Goal: Task Accomplishment & Management: Complete application form

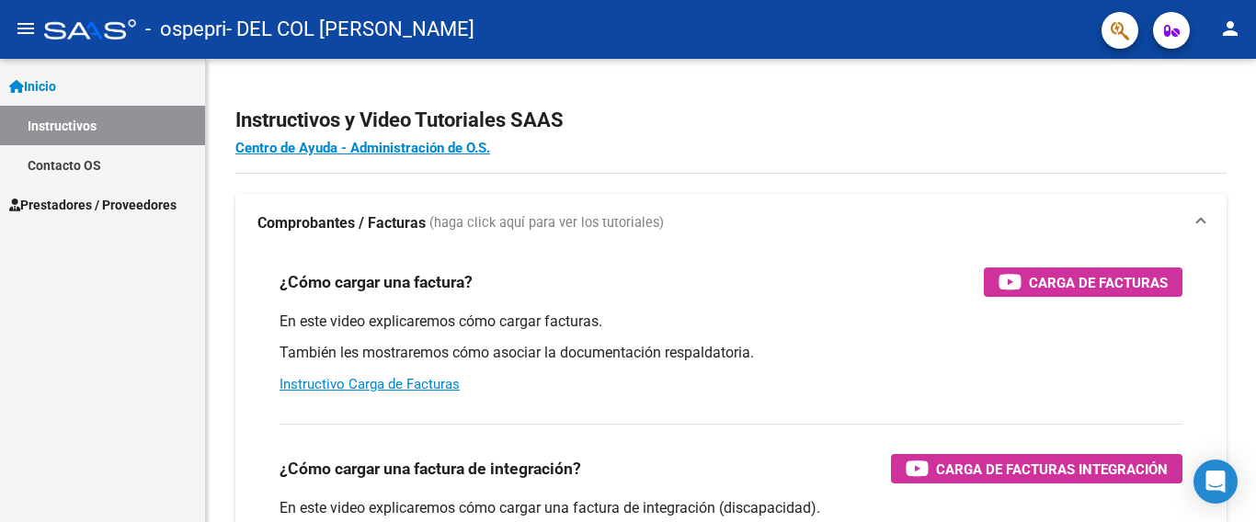
click at [94, 197] on span "Prestadores / Proveedores" at bounding box center [92, 205] width 167 height 20
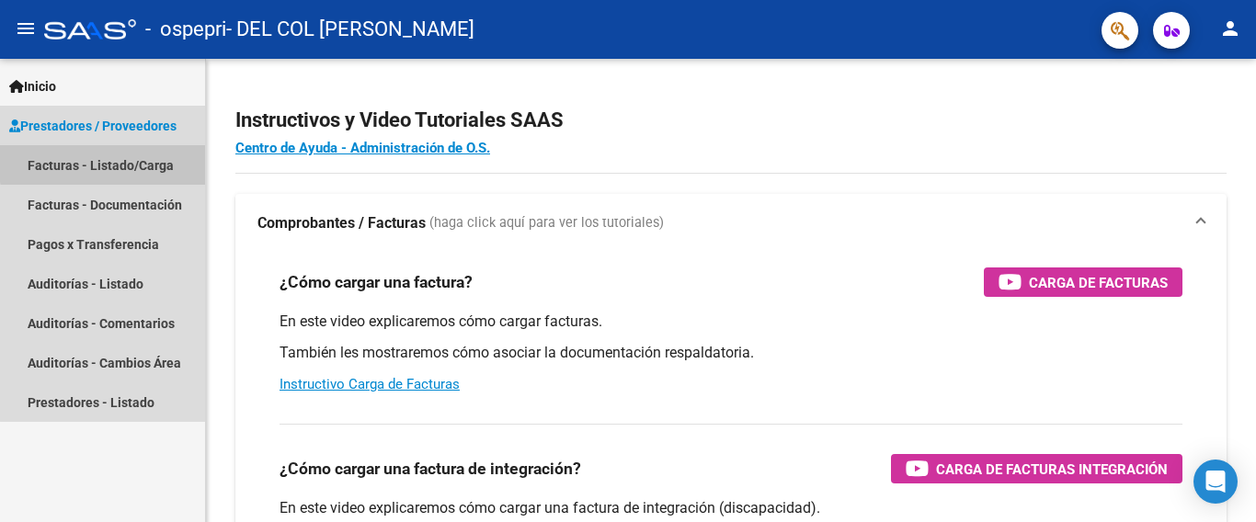
click at [109, 163] on link "Facturas - Listado/Carga" at bounding box center [102, 165] width 205 height 40
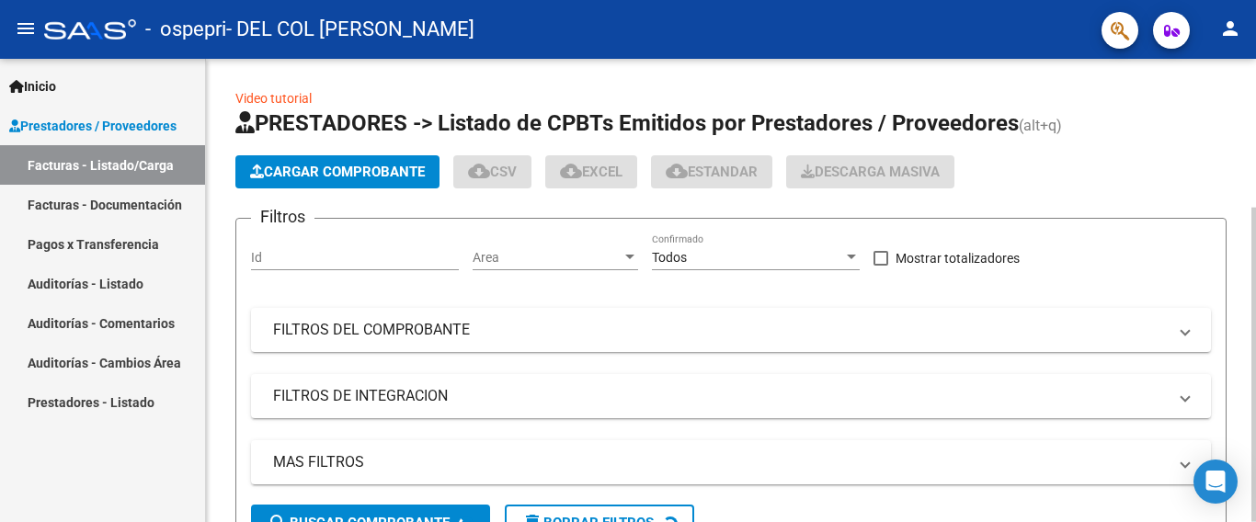
click at [331, 182] on button "Cargar Comprobante" at bounding box center [337, 171] width 204 height 33
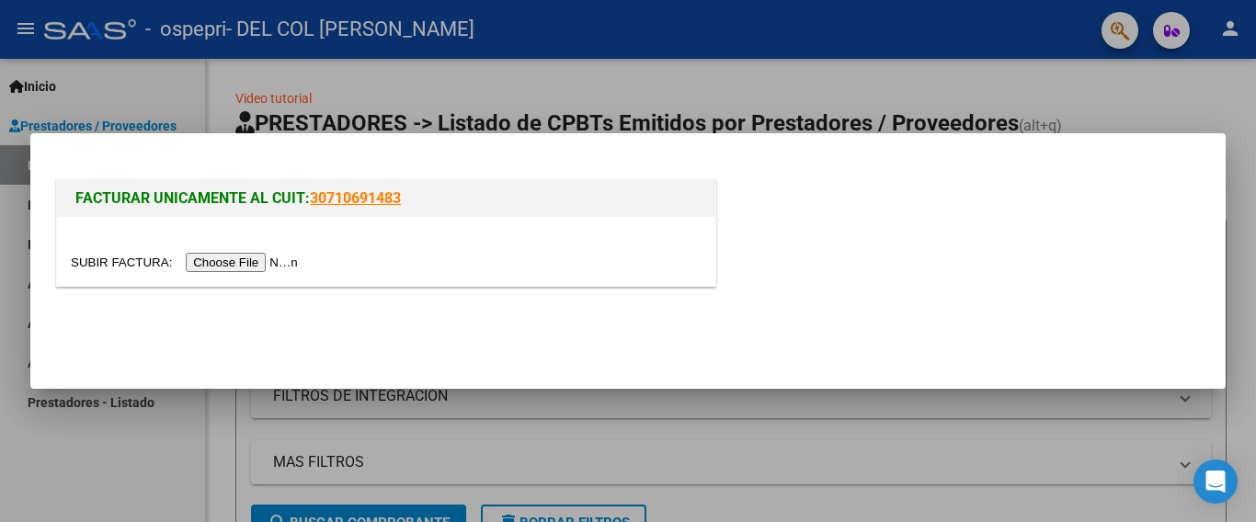
click at [249, 260] on input "file" at bounding box center [187, 262] width 233 height 19
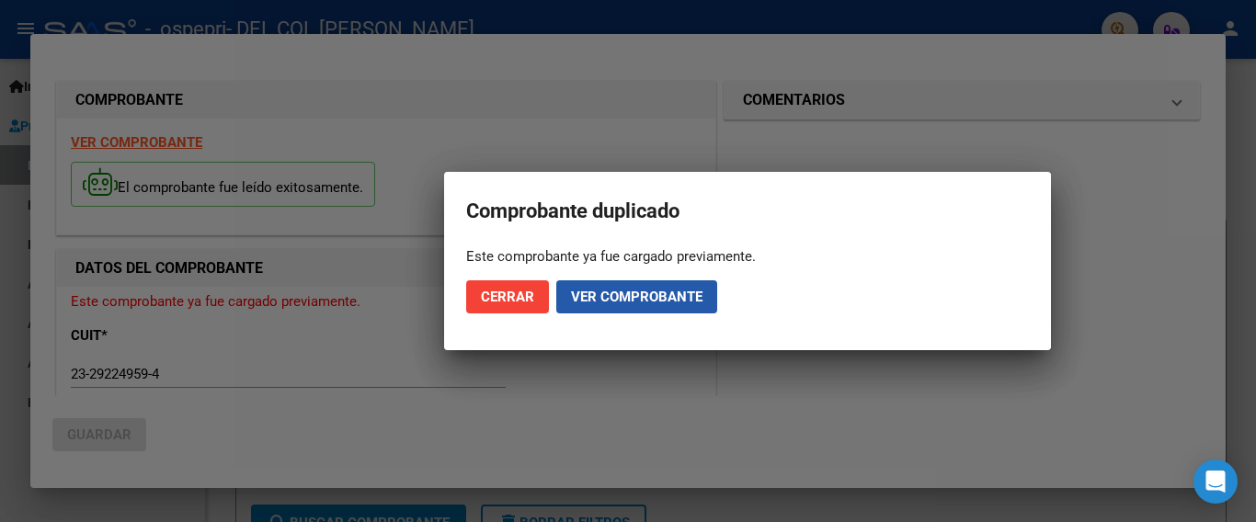
click at [649, 302] on span "Ver comprobante" at bounding box center [636, 297] width 131 height 17
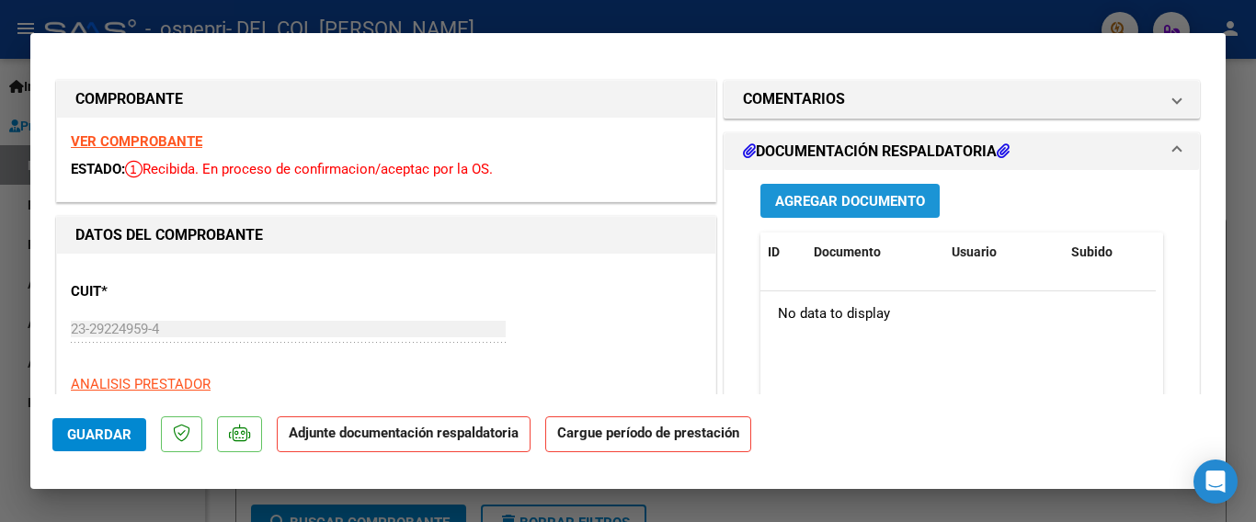
click at [792, 199] on span "Agregar Documento" at bounding box center [850, 201] width 150 height 17
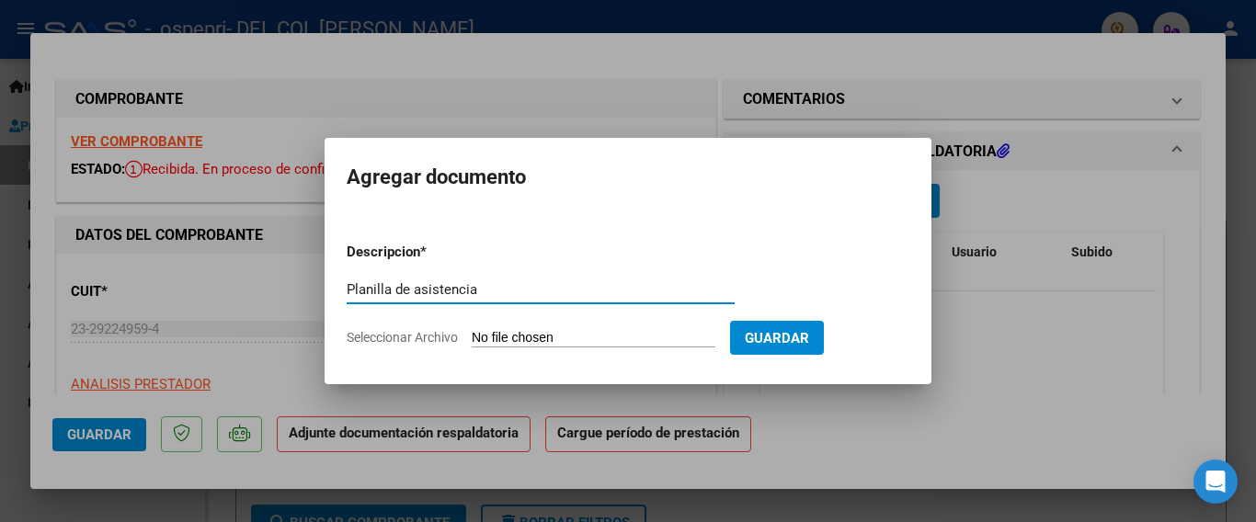
type input "Planilla de asistencia"
click at [591, 341] on input "Seleccionar Archivo" at bounding box center [594, 338] width 244 height 17
type input "C:\fakepath\firmas Alma Regla 8-25.pdf"
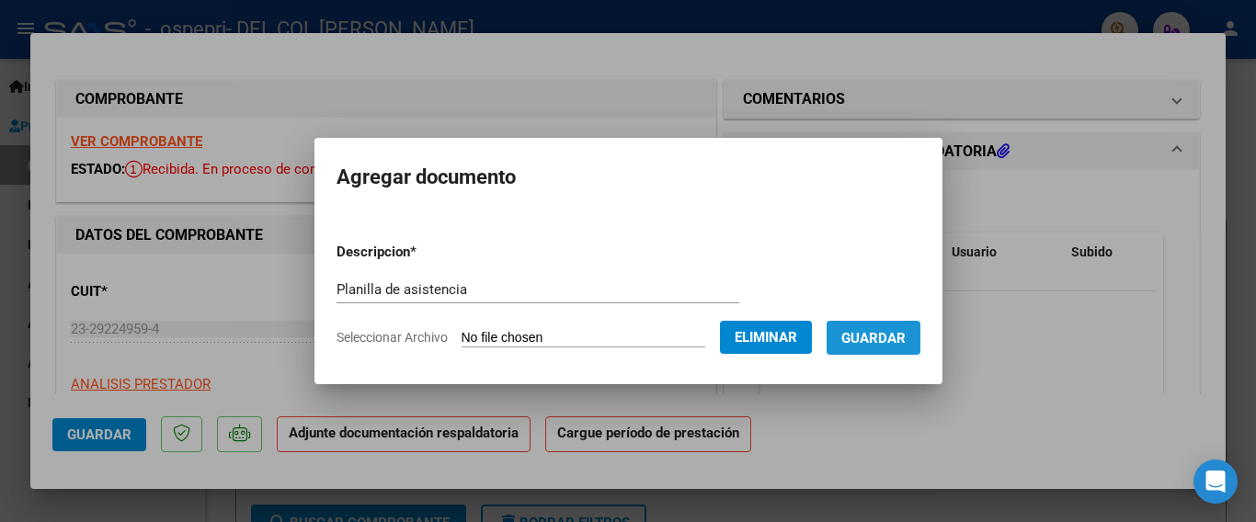
click at [874, 341] on span "Guardar" at bounding box center [873, 338] width 64 height 17
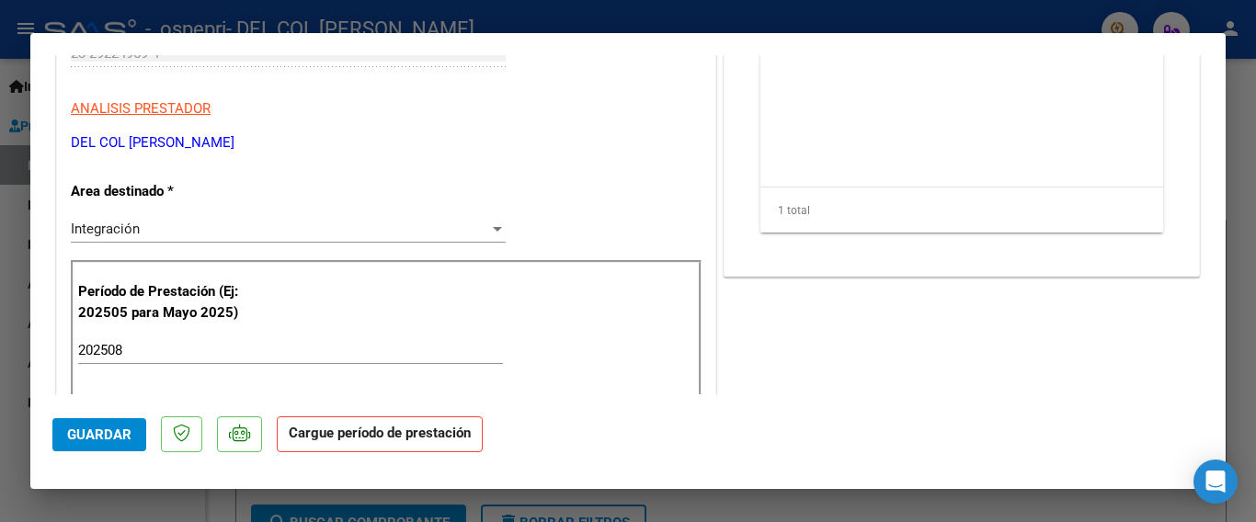
scroll to position [368, 0]
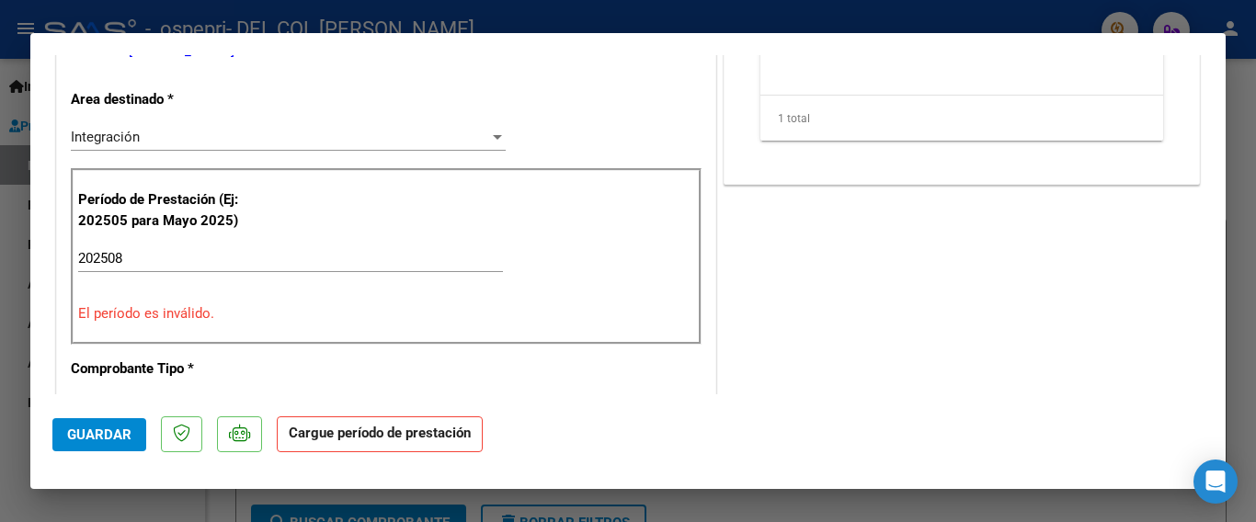
click at [116, 439] on span "Guardar" at bounding box center [99, 435] width 64 height 17
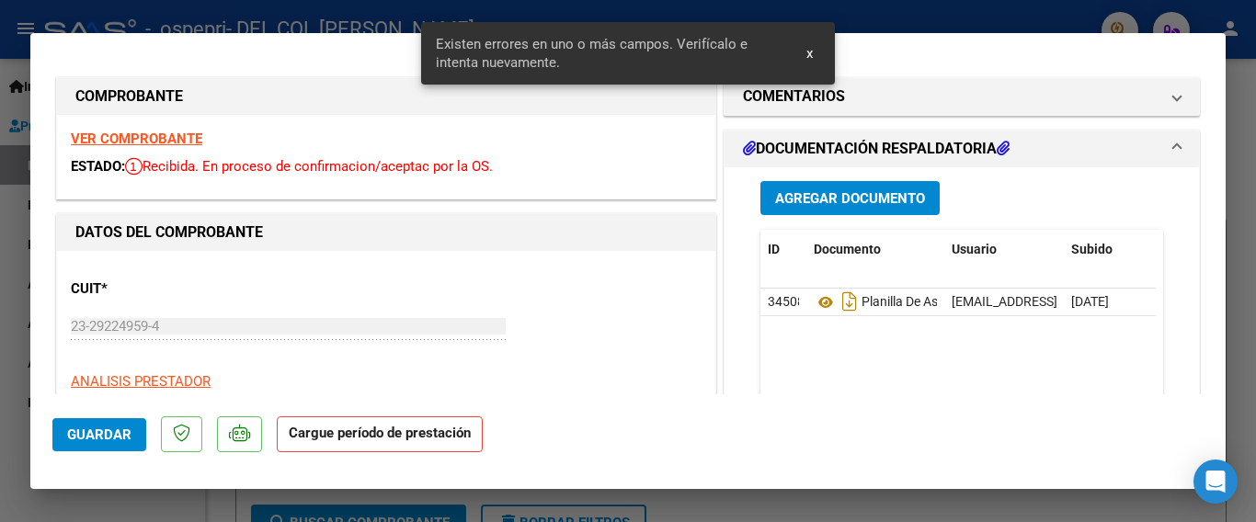
scroll to position [0, 0]
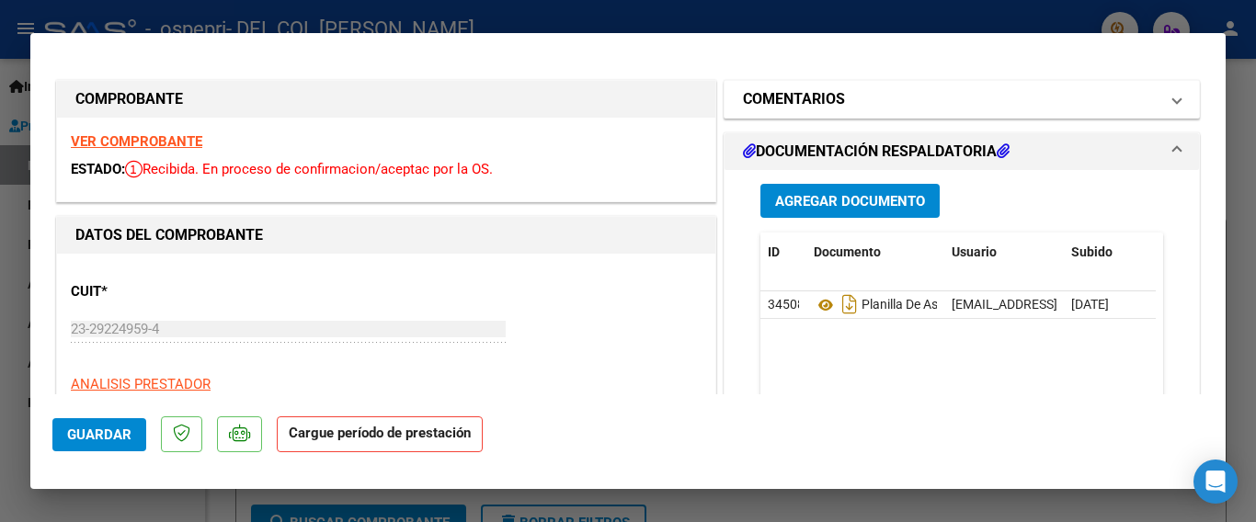
click at [823, 100] on h1 "COMENTARIOS" at bounding box center [794, 99] width 102 height 22
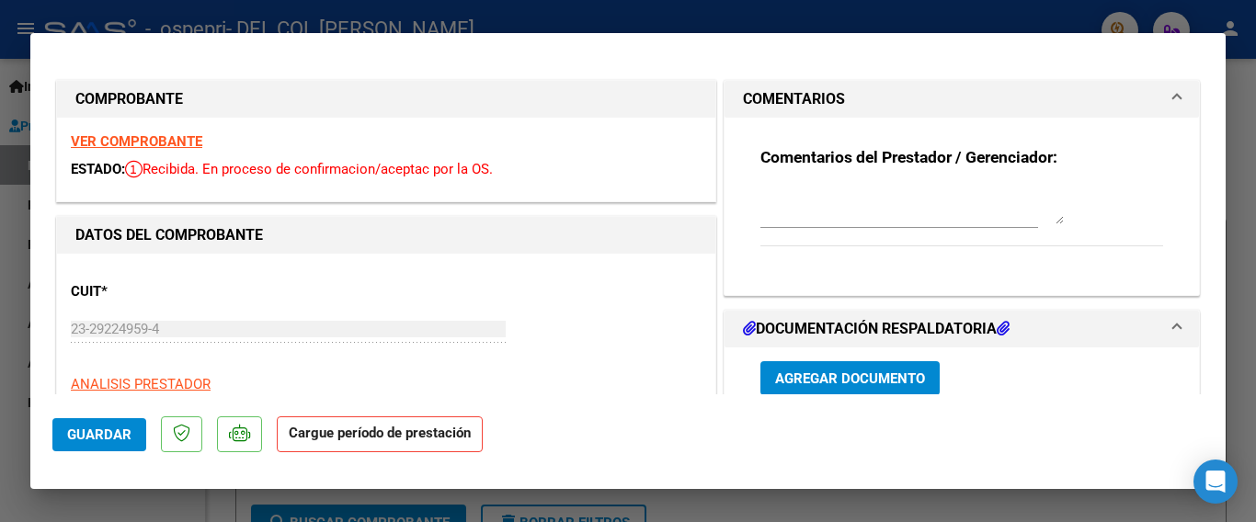
click at [838, 96] on mat-panel-title "COMENTARIOS" at bounding box center [950, 99] width 415 height 22
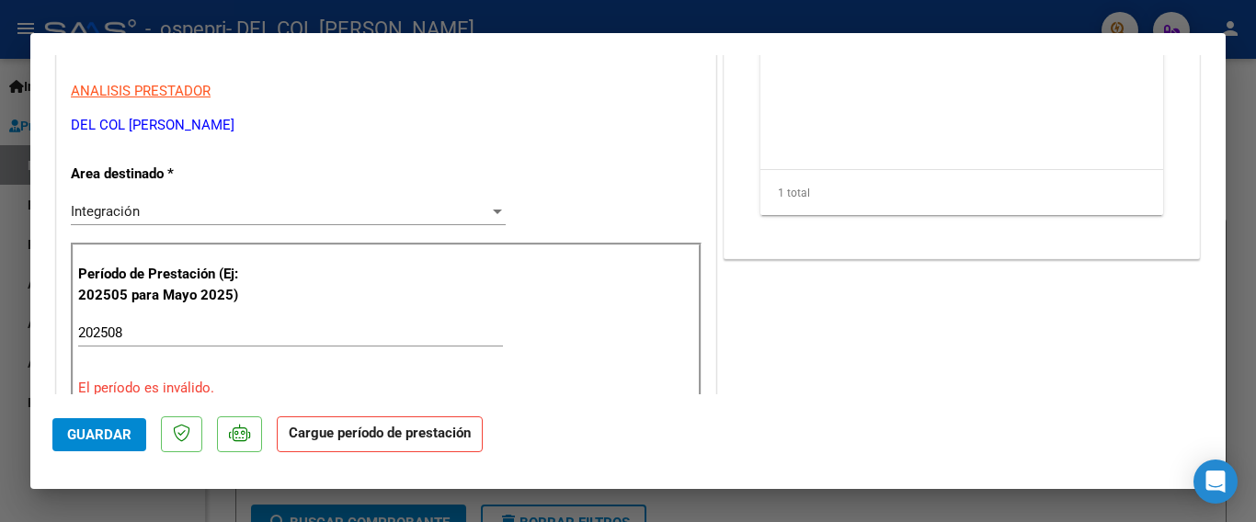
scroll to position [368, 0]
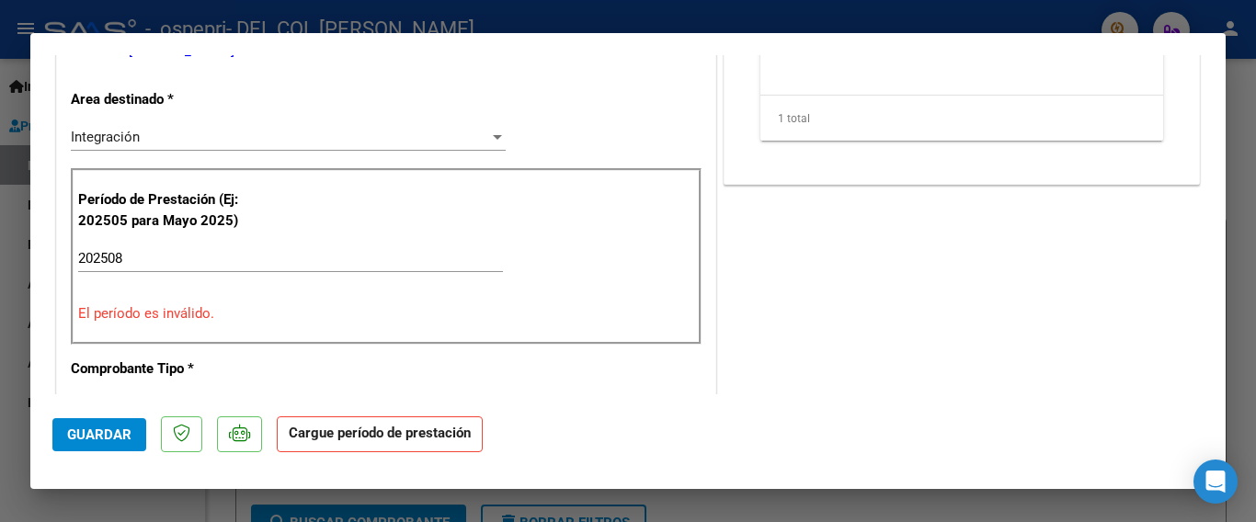
click at [348, 245] on div "202508 Ingrese el Período de Prestación como indica el ejemplo" at bounding box center [290, 259] width 425 height 28
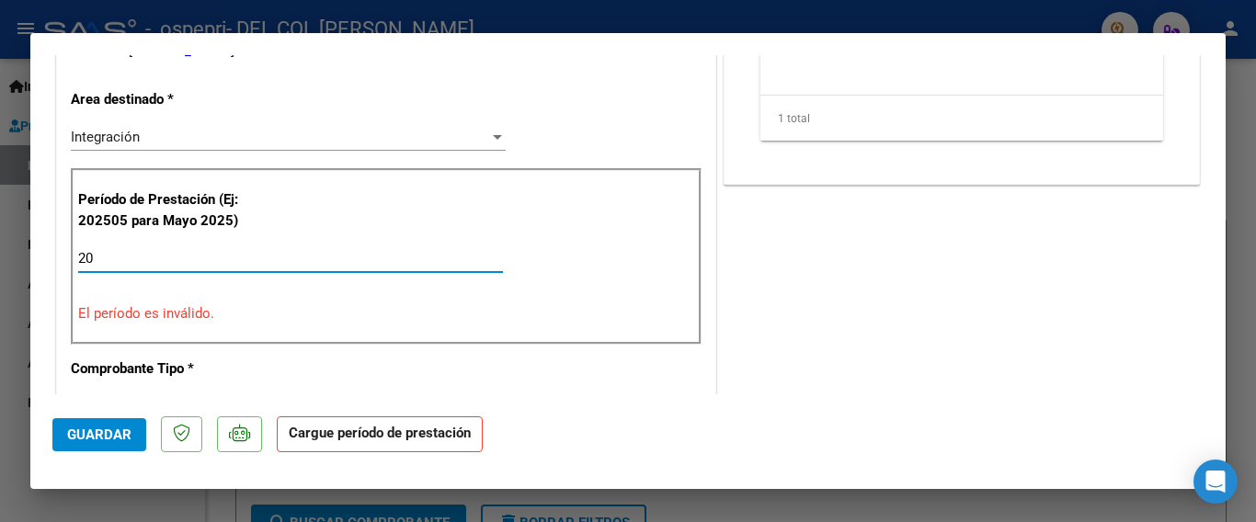
type input "2"
type input "202508"
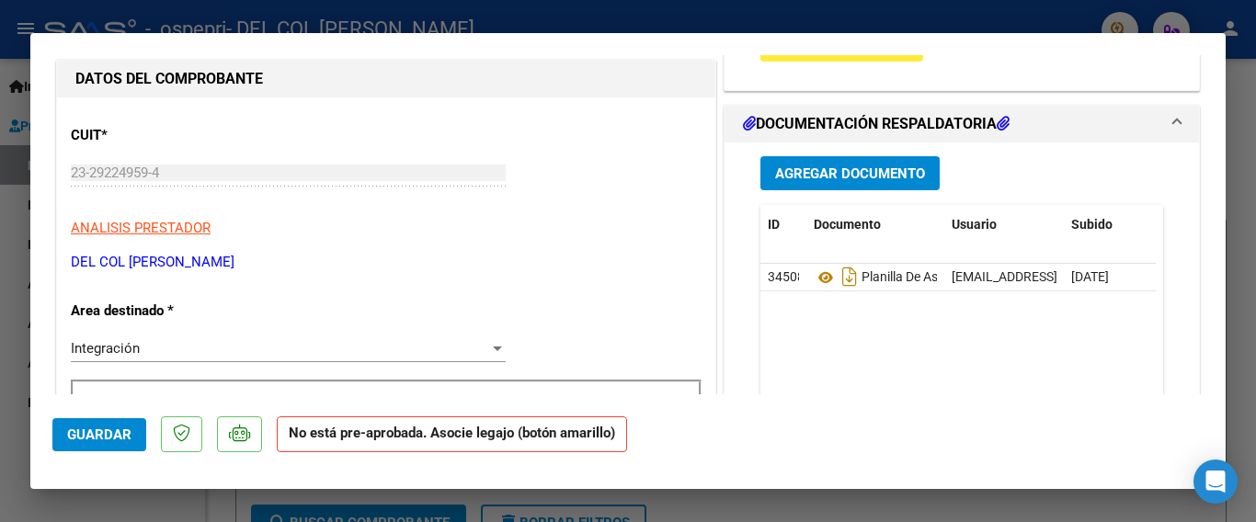
scroll to position [0, 0]
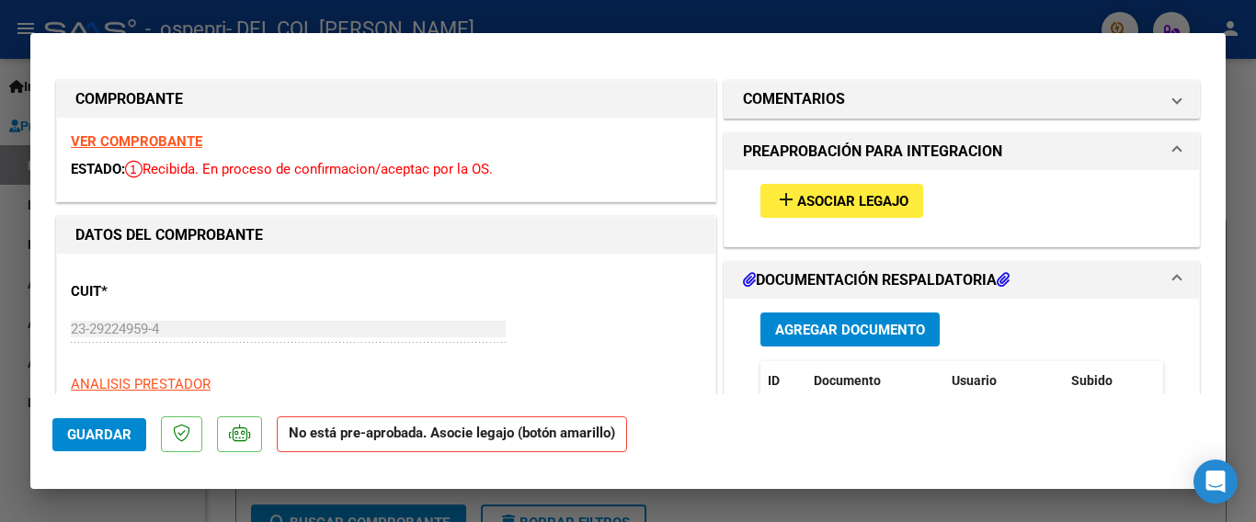
click at [815, 199] on span "Asociar Legajo" at bounding box center [852, 201] width 111 height 17
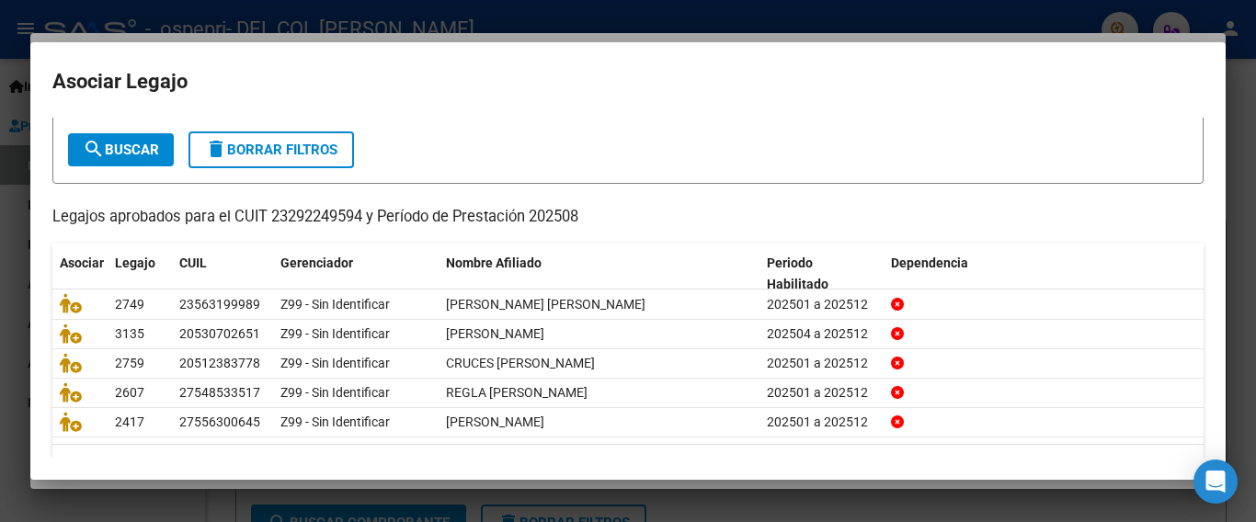
scroll to position [140, 0]
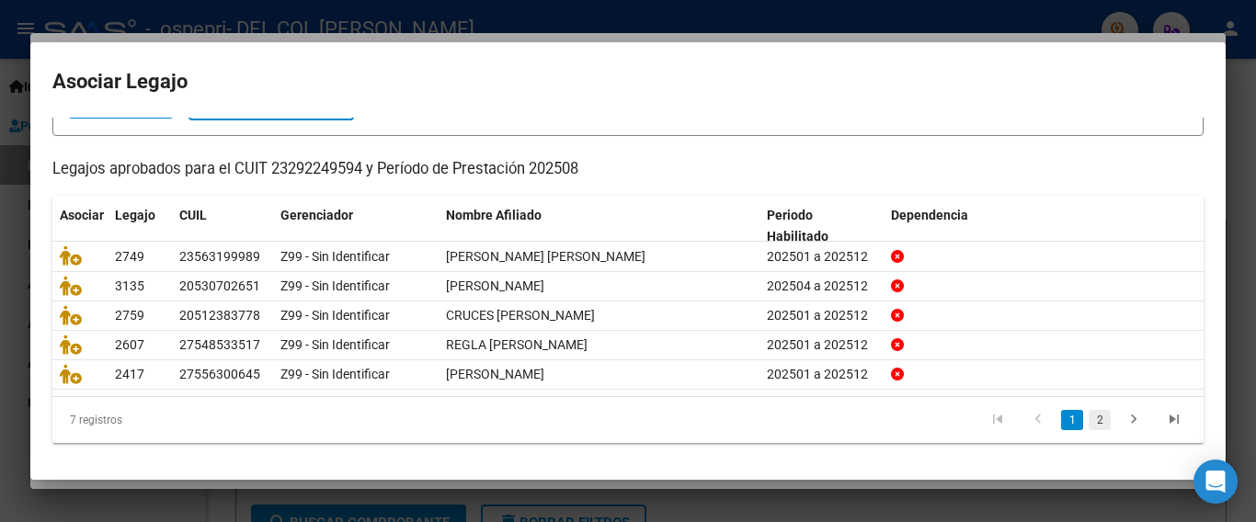
click at [1088, 413] on link "2" at bounding box center [1099, 420] width 22 height 20
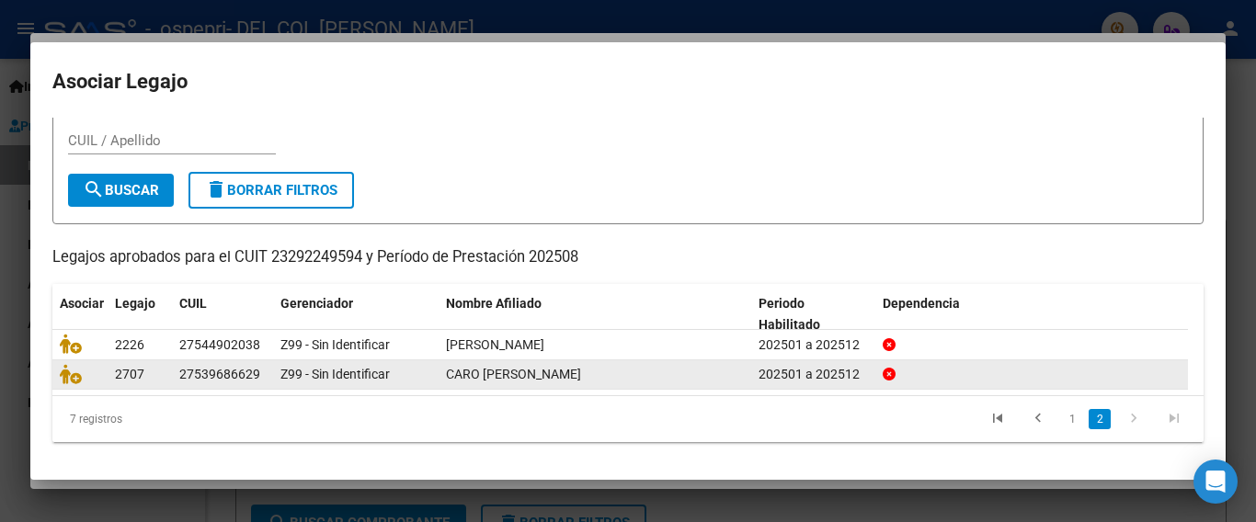
scroll to position [51, 0]
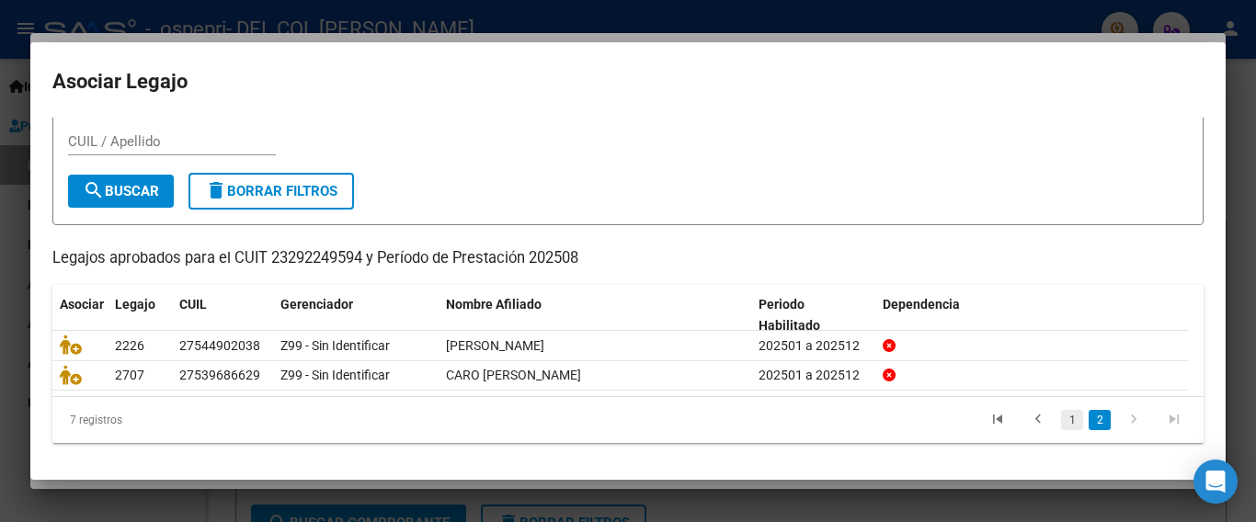
click at [1061, 422] on link "1" at bounding box center [1072, 420] width 22 height 20
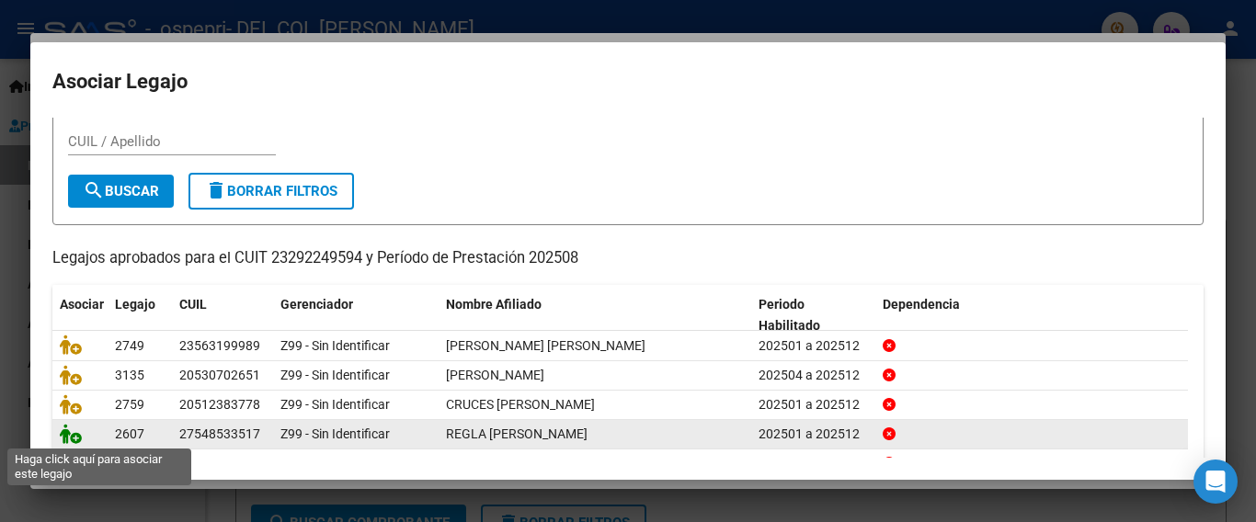
click at [72, 438] on icon at bounding box center [71, 434] width 22 height 20
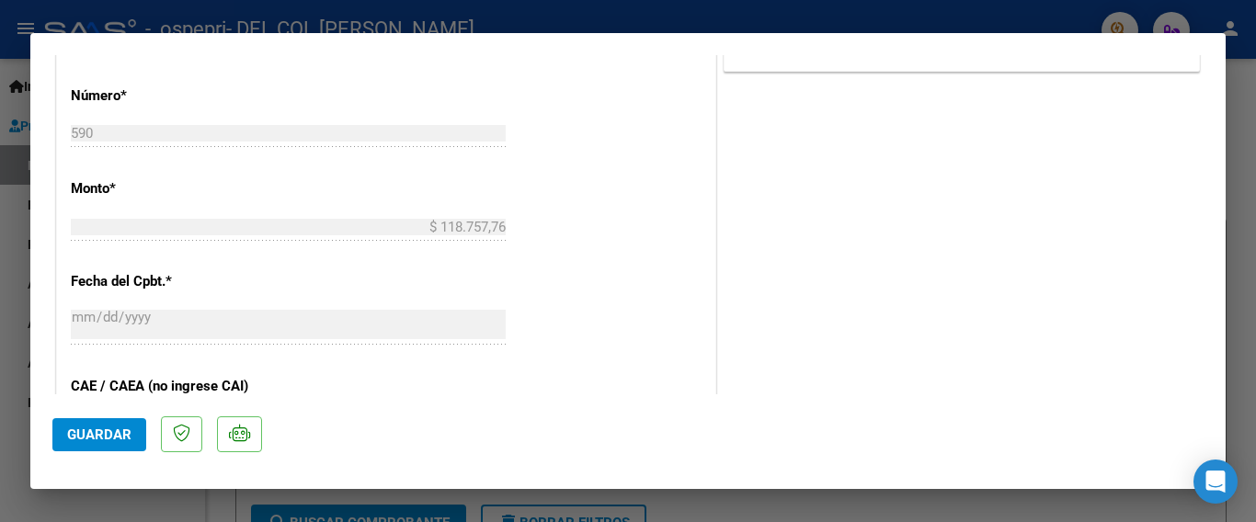
scroll to position [919, 0]
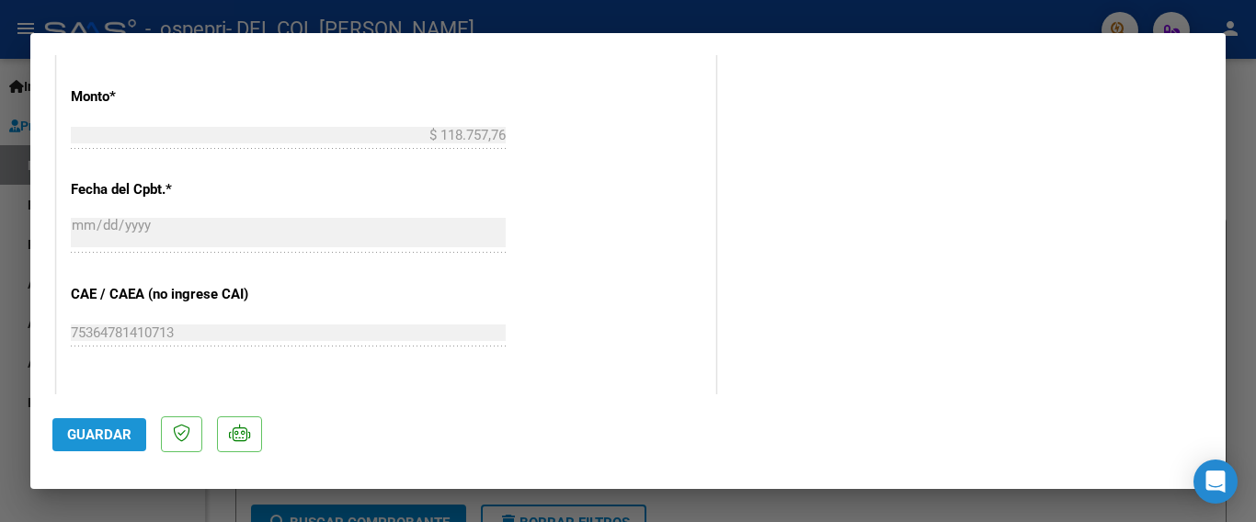
click at [93, 432] on span "Guardar" at bounding box center [99, 435] width 64 height 17
click at [0, 356] on div at bounding box center [628, 261] width 1256 height 522
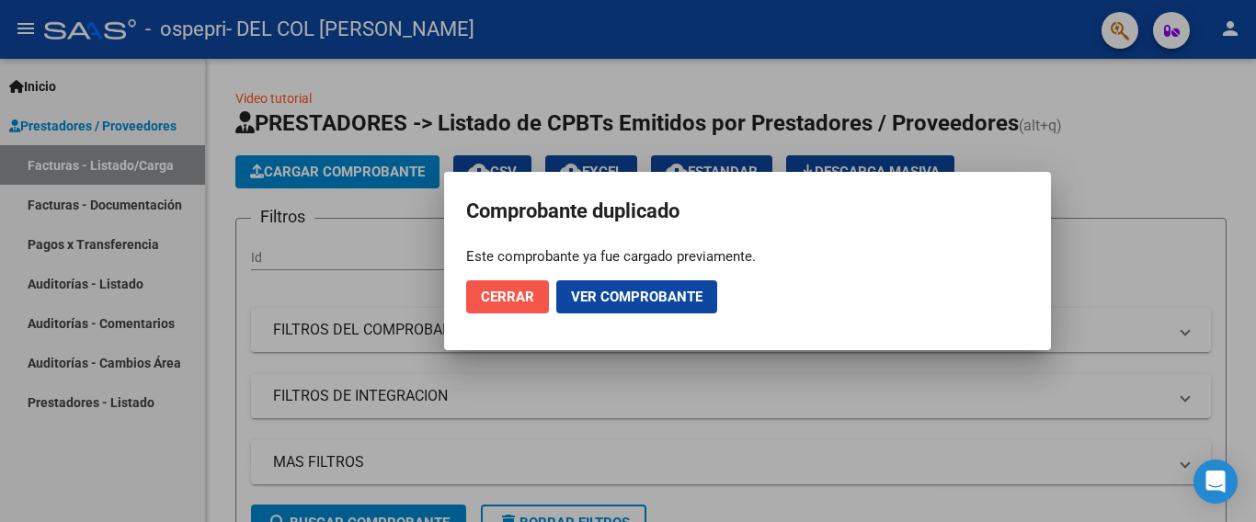
click at [496, 304] on span "Cerrar" at bounding box center [507, 297] width 53 height 17
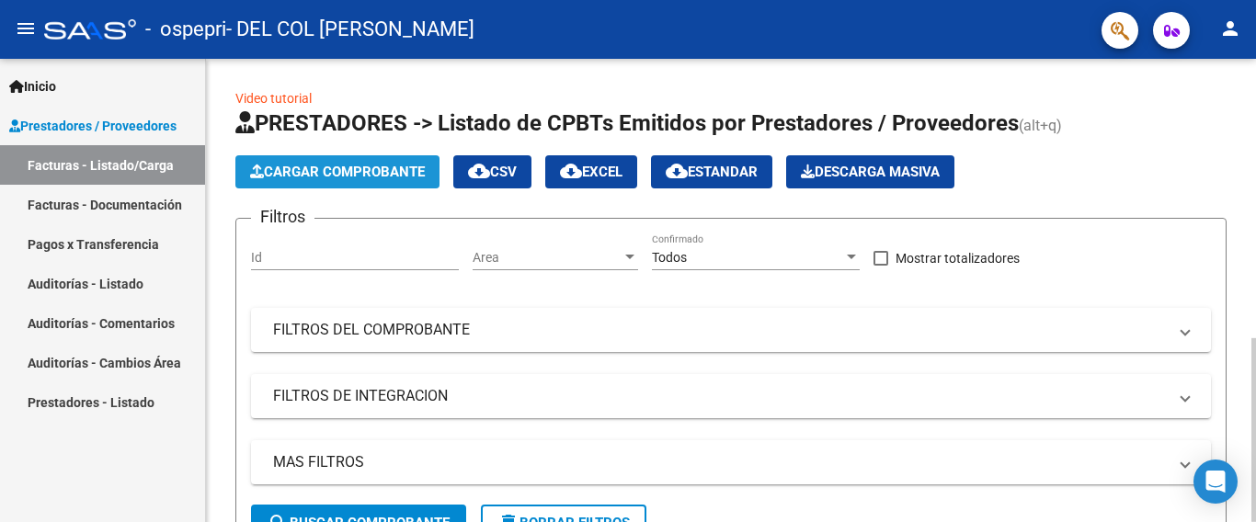
click at [361, 176] on span "Cargar Comprobante" at bounding box center [337, 172] width 175 height 17
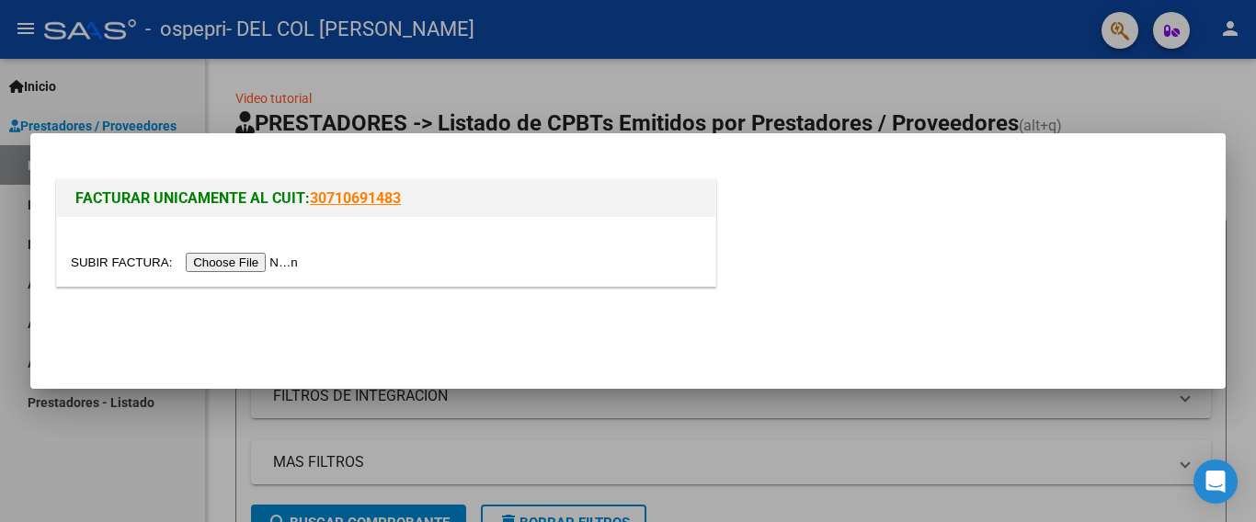
click at [256, 262] on input "file" at bounding box center [187, 262] width 233 height 19
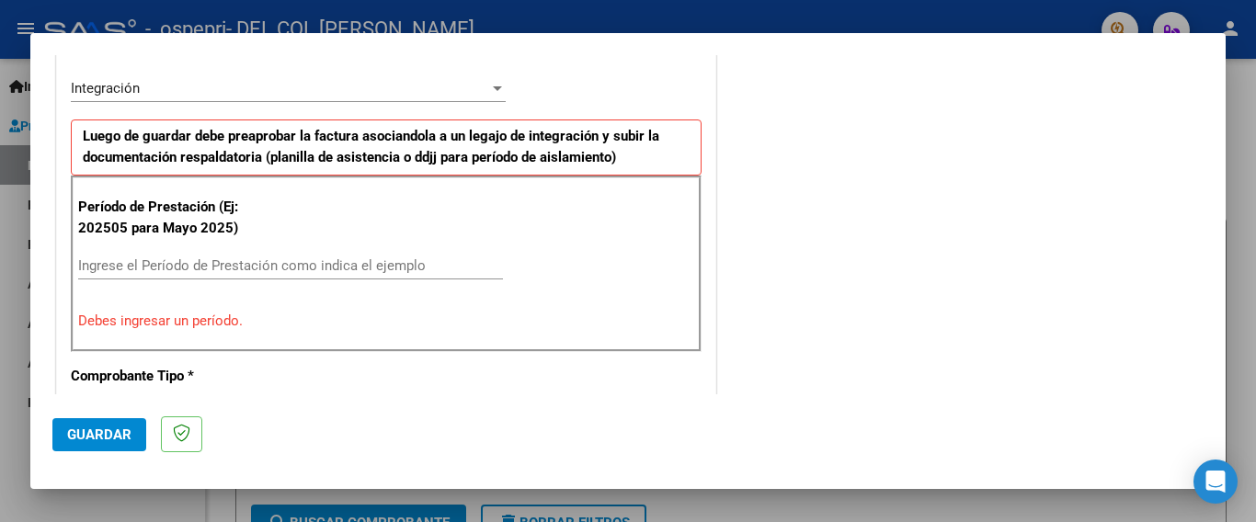
scroll to position [460, 0]
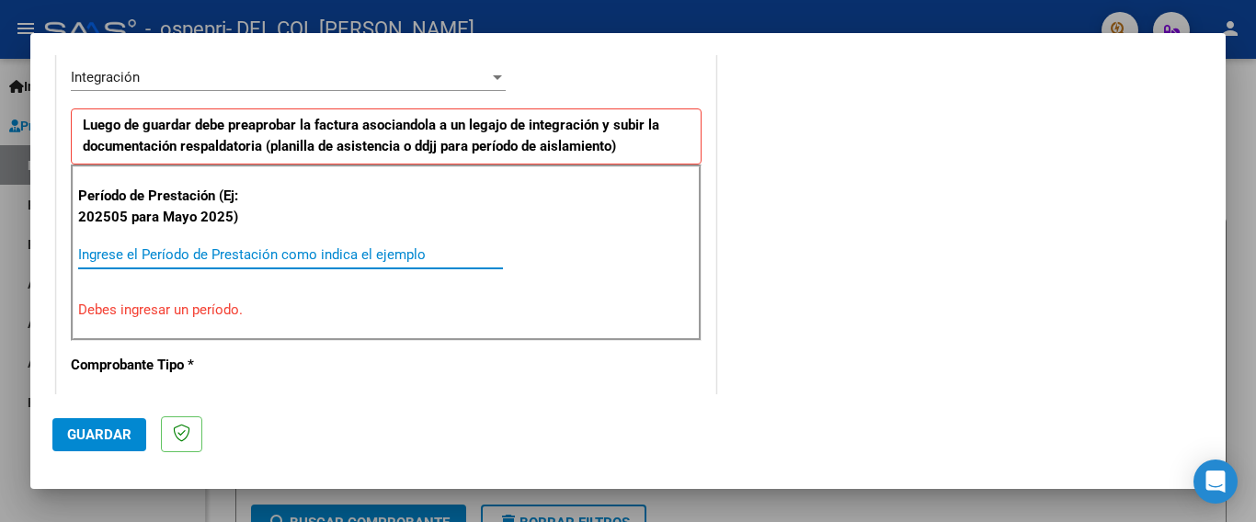
click at [103, 251] on input "Ingrese el Período de Prestación como indica el ejemplo" at bounding box center [290, 254] width 425 height 17
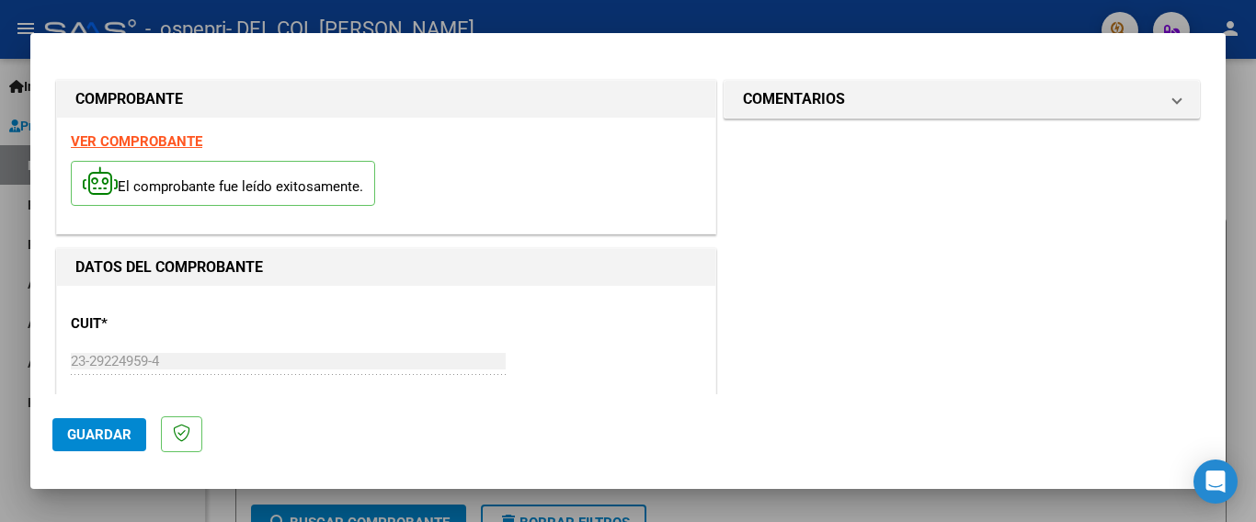
scroll to position [368, 0]
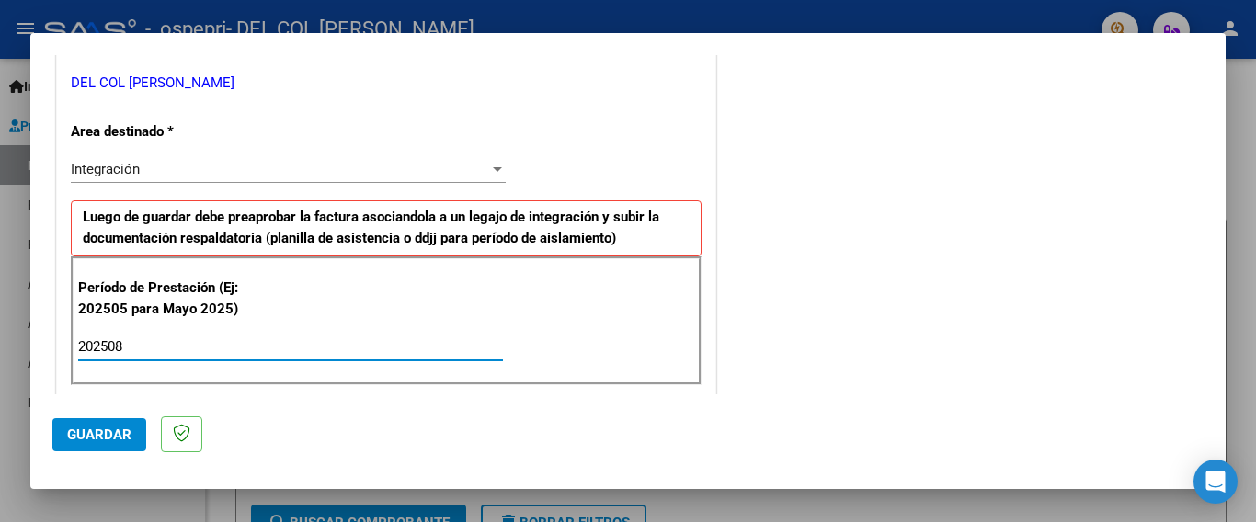
type input "202508"
click at [119, 428] on span "Guardar" at bounding box center [99, 435] width 64 height 17
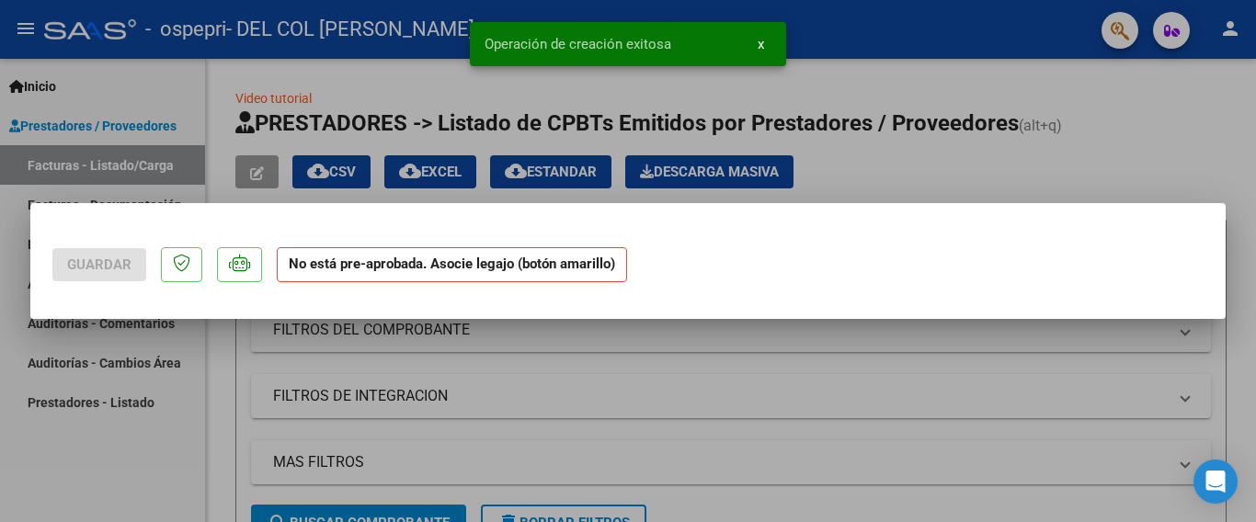
scroll to position [0, 0]
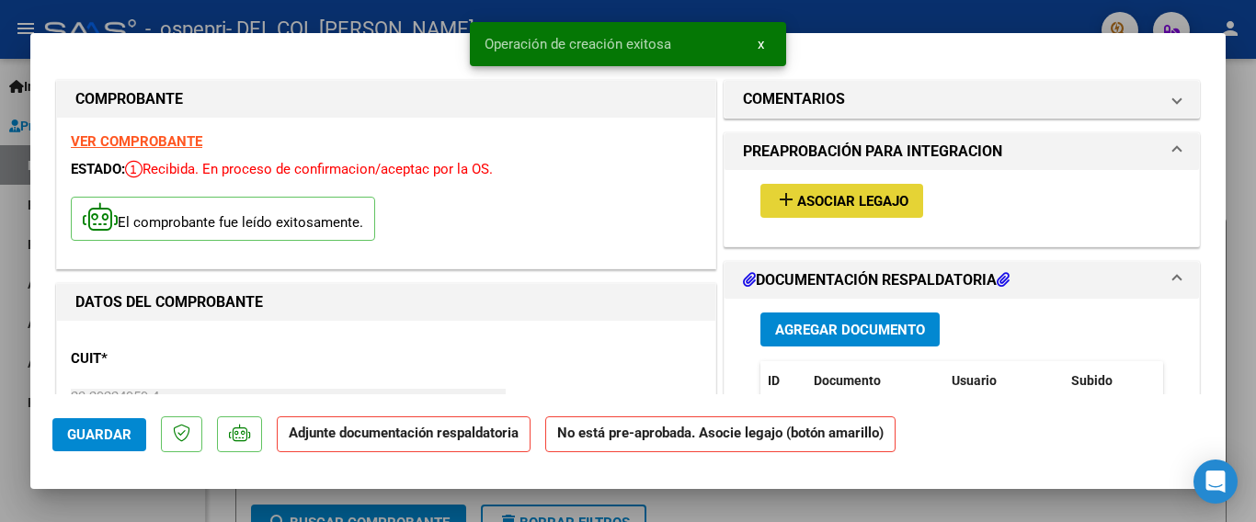
click at [805, 199] on span "Asociar Legajo" at bounding box center [852, 201] width 111 height 17
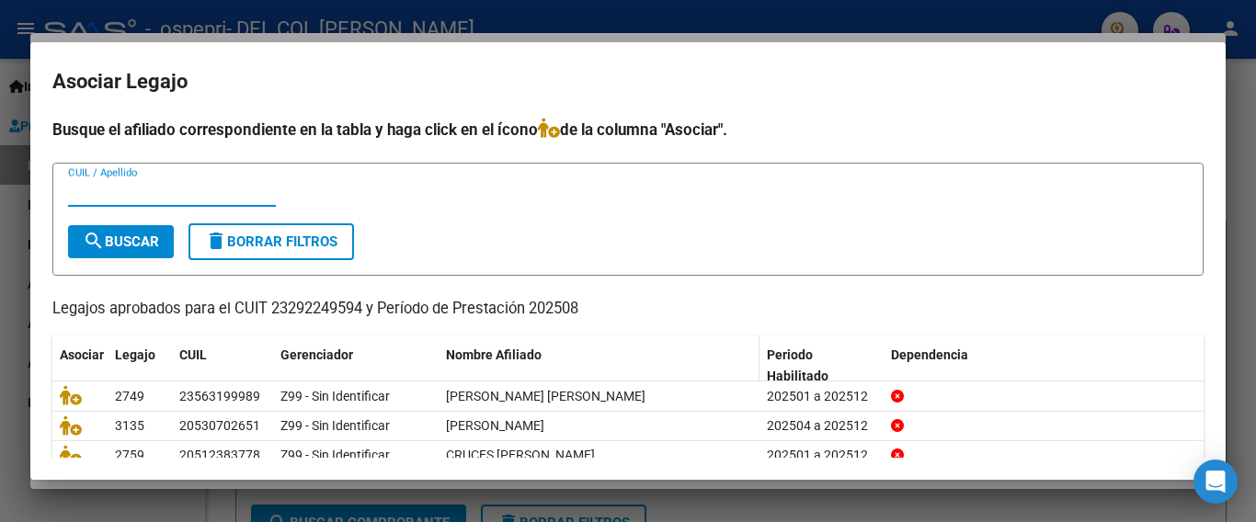
scroll to position [92, 0]
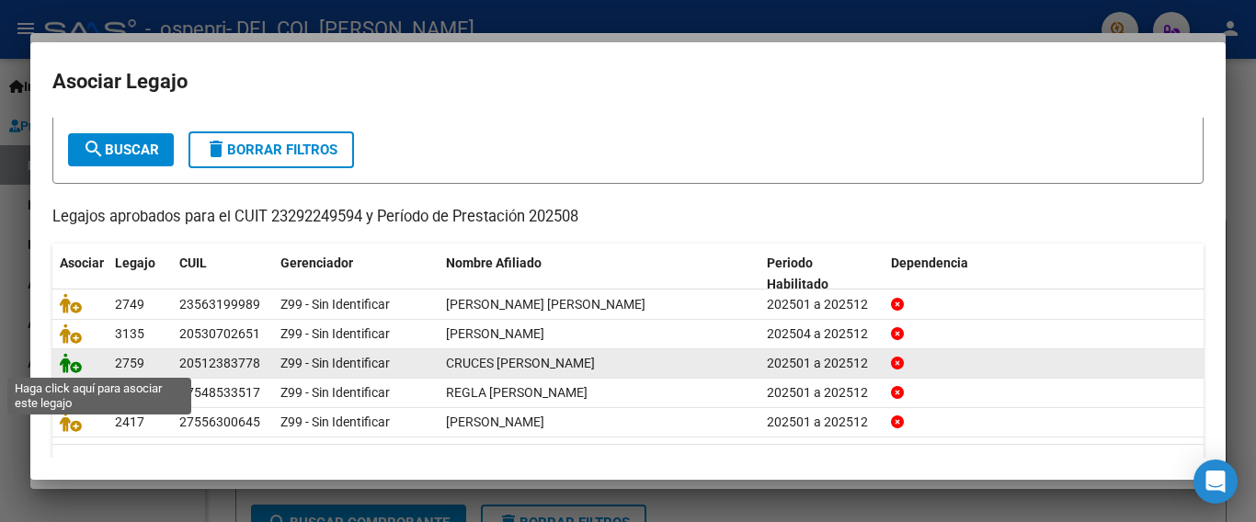
click at [74, 365] on icon at bounding box center [71, 363] width 22 height 20
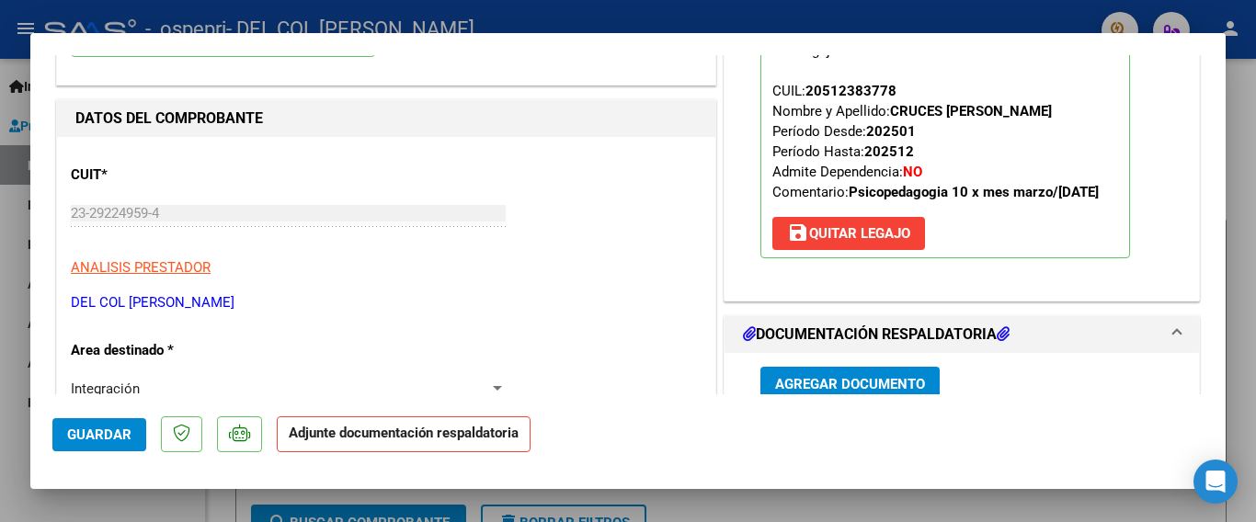
scroll to position [276, 0]
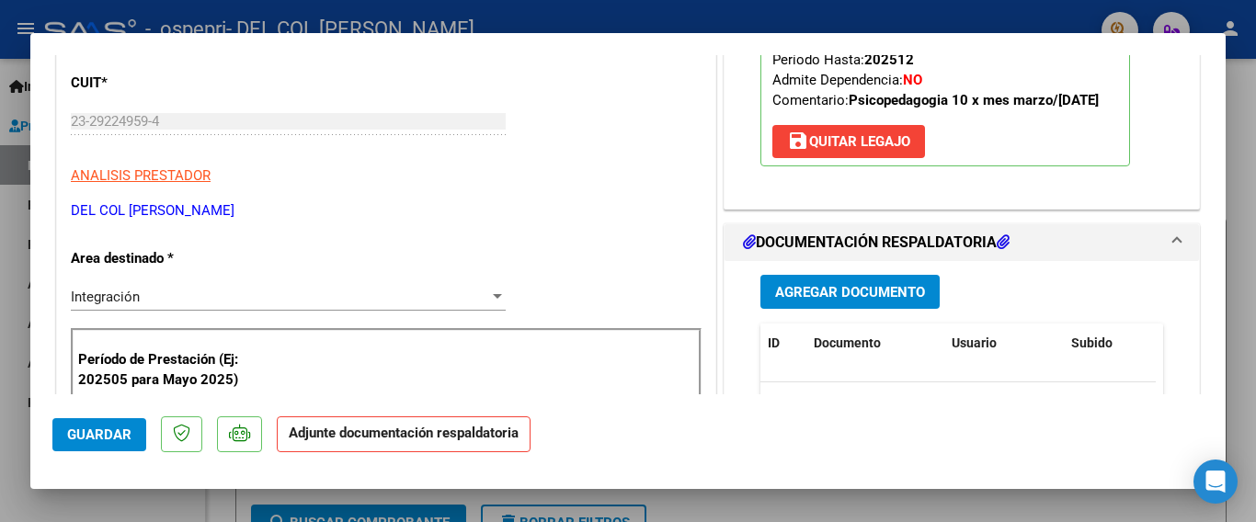
click at [836, 300] on span "Agregar Documento" at bounding box center [850, 291] width 150 height 17
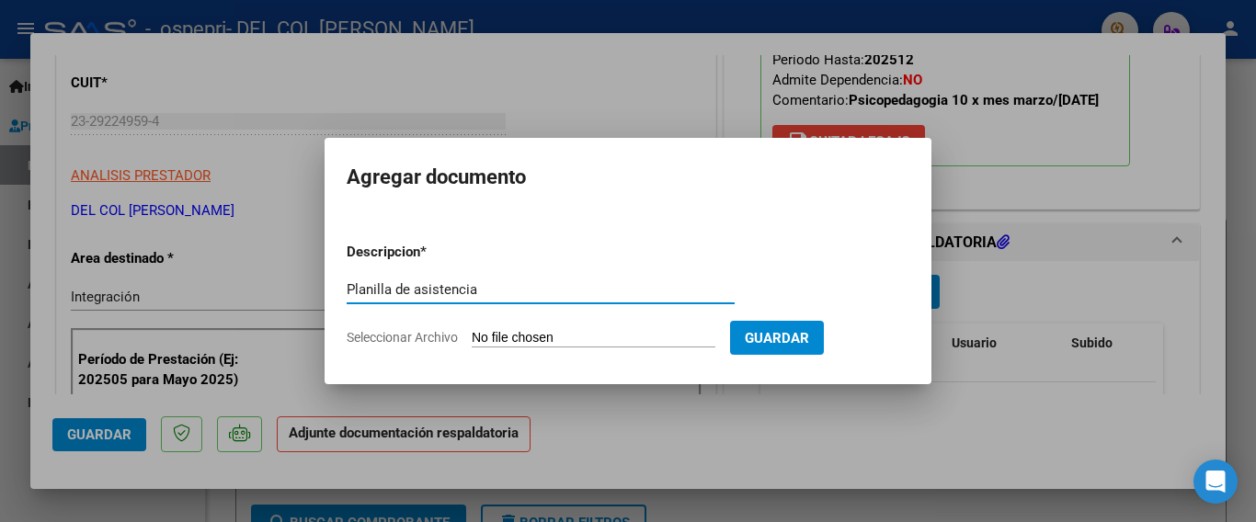
type input "Planilla de asistencia"
click at [520, 336] on input "Seleccionar Archivo" at bounding box center [594, 338] width 244 height 17
type input "C:\fakepath\firmas [PERSON_NAME] 825.pdf"
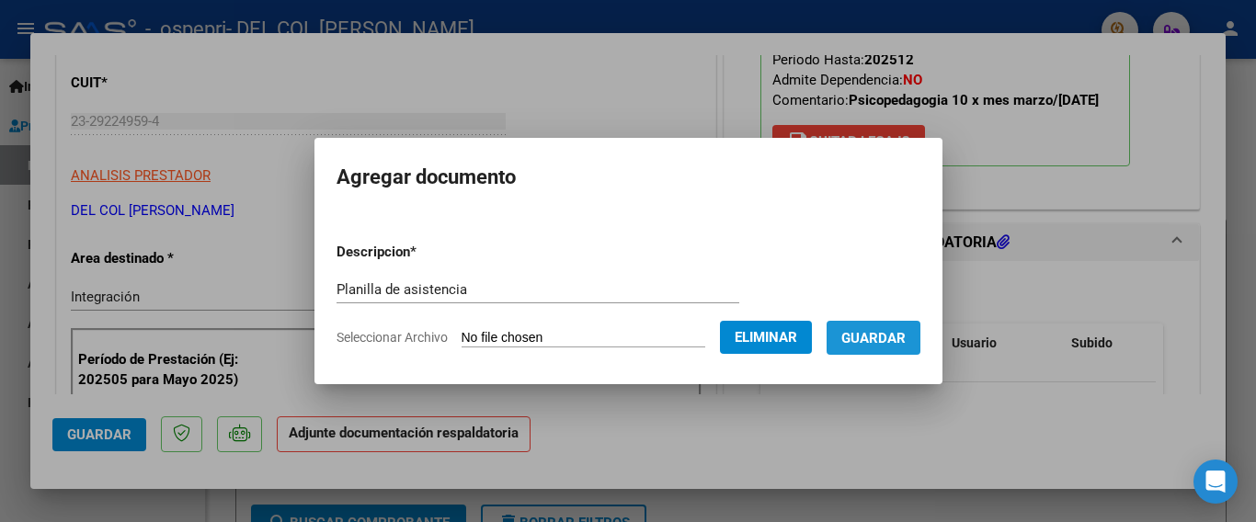
click at [882, 342] on span "Guardar" at bounding box center [873, 338] width 64 height 17
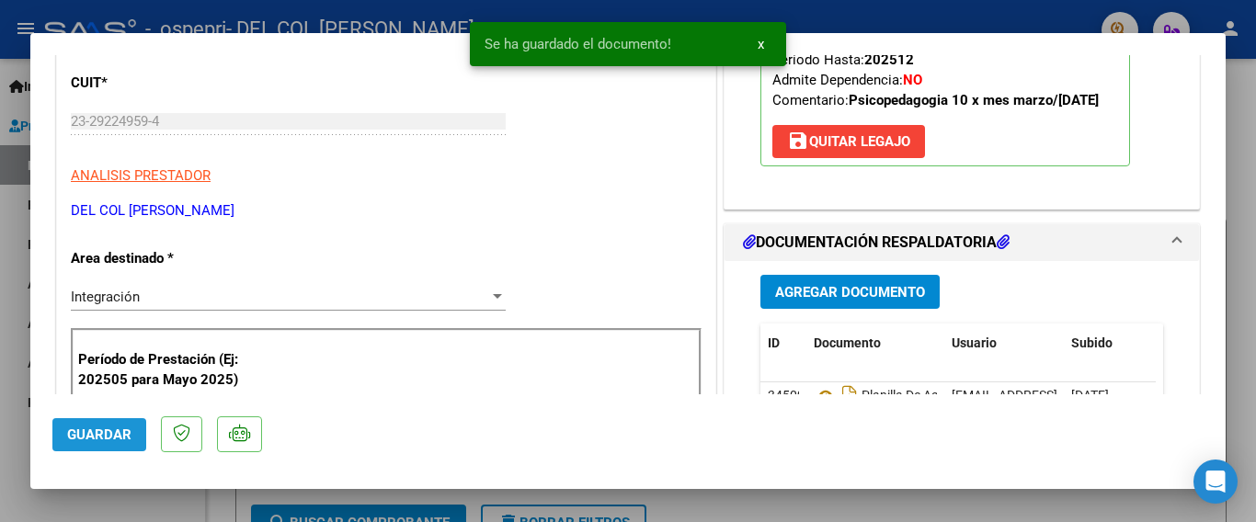
click at [111, 437] on span "Guardar" at bounding box center [99, 435] width 64 height 17
click at [7, 260] on div at bounding box center [628, 261] width 1256 height 522
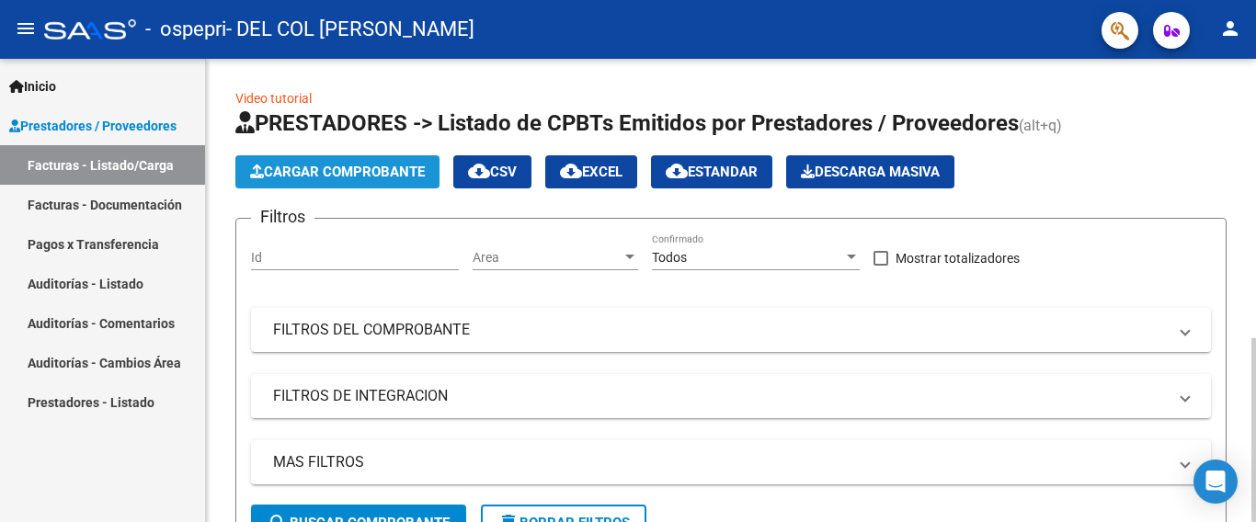
click at [347, 167] on span "Cargar Comprobante" at bounding box center [337, 172] width 175 height 17
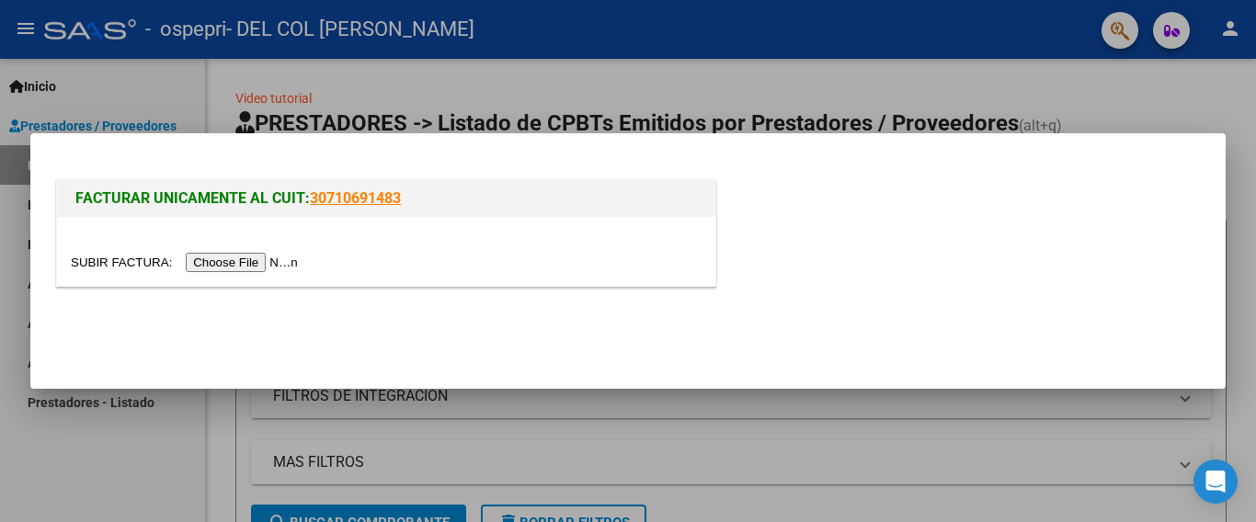
click at [219, 262] on input "file" at bounding box center [187, 262] width 233 height 19
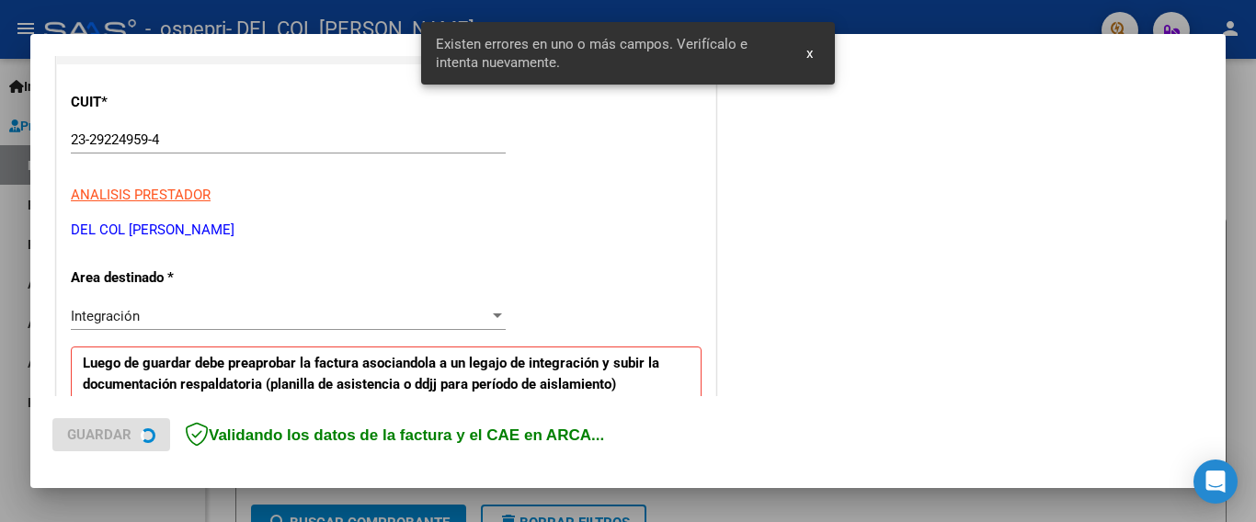
scroll to position [436, 0]
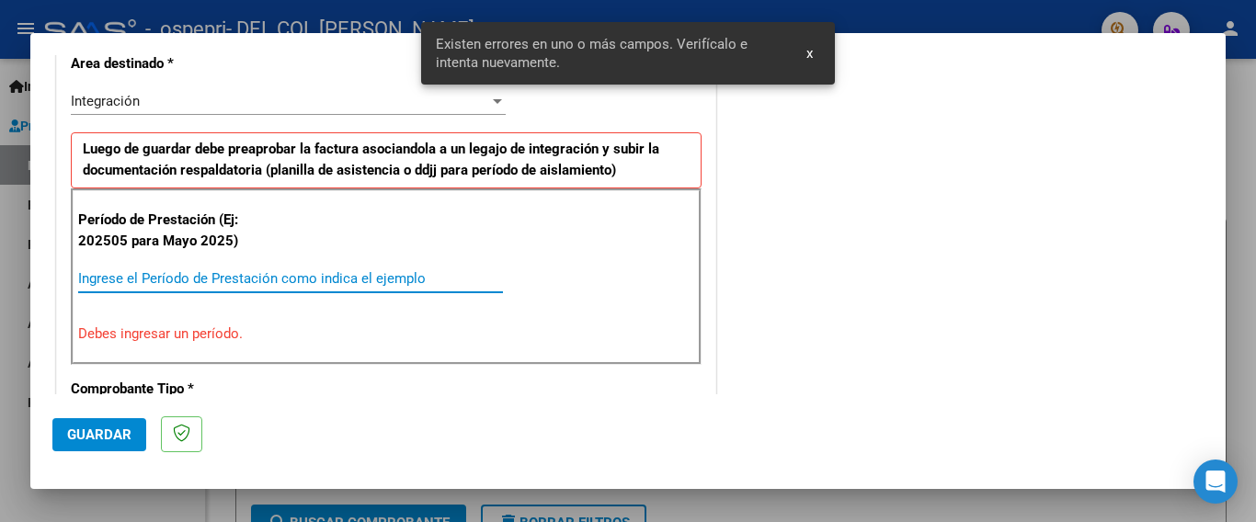
click at [170, 279] on input "Ingrese el Período de Prestación como indica el ejemplo" at bounding box center [290, 278] width 425 height 17
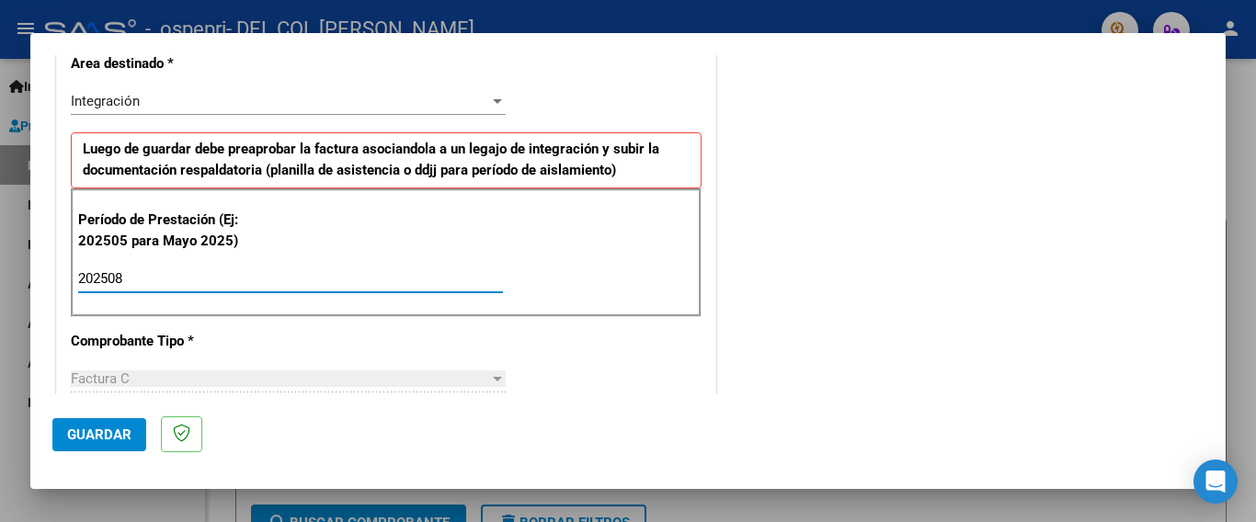
type input "202508"
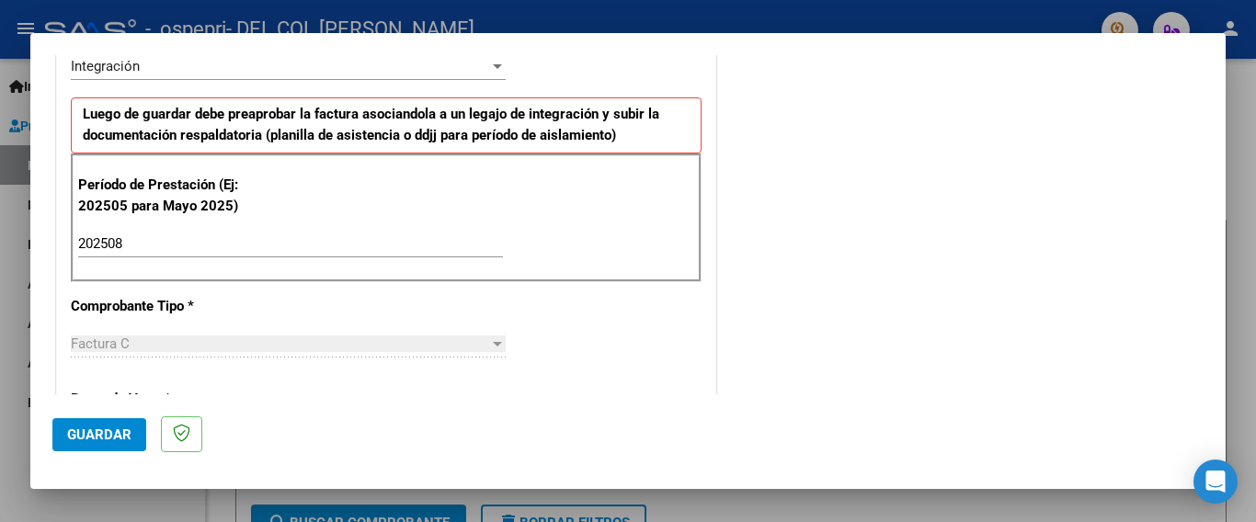
scroll to position [528, 0]
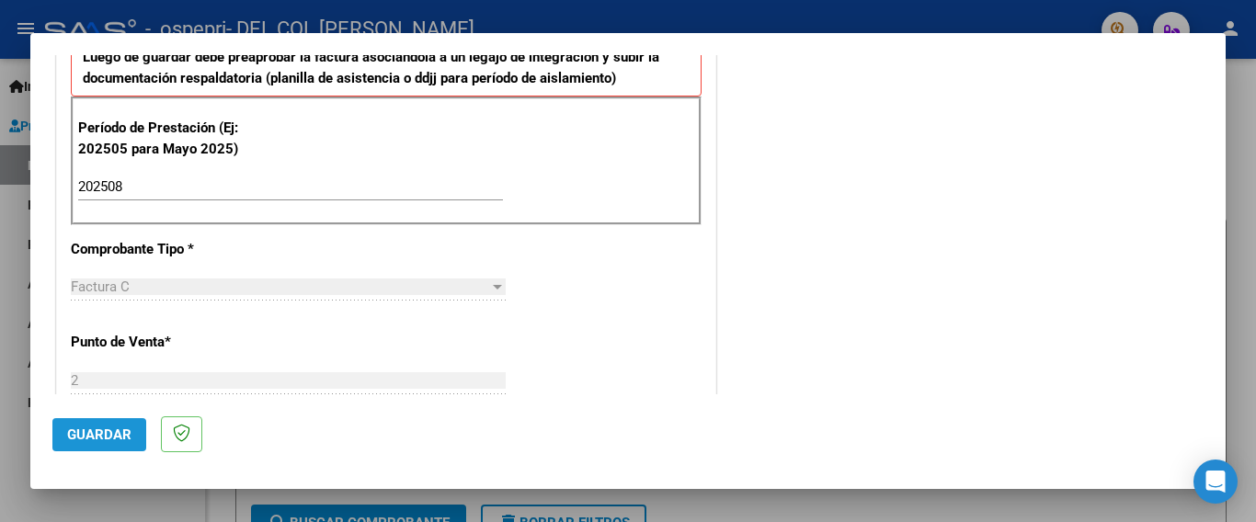
click at [115, 421] on button "Guardar" at bounding box center [99, 434] width 94 height 33
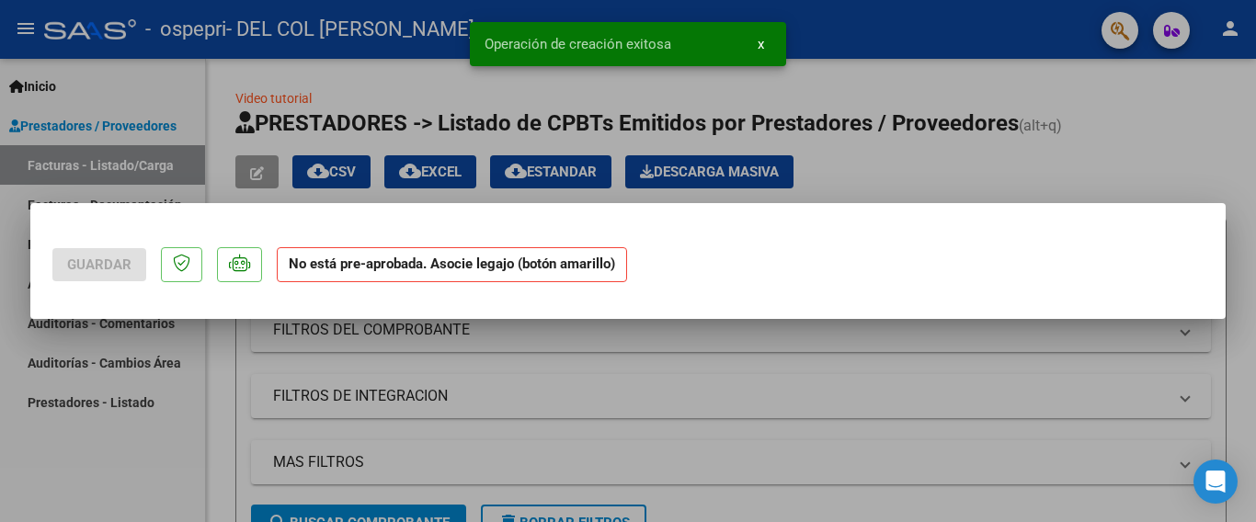
scroll to position [0, 0]
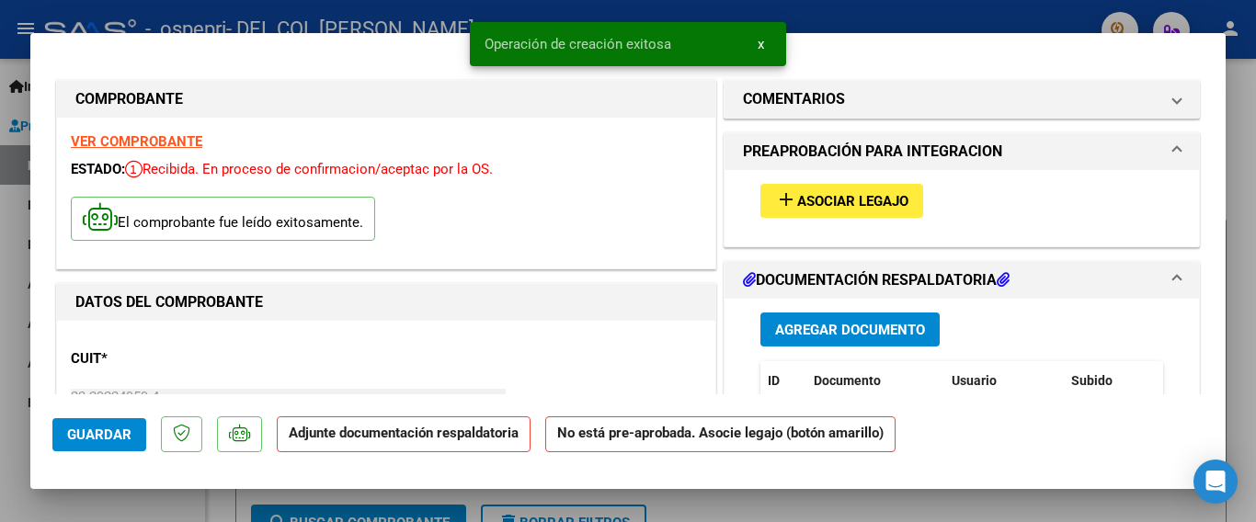
click at [808, 204] on span "Asociar Legajo" at bounding box center [852, 201] width 111 height 17
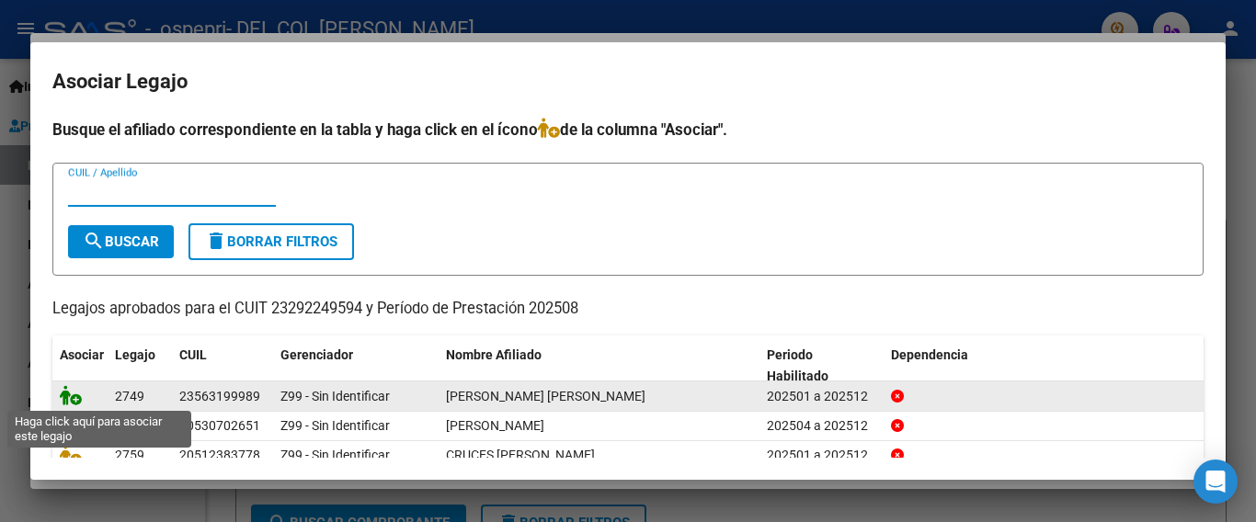
click at [71, 398] on icon at bounding box center [71, 395] width 22 height 20
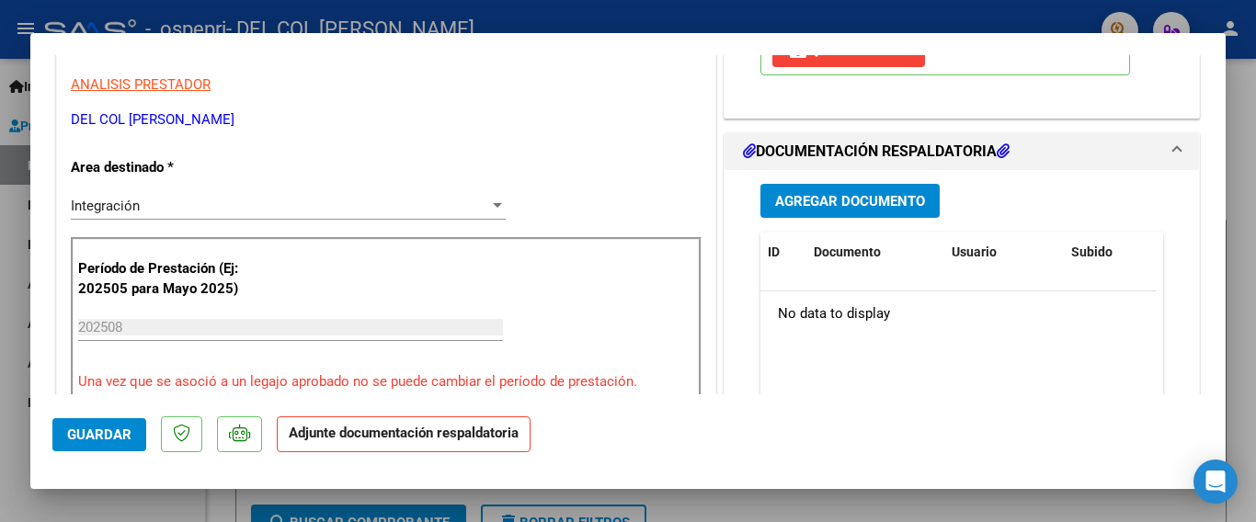
scroll to position [368, 0]
click at [842, 209] on span "Agregar Documento" at bounding box center [850, 200] width 150 height 17
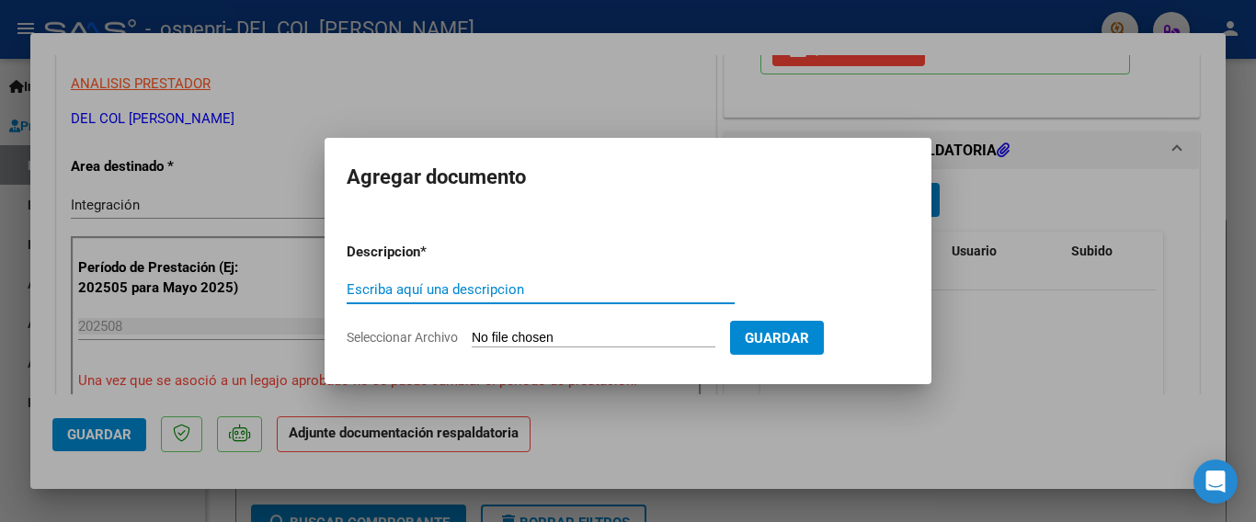
click at [427, 285] on input "Escriba aquí una descripcion" at bounding box center [541, 289] width 388 height 17
type input "Planilla de asistencia"
click at [562, 336] on input "Seleccionar Archivo" at bounding box center [594, 338] width 244 height 17
type input "C:\fakepath\firmas [PERSON_NAME] 8 25.pdf"
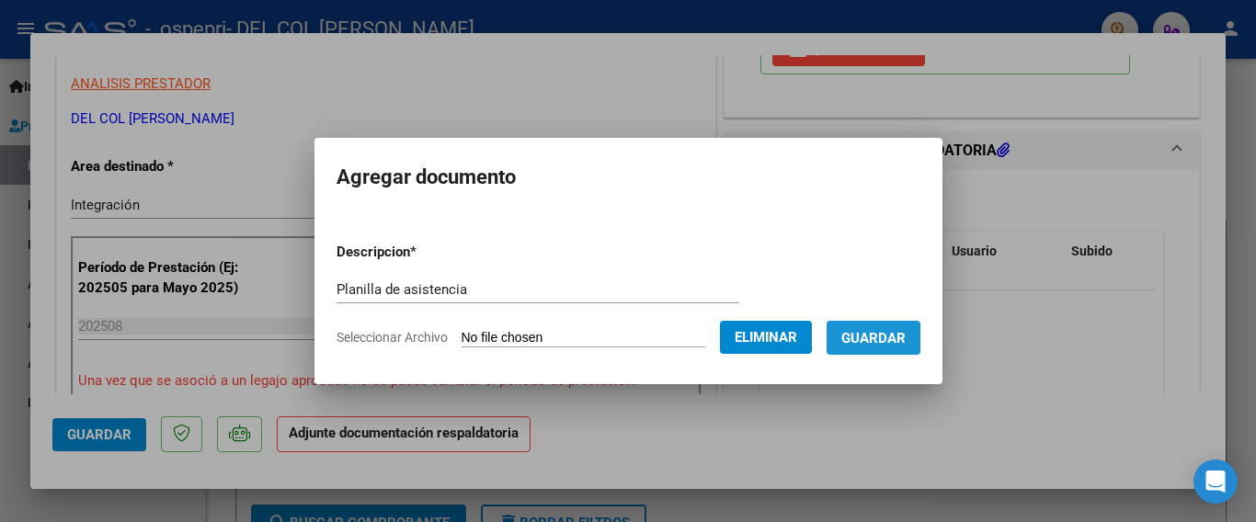
click at [882, 346] on span "Guardar" at bounding box center [873, 338] width 64 height 17
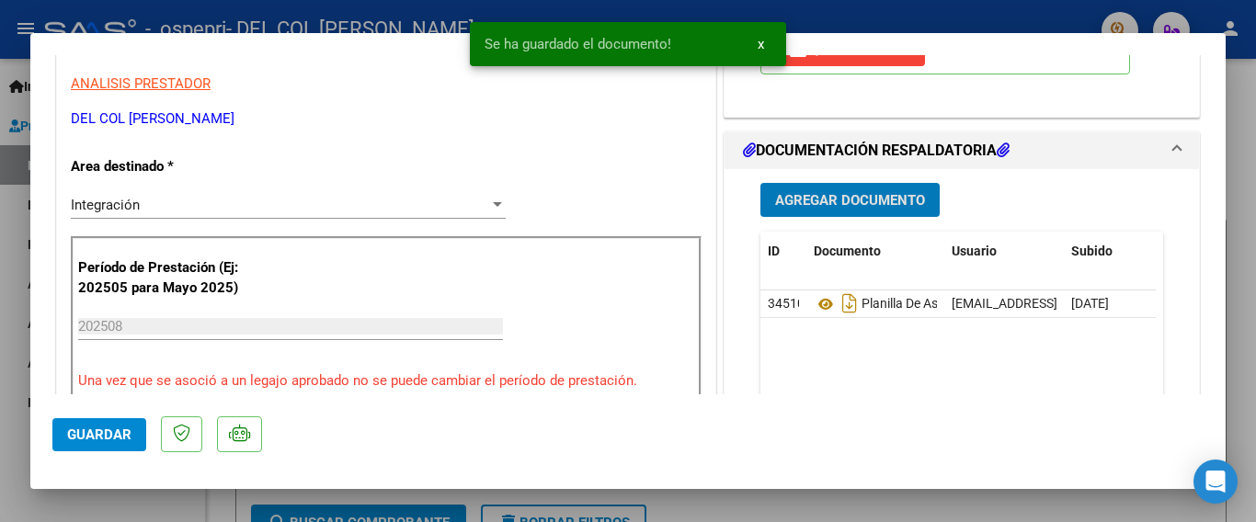
click at [111, 436] on span "Guardar" at bounding box center [99, 435] width 64 height 17
click at [0, 225] on div at bounding box center [628, 261] width 1256 height 522
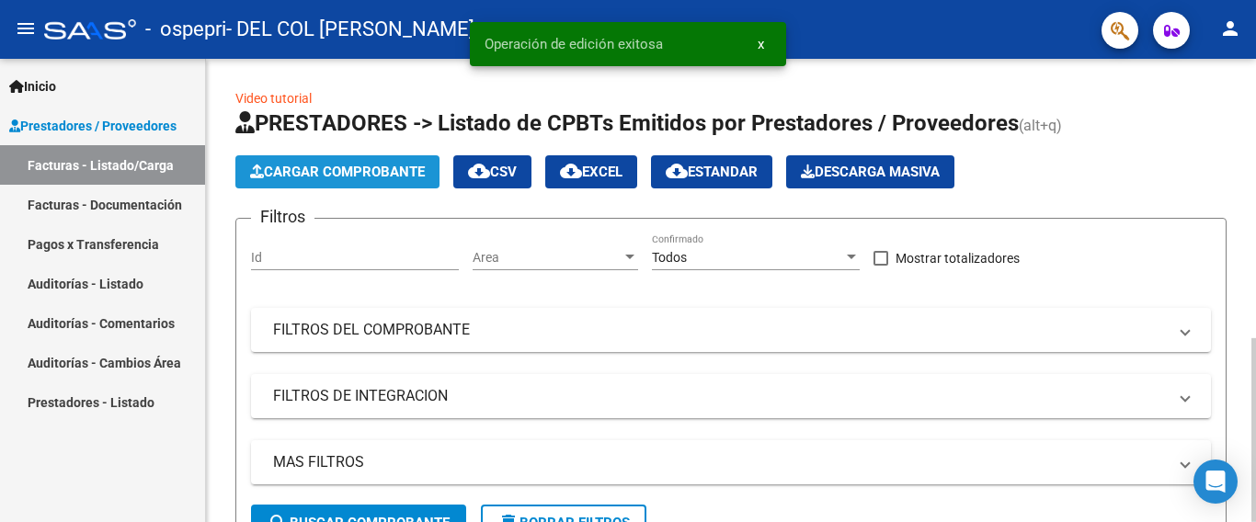
click at [354, 171] on span "Cargar Comprobante" at bounding box center [337, 172] width 175 height 17
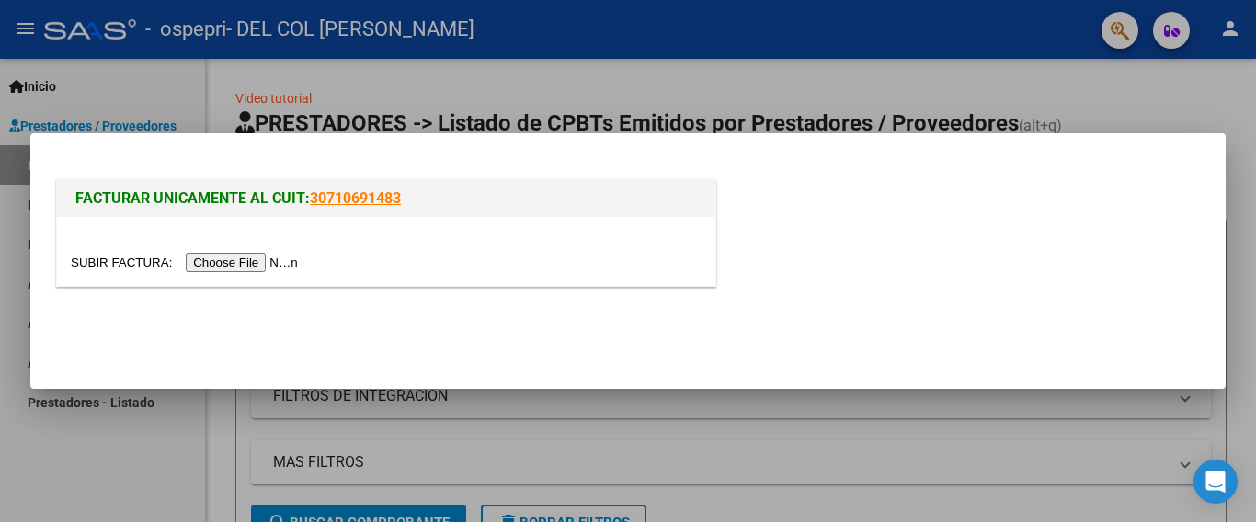
click at [266, 256] on input "file" at bounding box center [187, 262] width 233 height 19
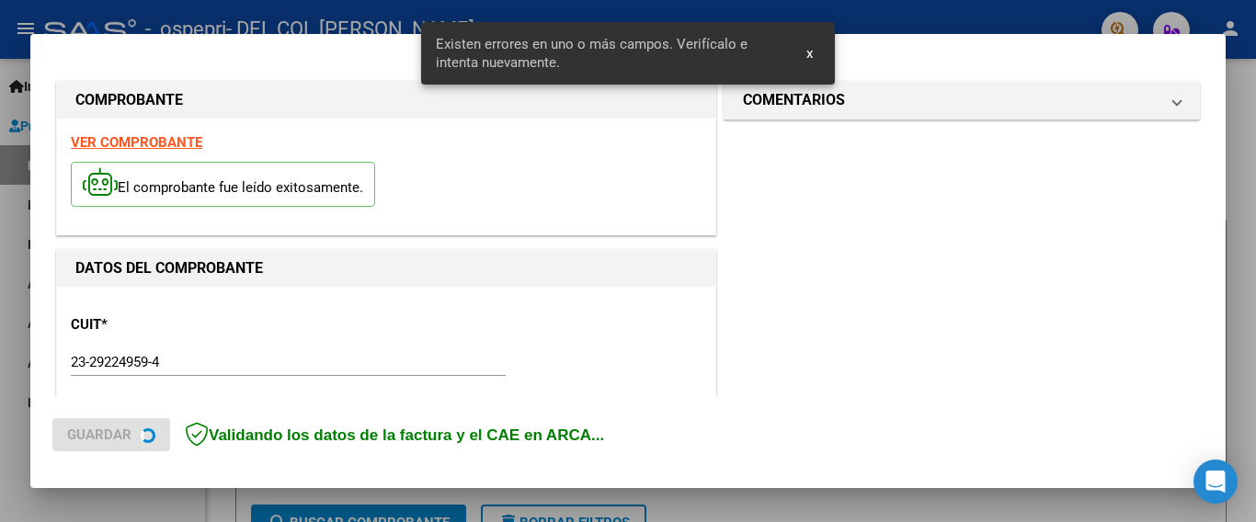
scroll to position [436, 0]
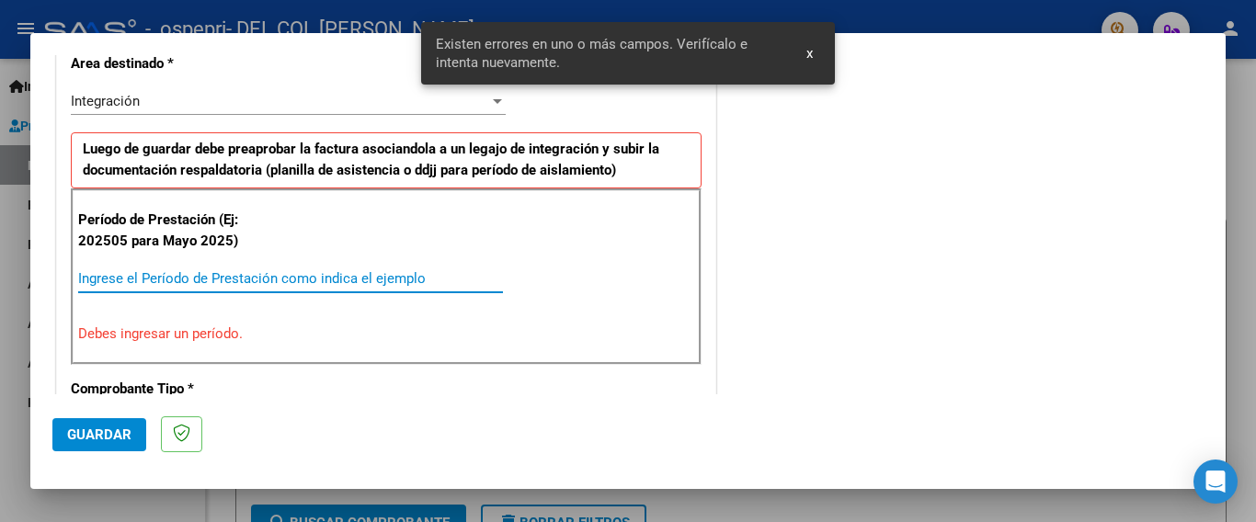
click at [154, 272] on input "Ingrese el Período de Prestación como indica el ejemplo" at bounding box center [290, 278] width 425 height 17
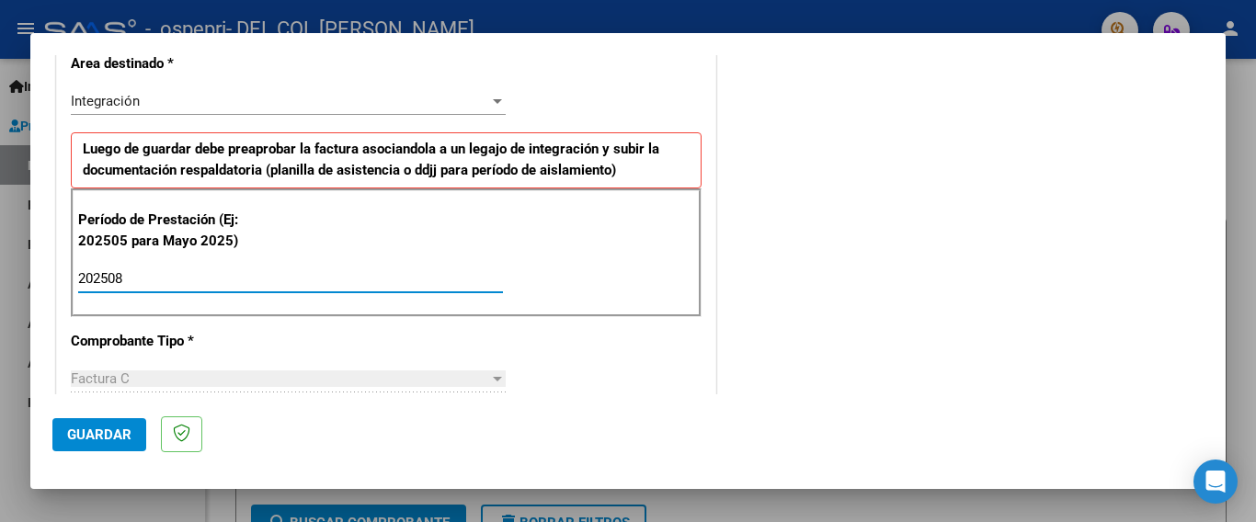
type input "202508"
click at [97, 440] on span "Guardar" at bounding box center [99, 435] width 64 height 17
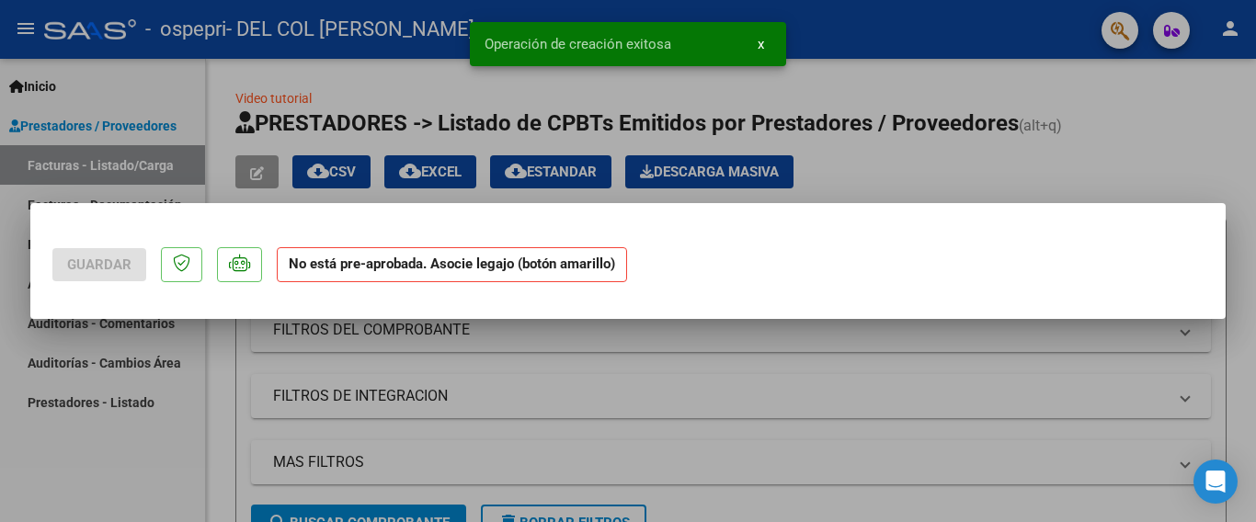
scroll to position [0, 0]
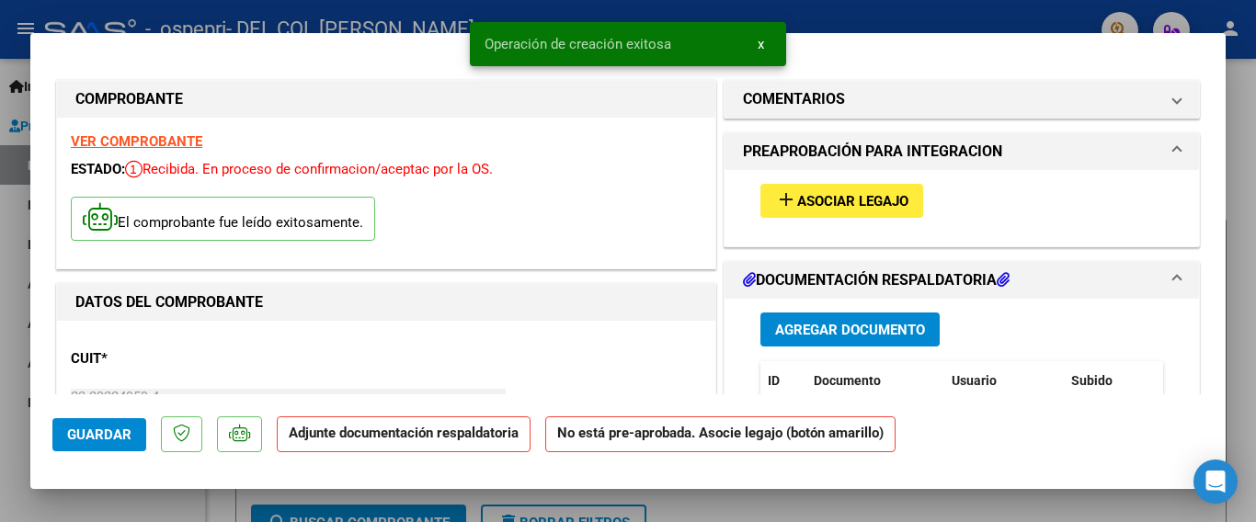
click at [803, 199] on span "Asociar Legajo" at bounding box center [852, 201] width 111 height 17
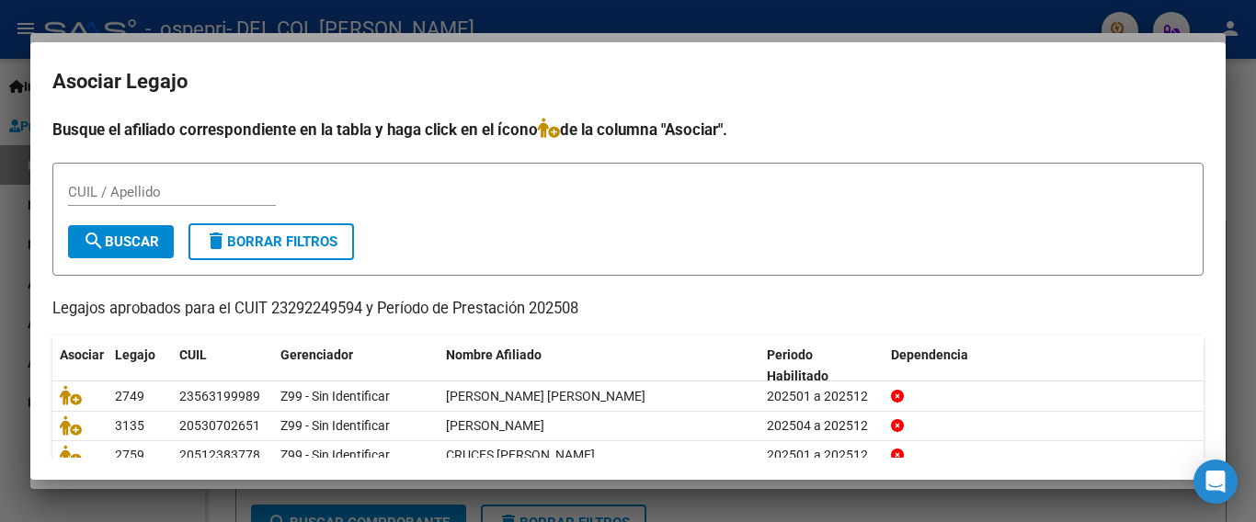
drag, startPoint x: 1207, startPoint y: 285, endPoint x: 1207, endPoint y: 305, distance: 20.2
click at [1207, 305] on mat-dialog-content "Busque el afiliado correspondiente en la tabla y haga click en el ícono de la c…" at bounding box center [627, 287] width 1195 height 339
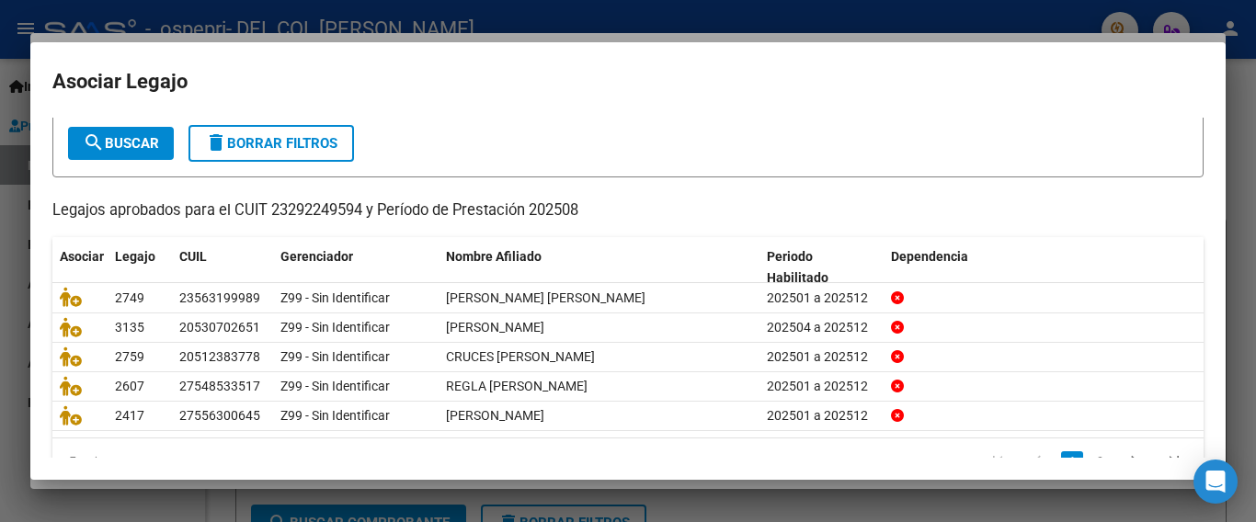
scroll to position [132, 0]
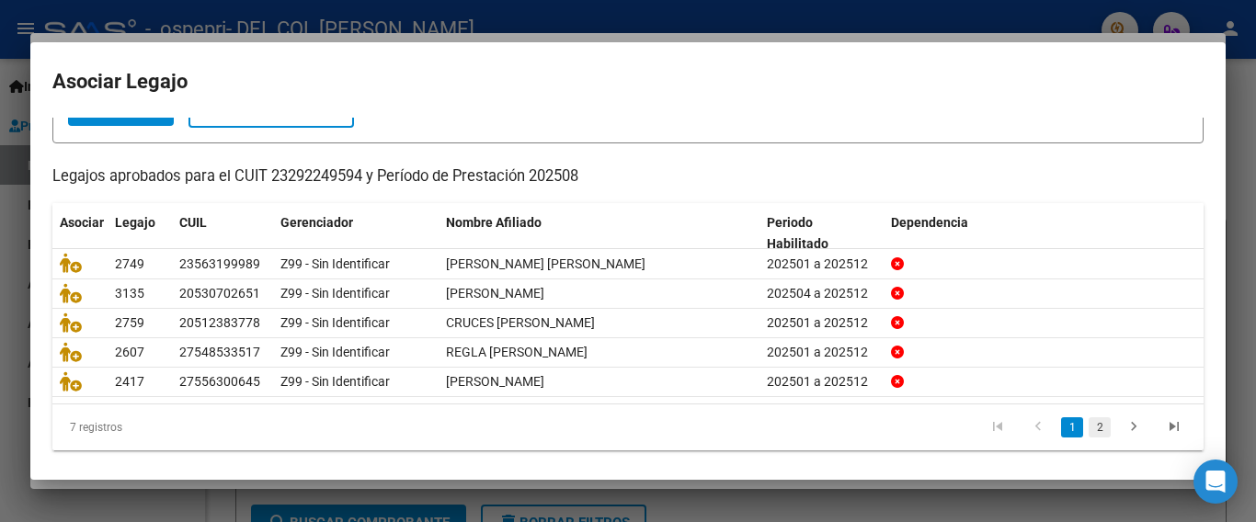
click at [1088, 425] on link "2" at bounding box center [1099, 427] width 22 height 20
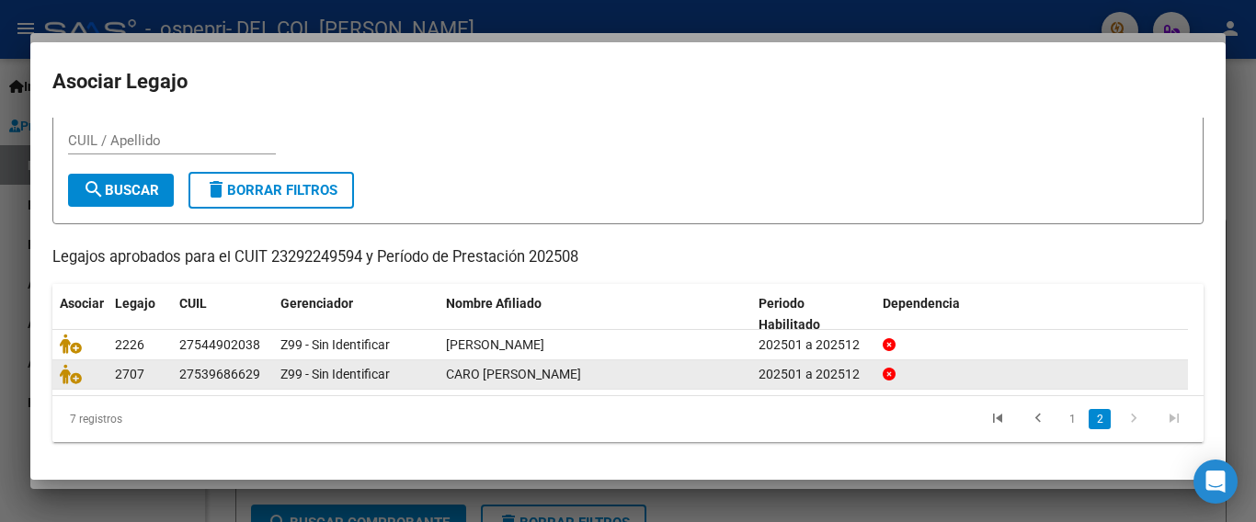
scroll to position [51, 0]
click at [73, 376] on icon at bounding box center [71, 374] width 22 height 20
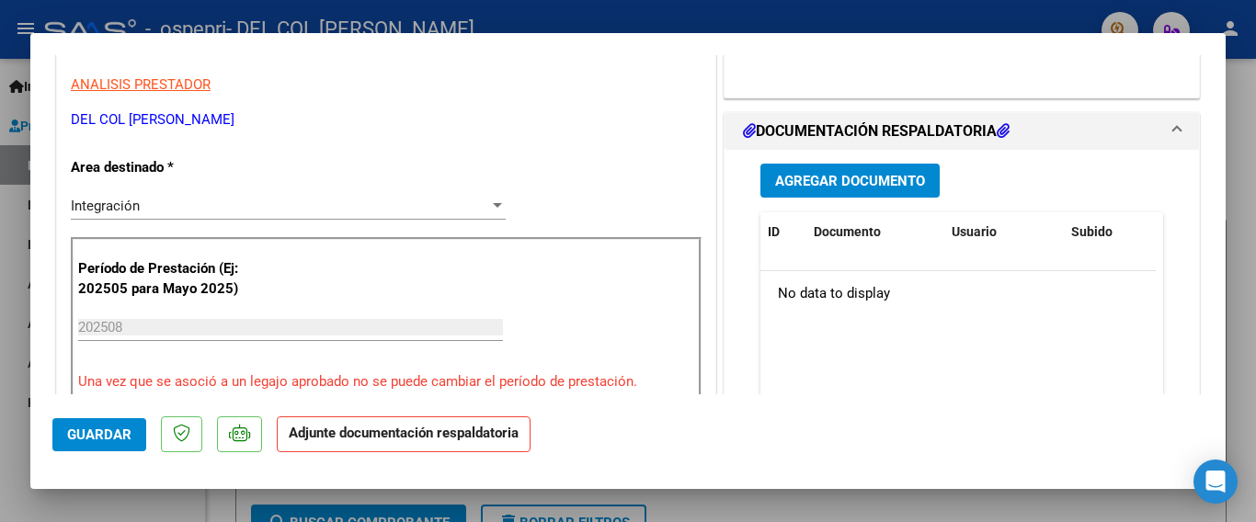
scroll to position [368, 0]
click at [856, 187] on span "Agregar Documento" at bounding box center [850, 180] width 150 height 17
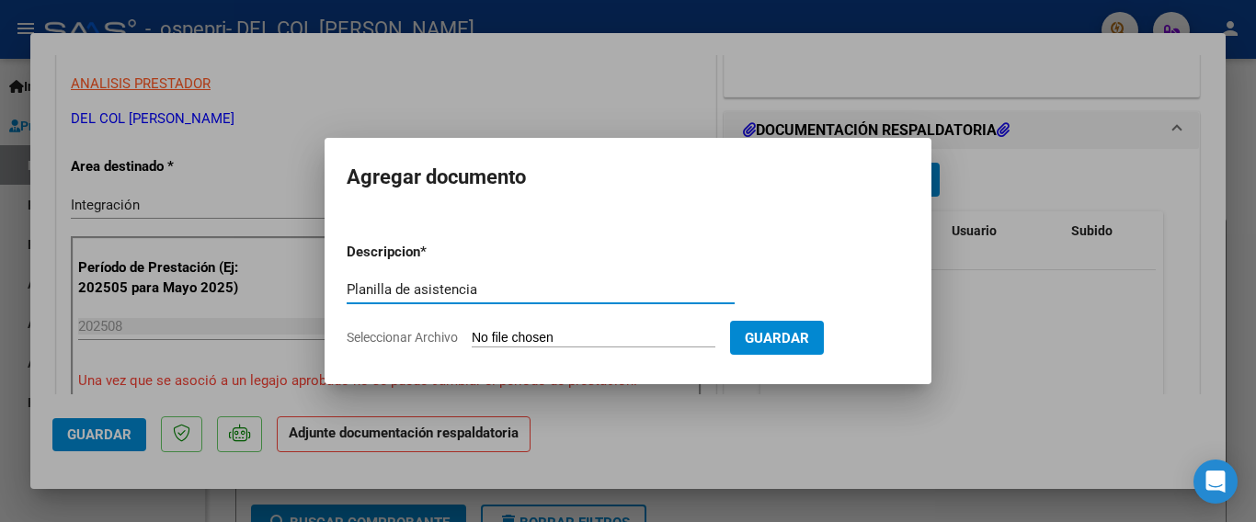
type input "Planilla de asistencia"
click at [582, 342] on input "Seleccionar Archivo" at bounding box center [594, 338] width 244 height 17
type input "C:\fakepath\firmas [PERSON_NAME] 8-25.pdf"
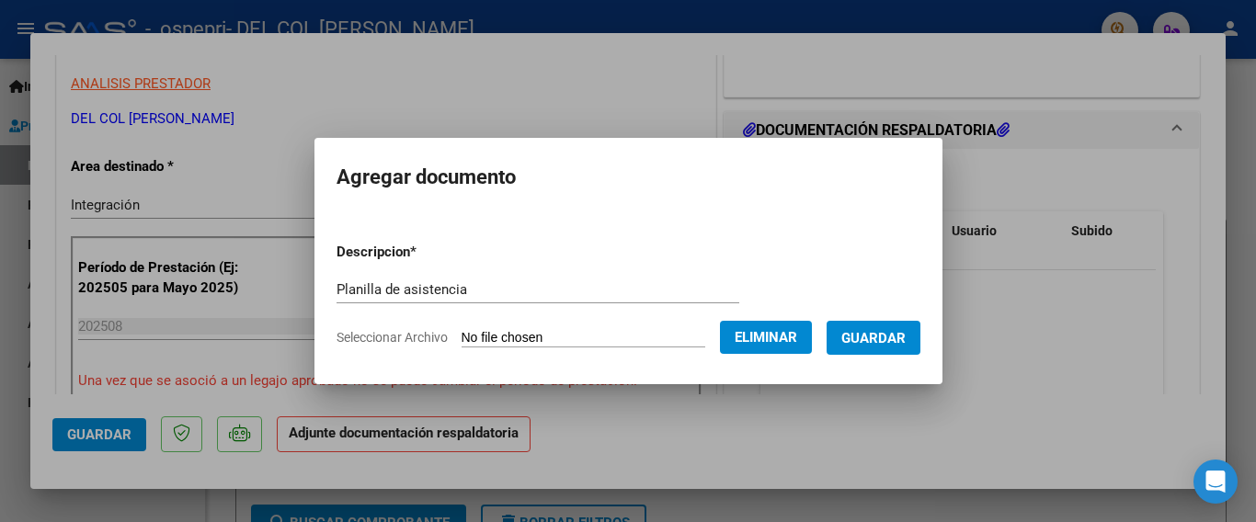
click at [886, 347] on button "Guardar" at bounding box center [873, 338] width 94 height 34
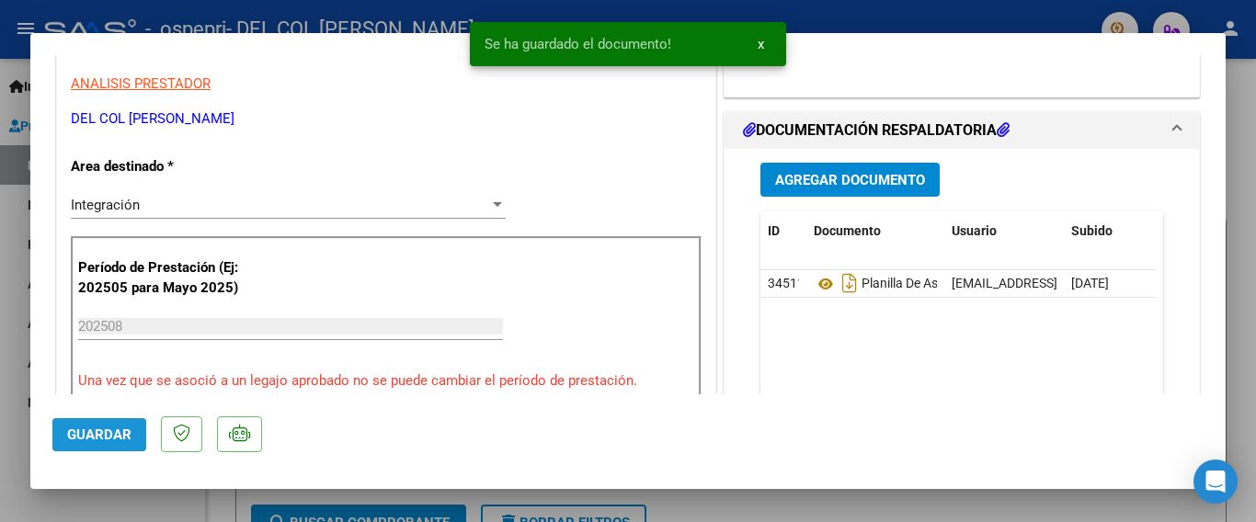
click at [115, 434] on span "Guardar" at bounding box center [99, 435] width 64 height 17
click at [3, 291] on div at bounding box center [628, 261] width 1256 height 522
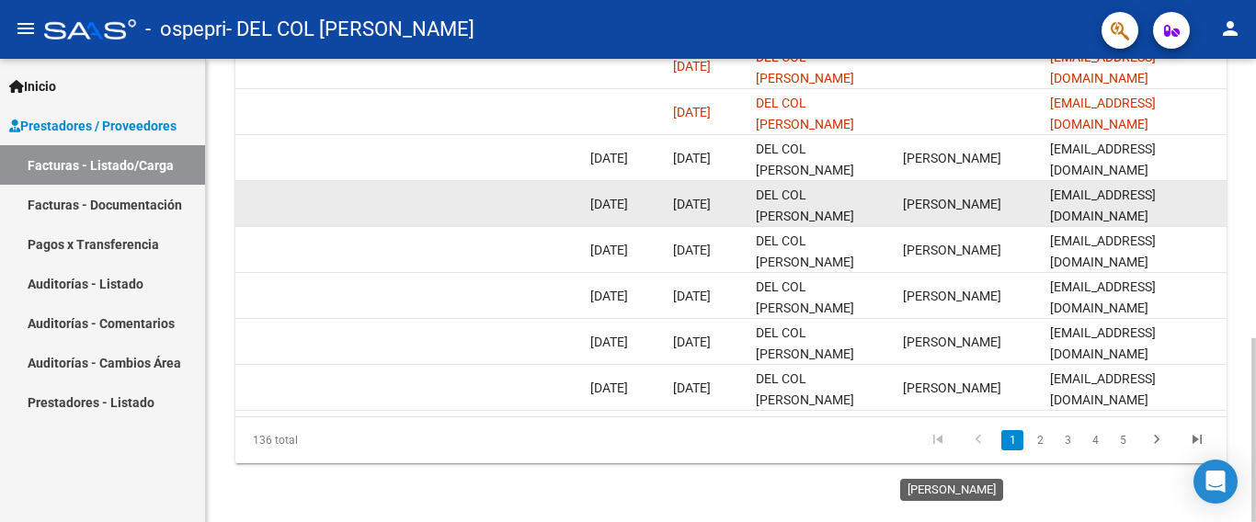
scroll to position [703, 0]
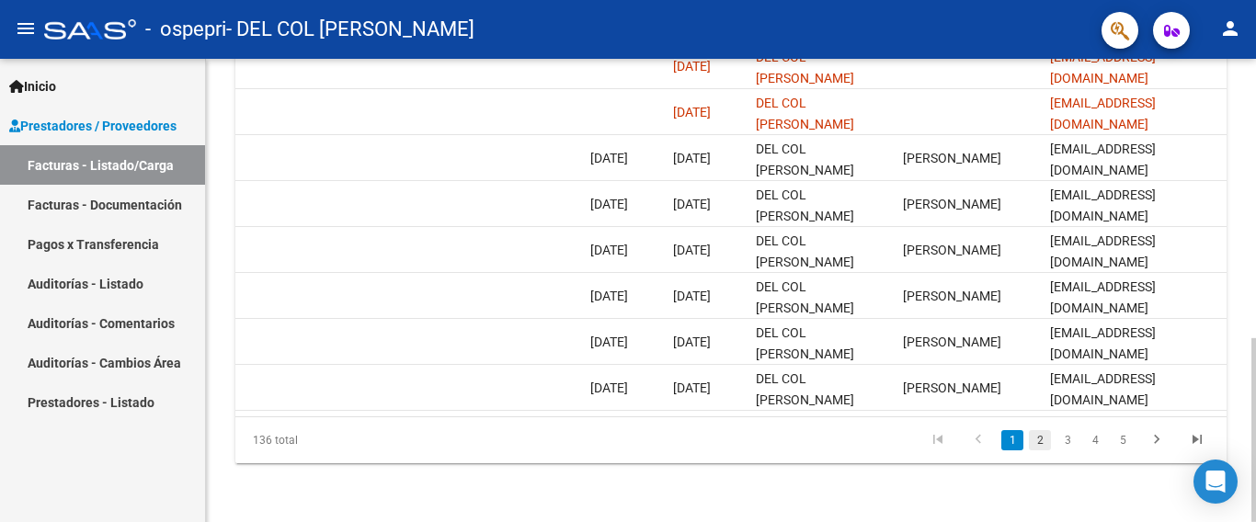
click at [1040, 443] on link "2" at bounding box center [1040, 440] width 22 height 20
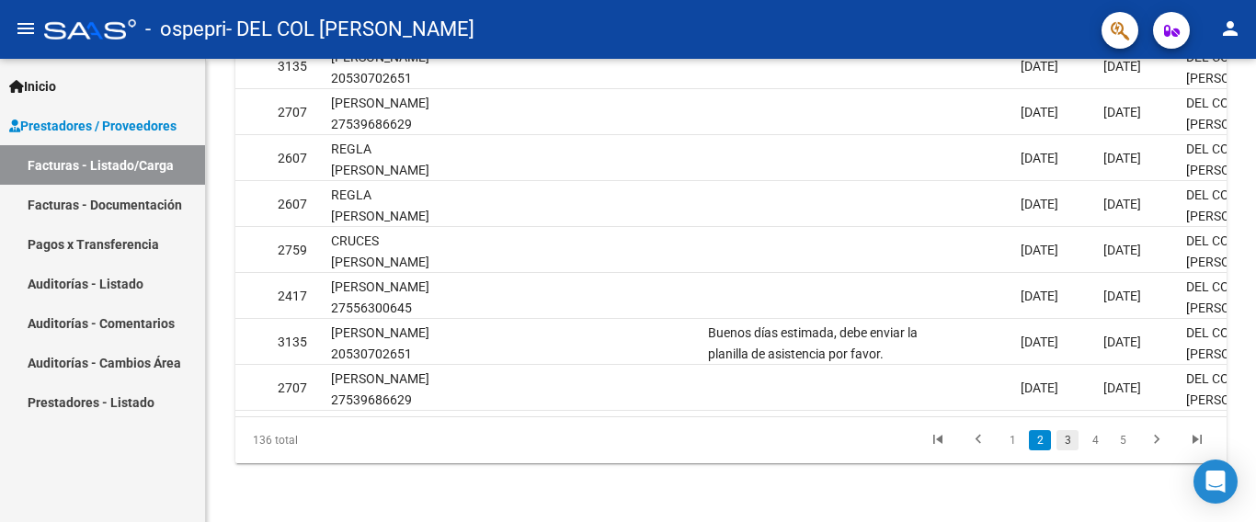
click at [1067, 434] on link "3" at bounding box center [1067, 440] width 22 height 20
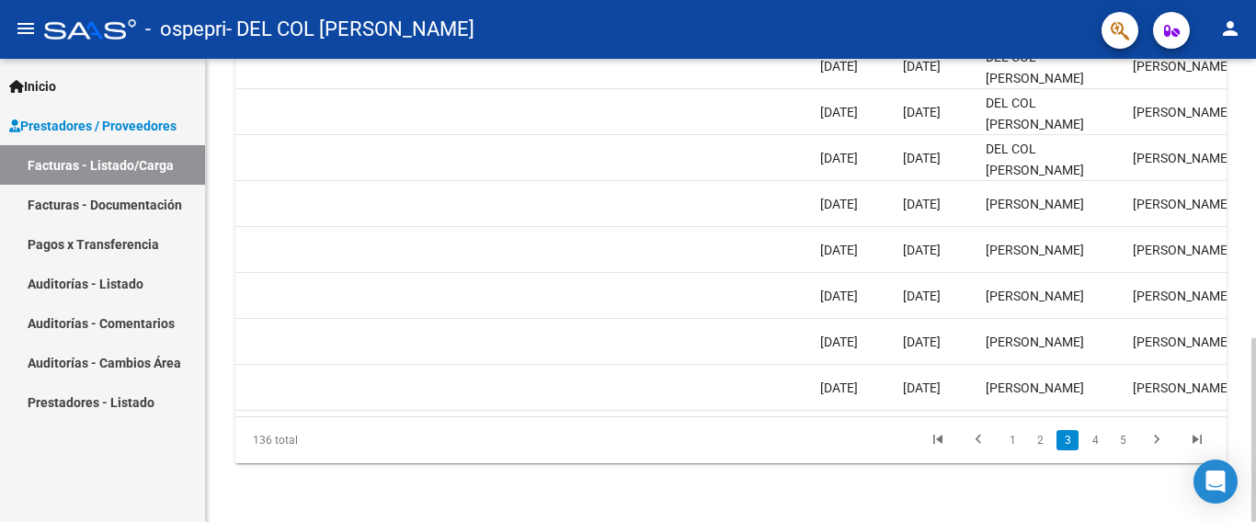
scroll to position [0, 2646]
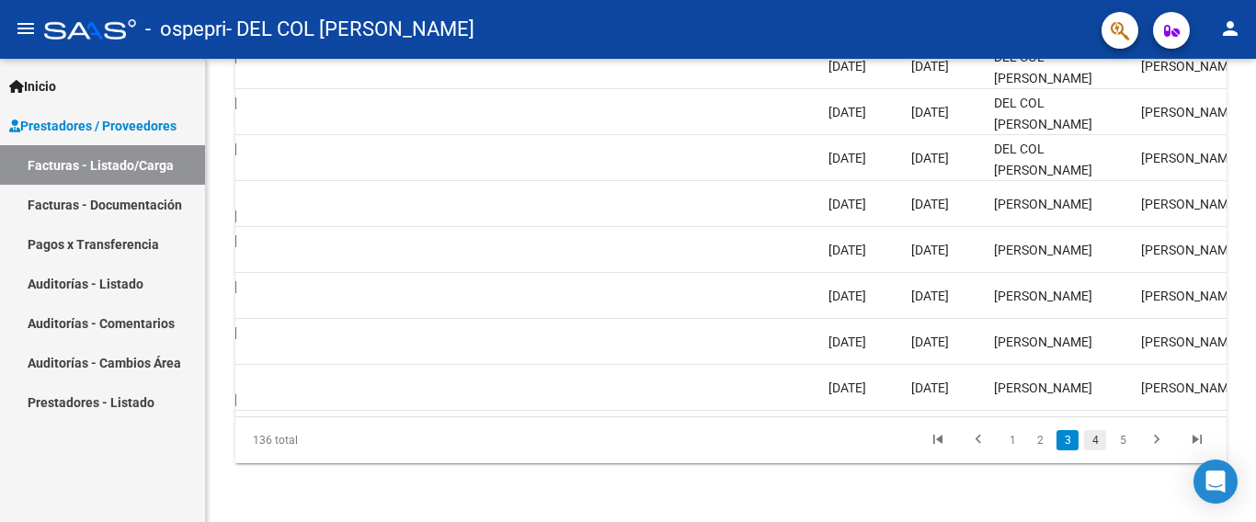
click at [1095, 436] on link "4" at bounding box center [1095, 440] width 22 height 20
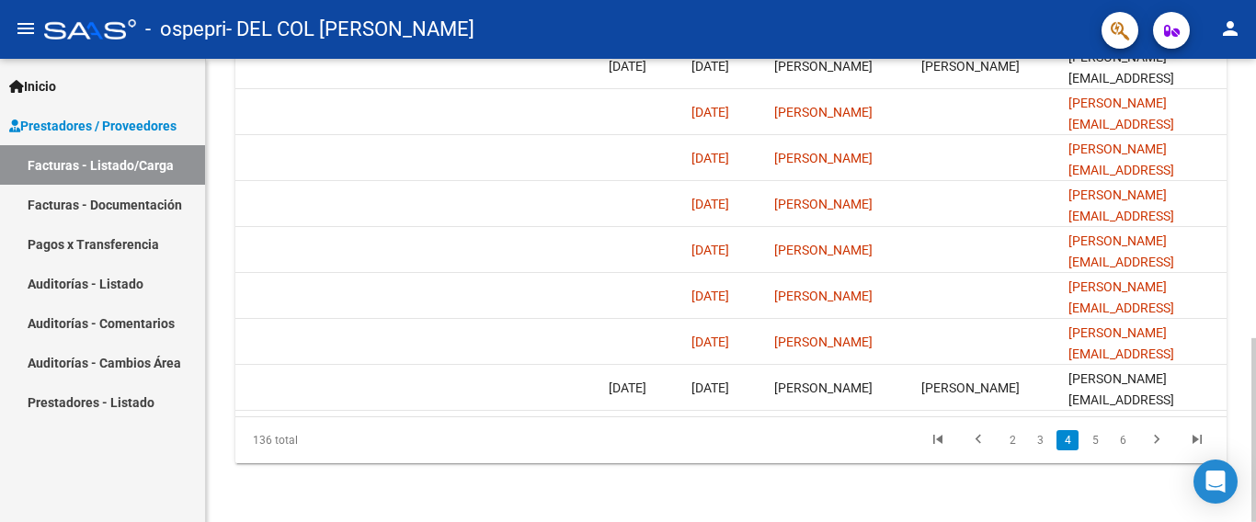
scroll to position [0, 2884]
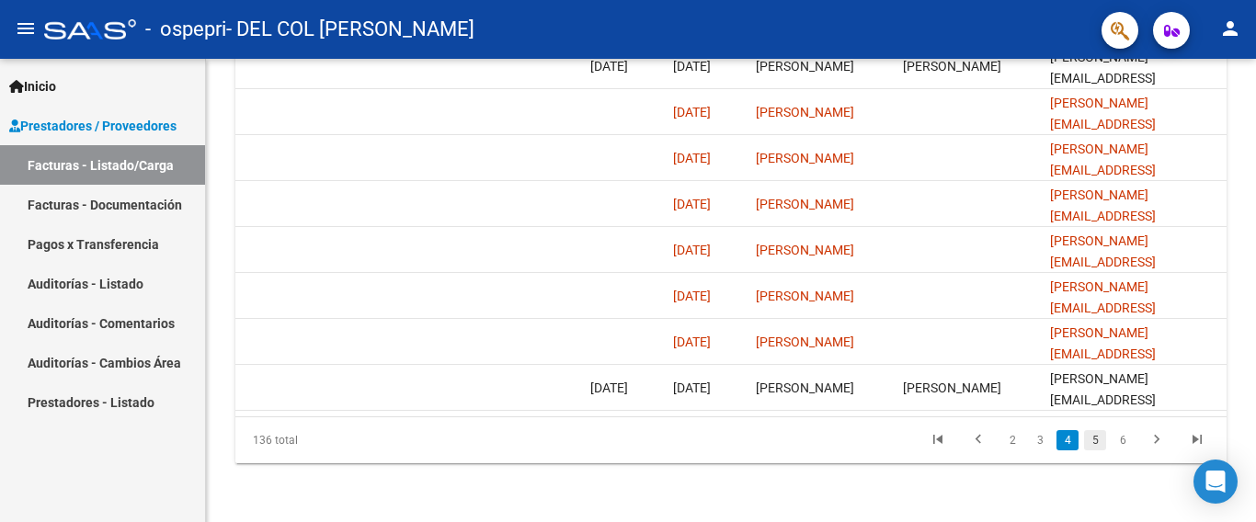
click at [1098, 438] on link "5" at bounding box center [1095, 440] width 22 height 20
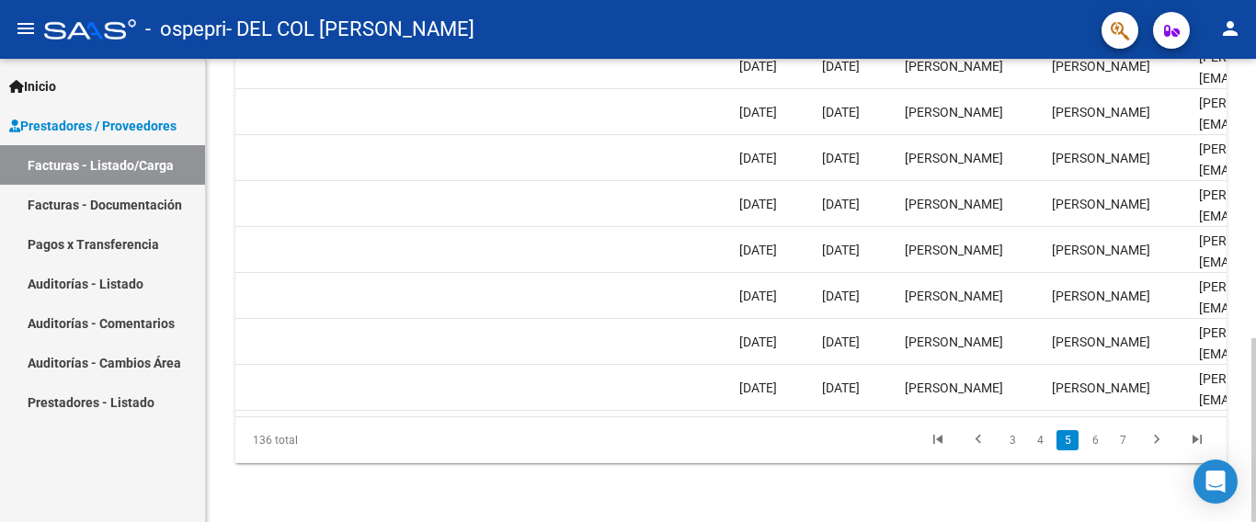
scroll to position [0, 2617]
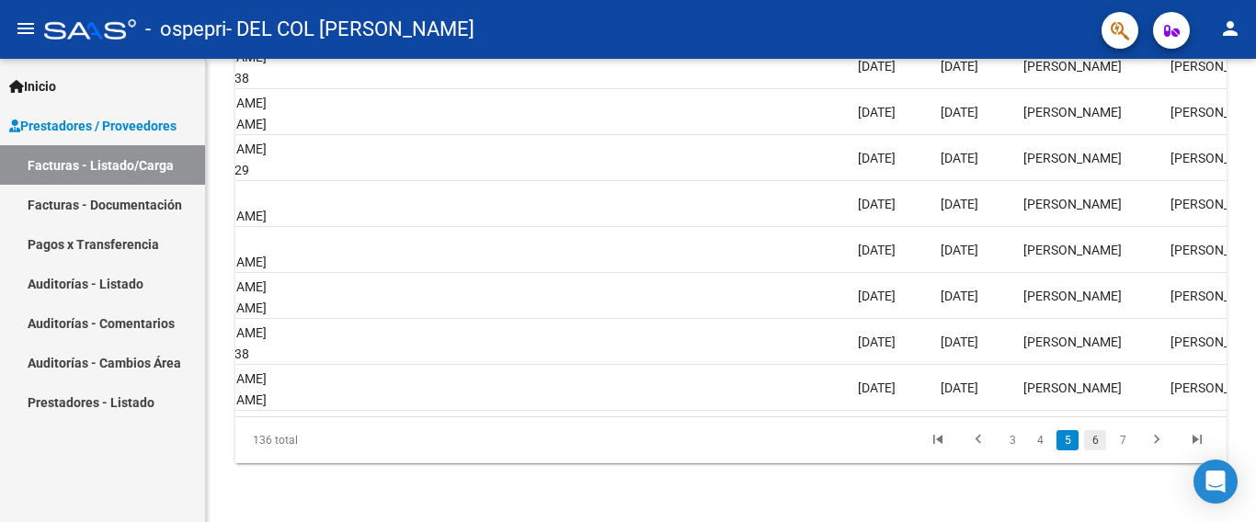
click at [1092, 438] on link "6" at bounding box center [1095, 440] width 22 height 20
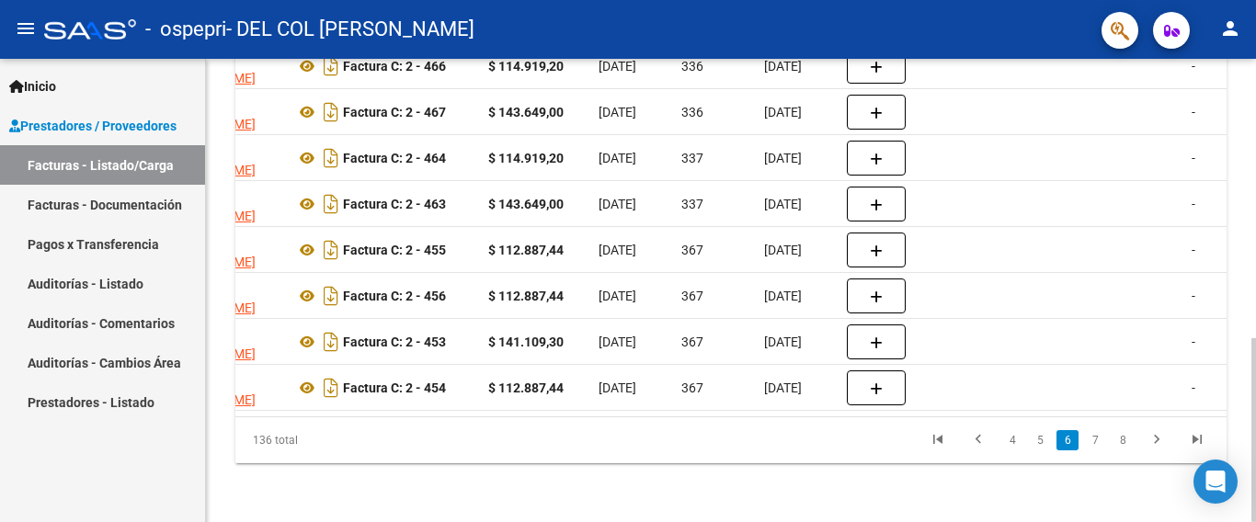
scroll to position [0, 204]
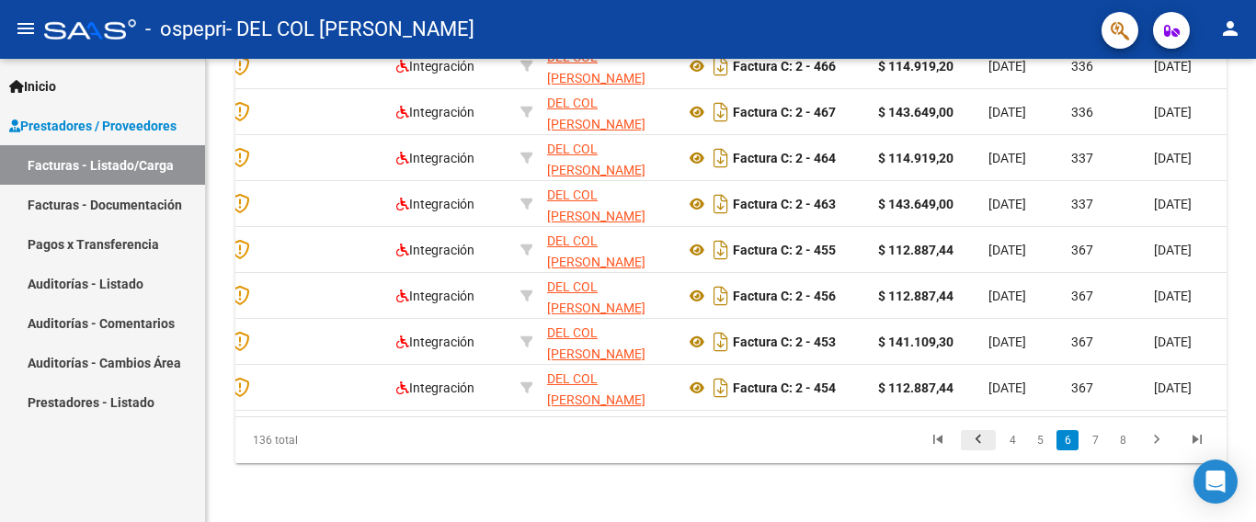
click at [977, 438] on icon "go to previous page" at bounding box center [978, 442] width 24 height 22
click at [937, 439] on icon "go to first page" at bounding box center [938, 442] width 24 height 22
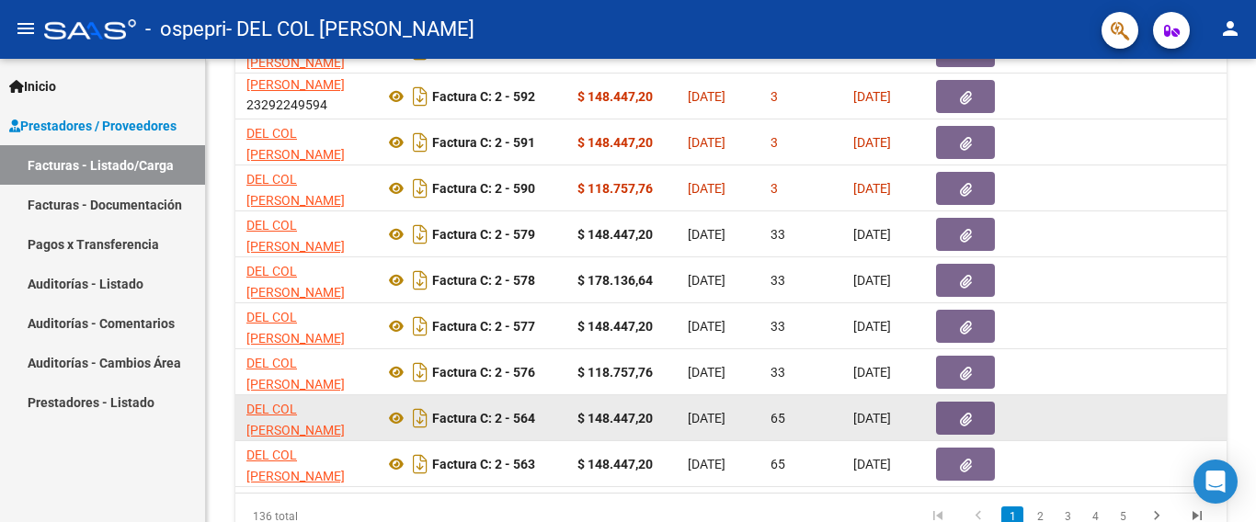
scroll to position [0, 494]
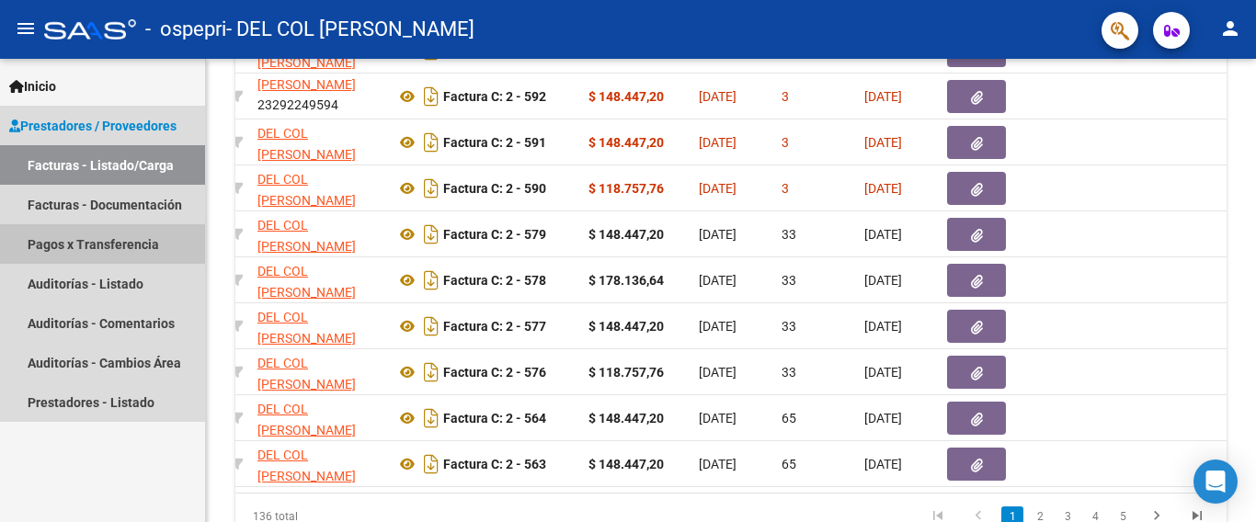
click at [146, 246] on link "Pagos x Transferencia" at bounding box center [102, 244] width 205 height 40
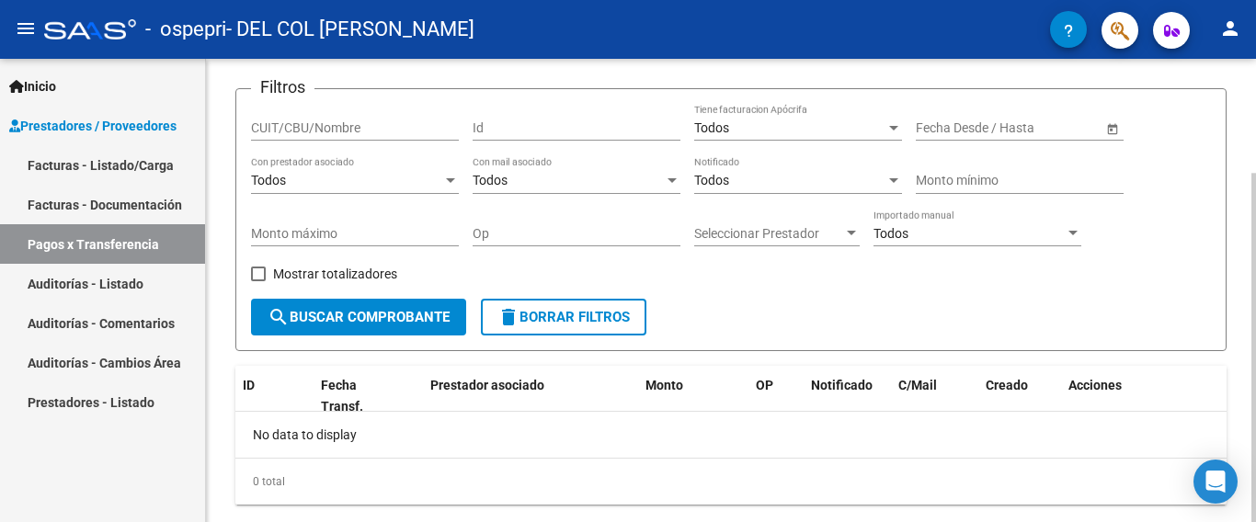
scroll to position [152, 0]
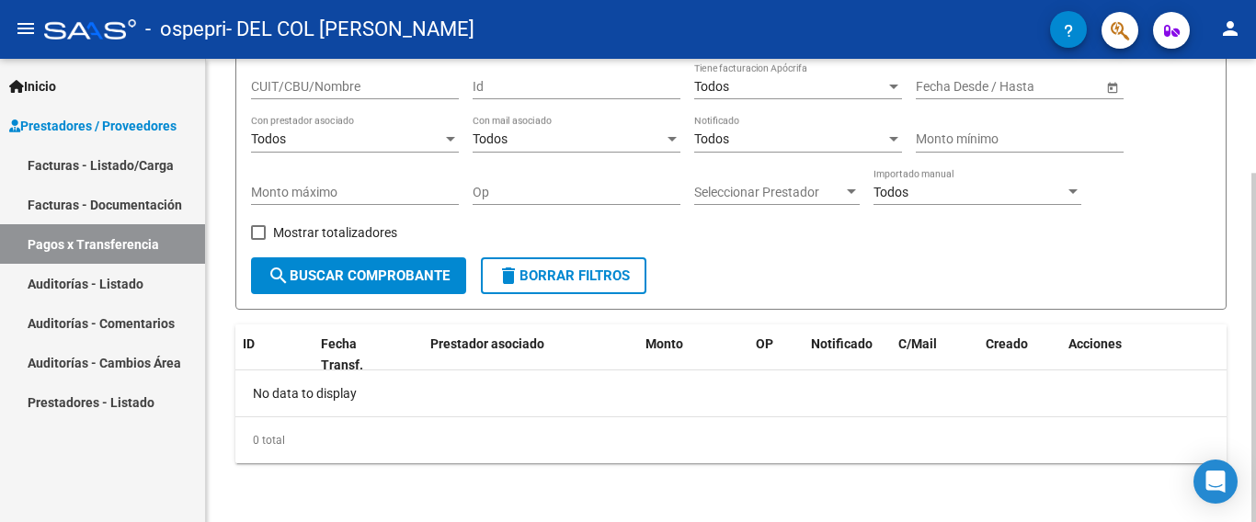
click at [411, 269] on span "search Buscar Comprobante" at bounding box center [358, 275] width 182 height 17
click at [448, 137] on div at bounding box center [450, 139] width 9 height 5
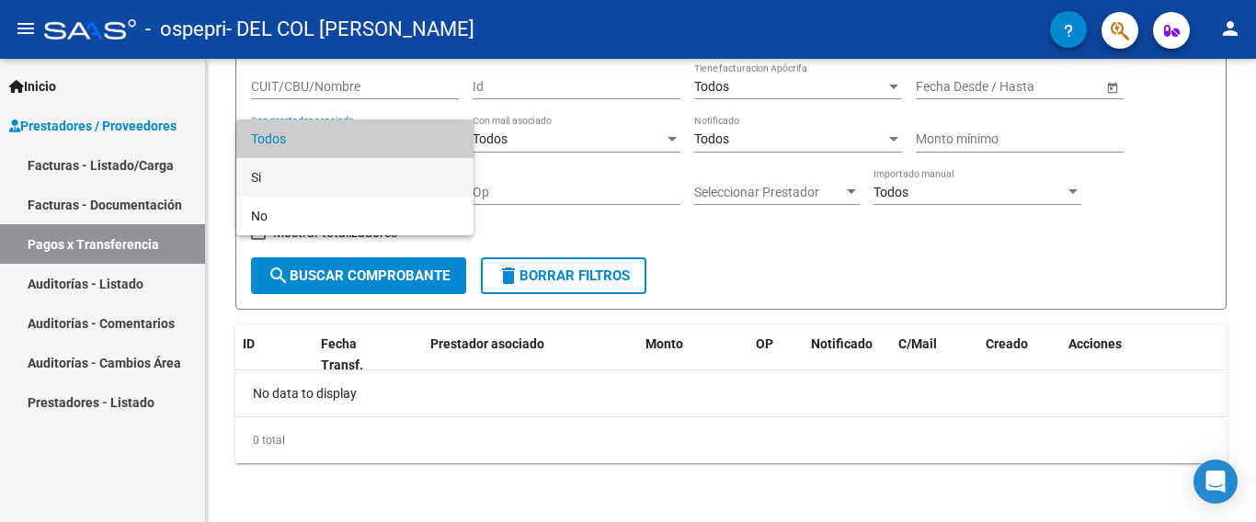
click at [431, 186] on span "Si" at bounding box center [355, 177] width 208 height 39
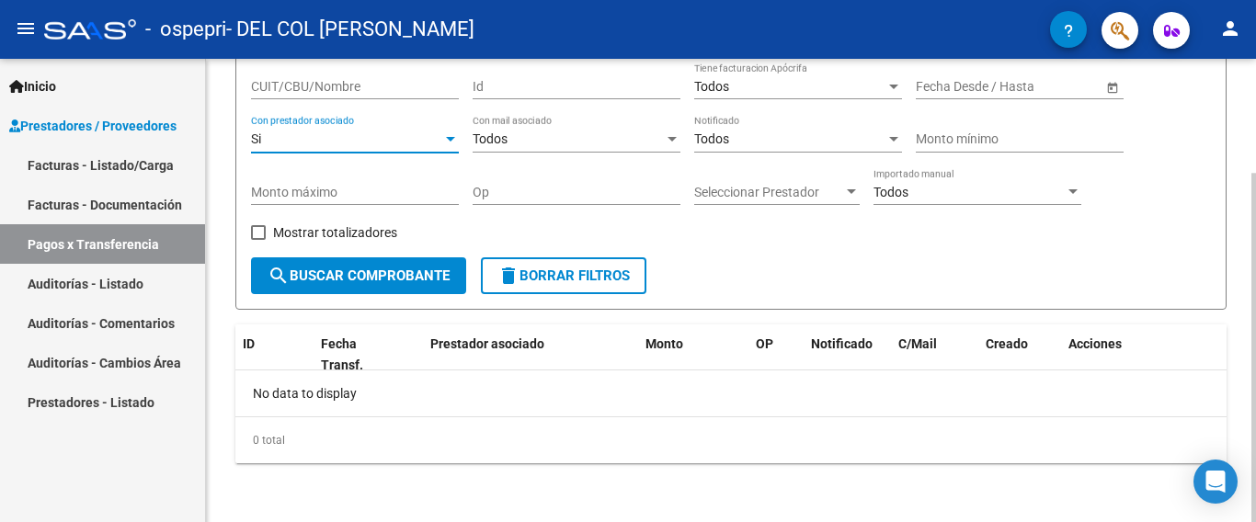
click at [425, 282] on span "search Buscar Comprobante" at bounding box center [358, 275] width 182 height 17
click at [827, 192] on span "Seleccionar Prestador" at bounding box center [768, 193] width 149 height 16
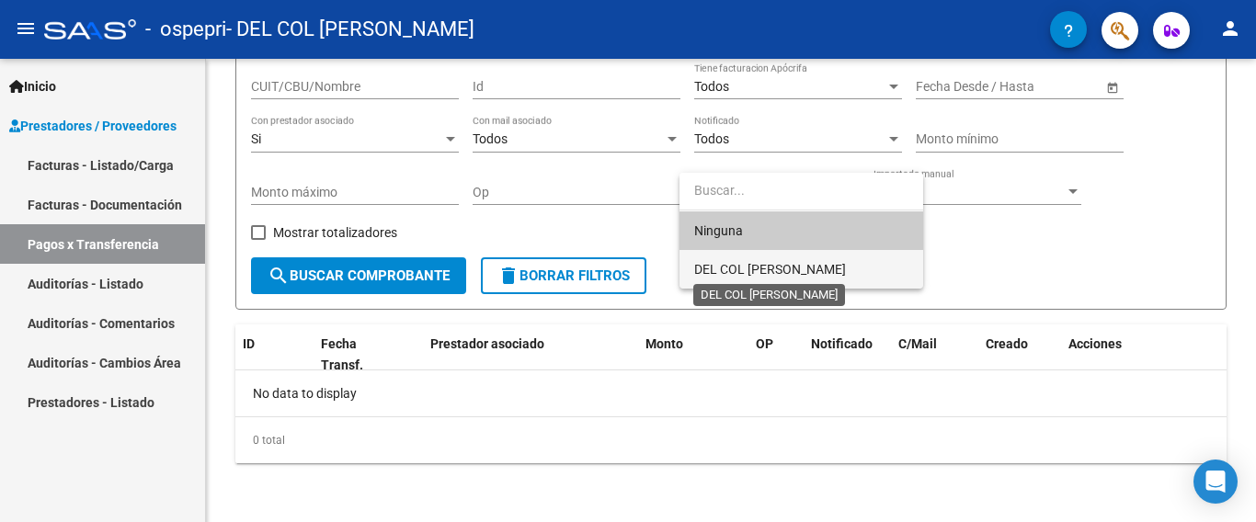
click at [812, 266] on span "DEL COL [PERSON_NAME]" at bounding box center [770, 269] width 152 height 15
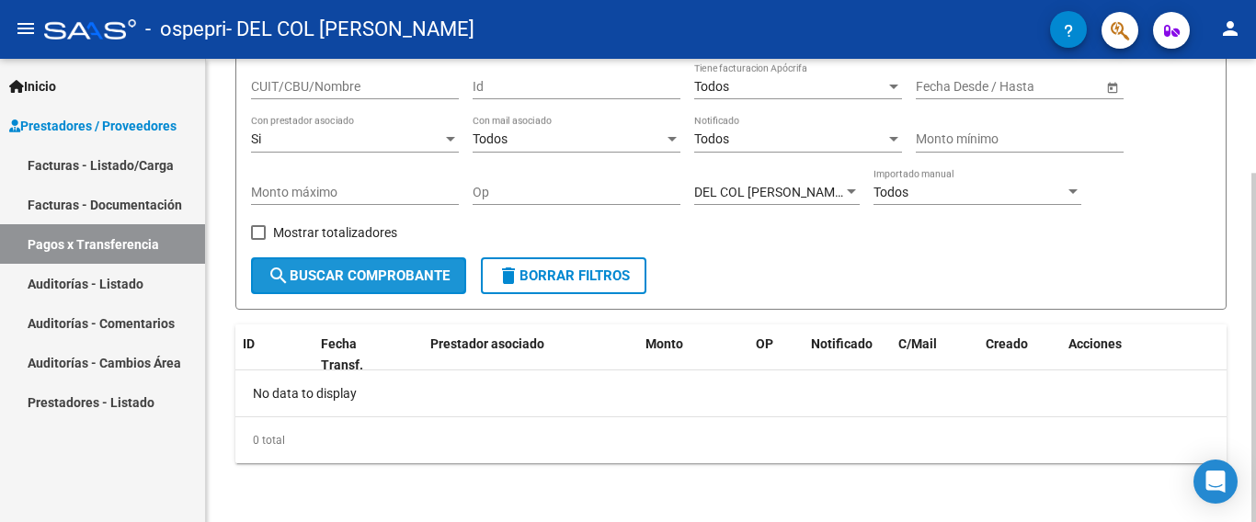
click at [345, 280] on span "search Buscar Comprobante" at bounding box center [358, 275] width 182 height 17
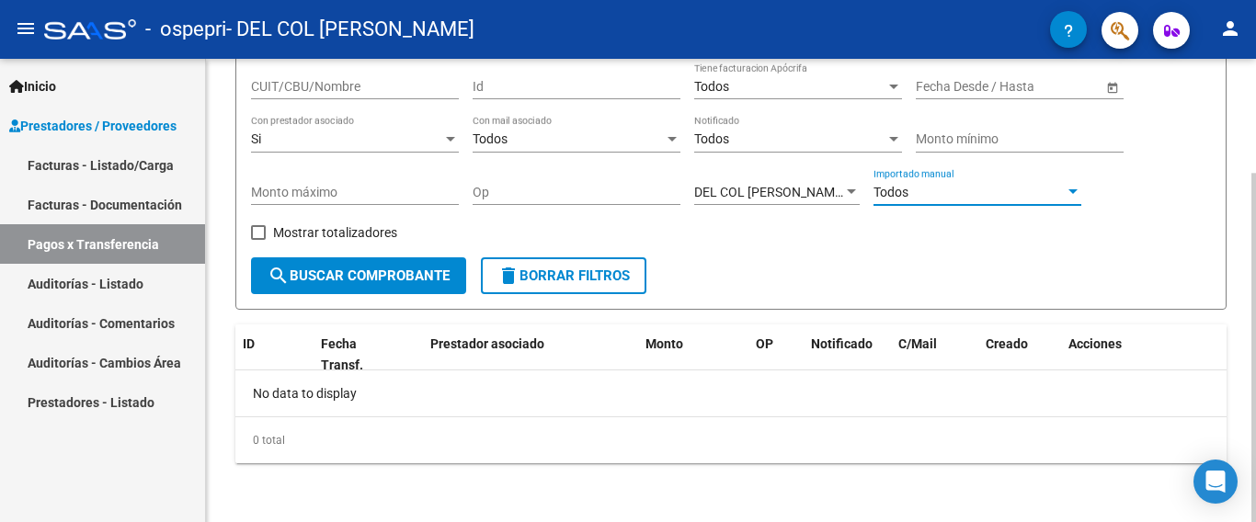
click at [996, 188] on div "Todos" at bounding box center [968, 193] width 191 height 16
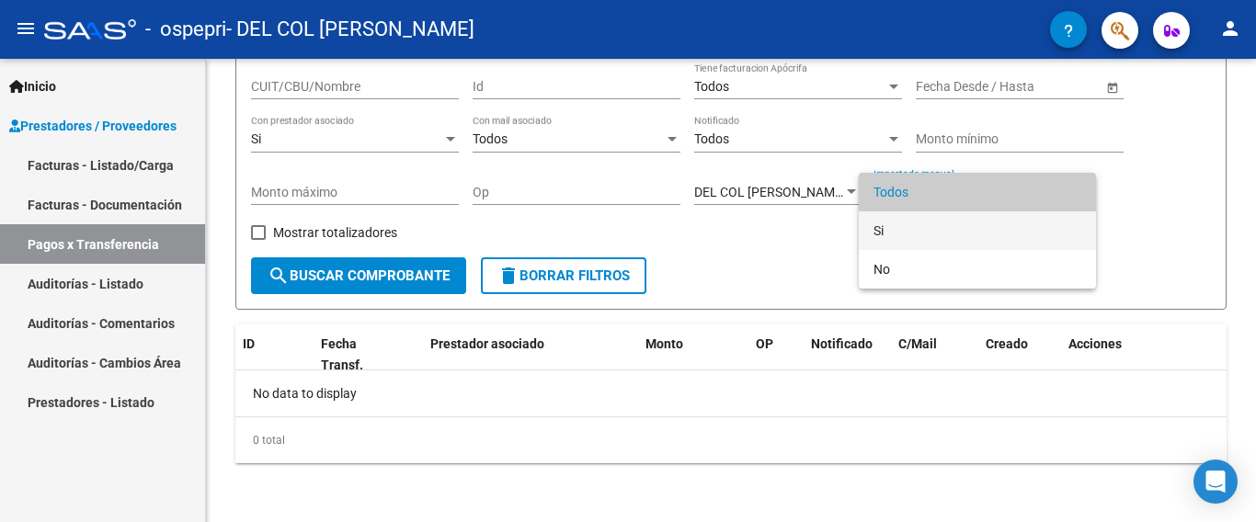
click at [951, 238] on span "Si" at bounding box center [977, 230] width 208 height 39
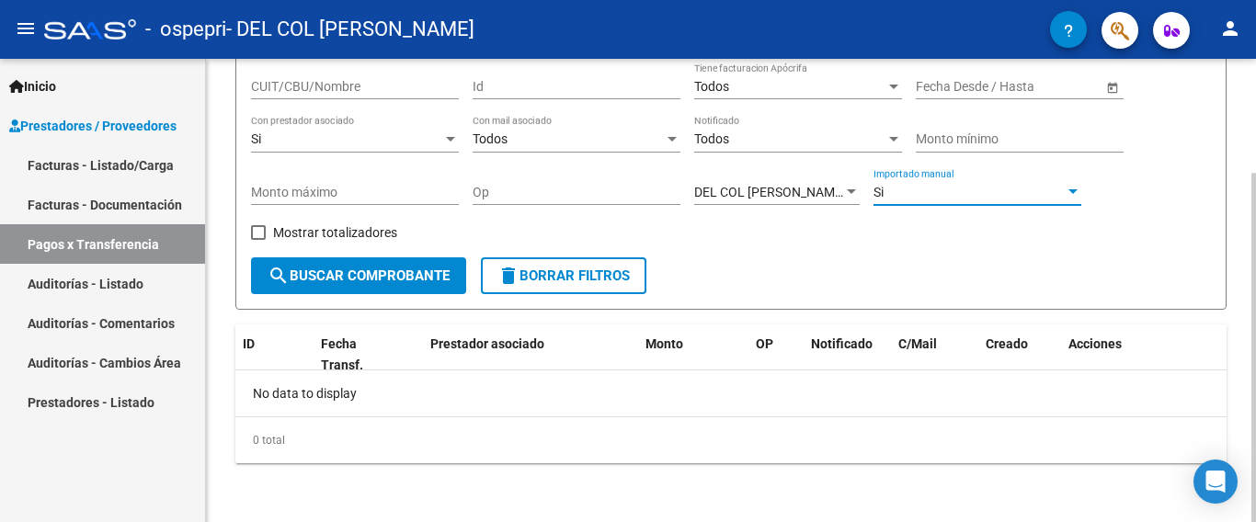
click at [413, 266] on button "search Buscar Comprobante" at bounding box center [358, 275] width 215 height 37
click at [550, 140] on div "Todos" at bounding box center [567, 139] width 191 height 16
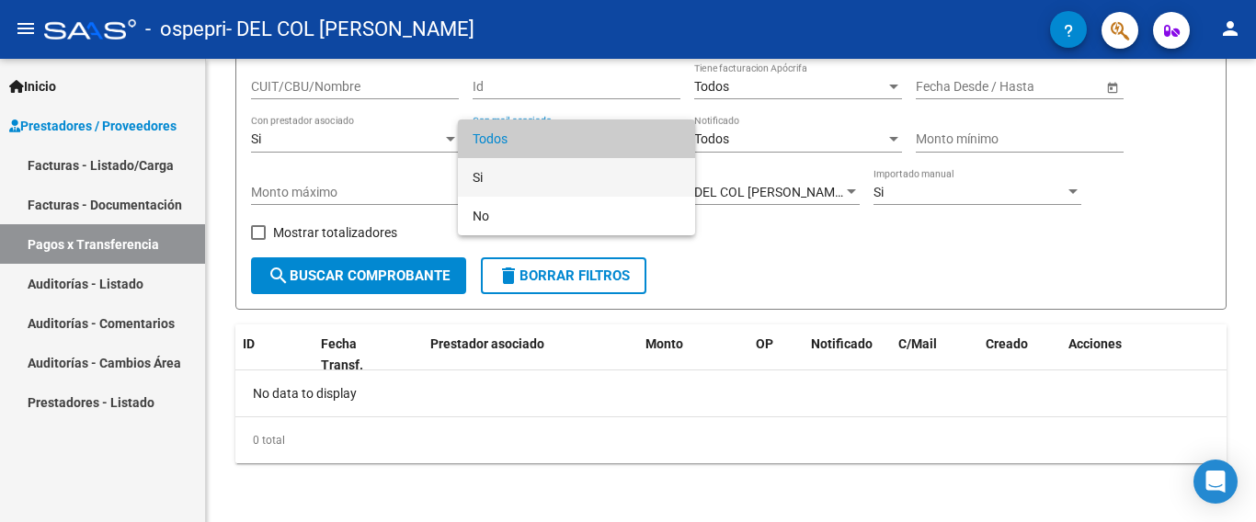
click at [538, 178] on span "Si" at bounding box center [576, 177] width 208 height 39
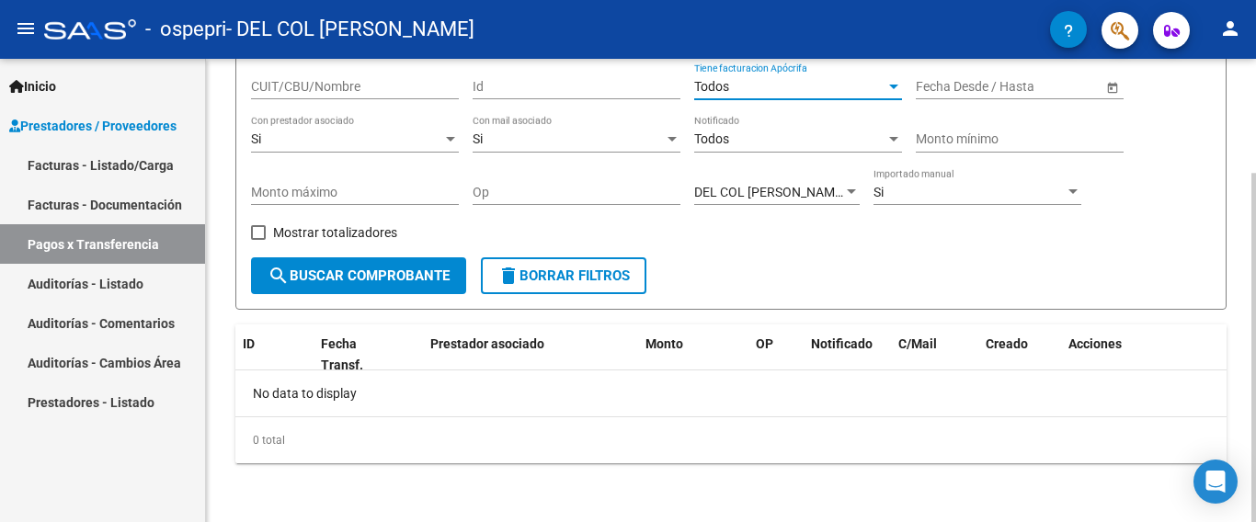
click at [773, 82] on div "Todos" at bounding box center [789, 87] width 191 height 16
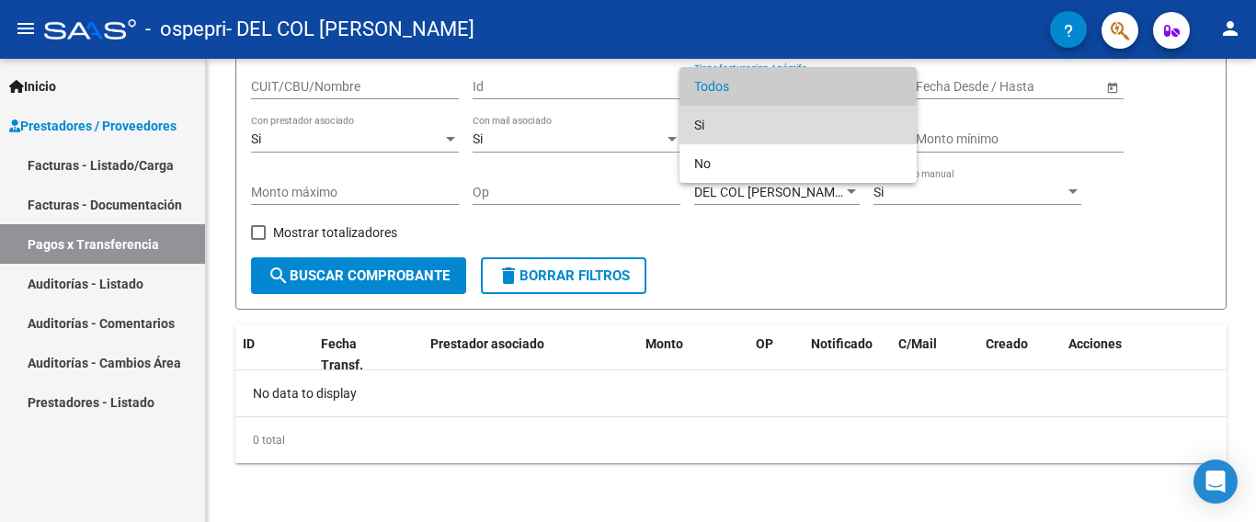
click at [733, 120] on span "Si" at bounding box center [798, 125] width 208 height 39
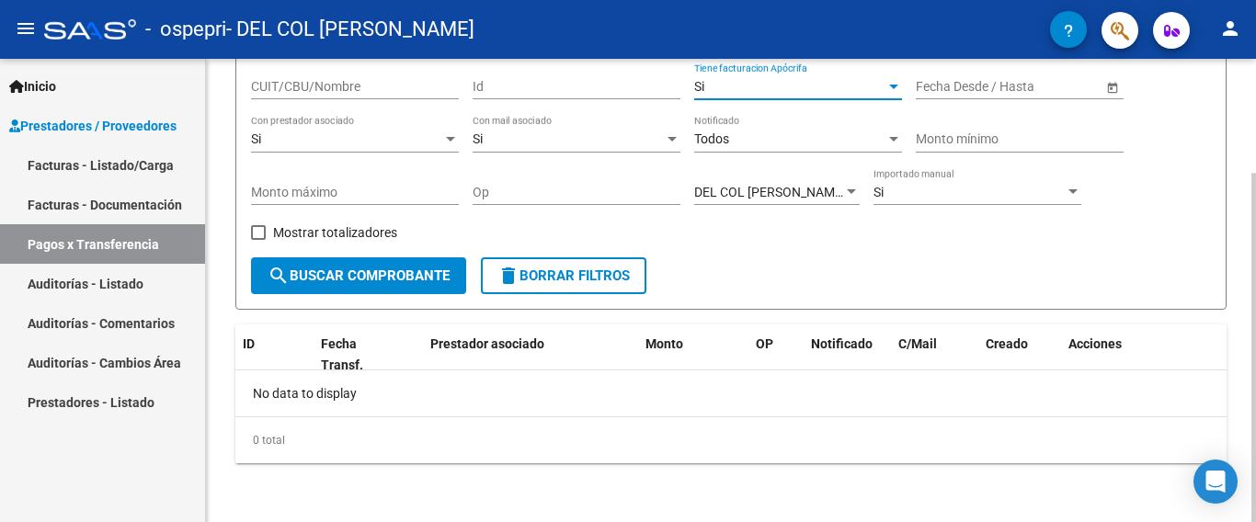
click at [734, 91] on div "Si" at bounding box center [789, 87] width 191 height 16
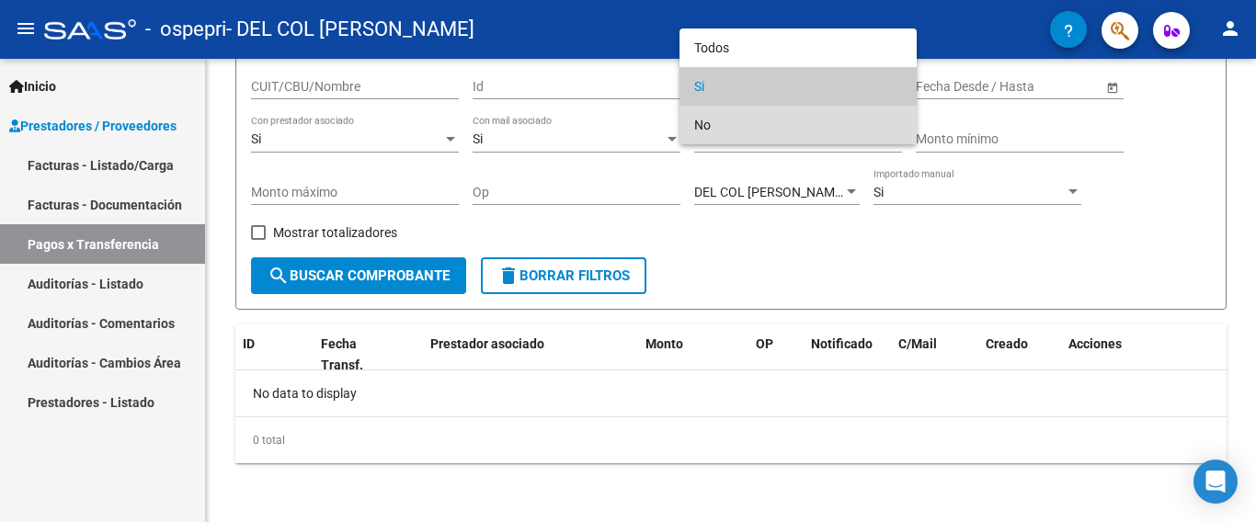
click at [742, 124] on span "No" at bounding box center [798, 125] width 208 height 39
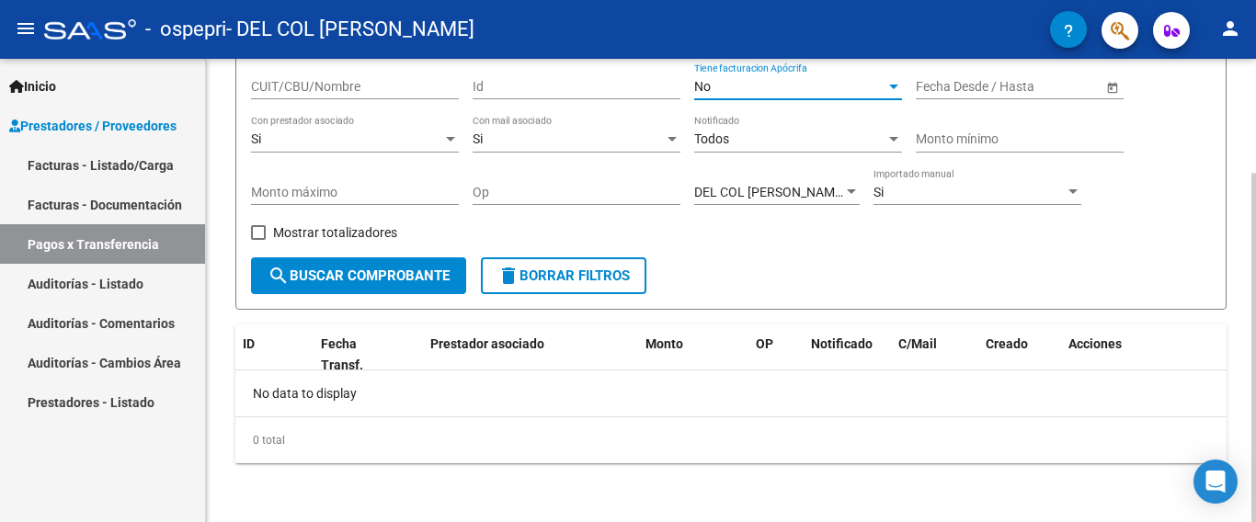
click at [742, 133] on div "Todos" at bounding box center [789, 139] width 191 height 16
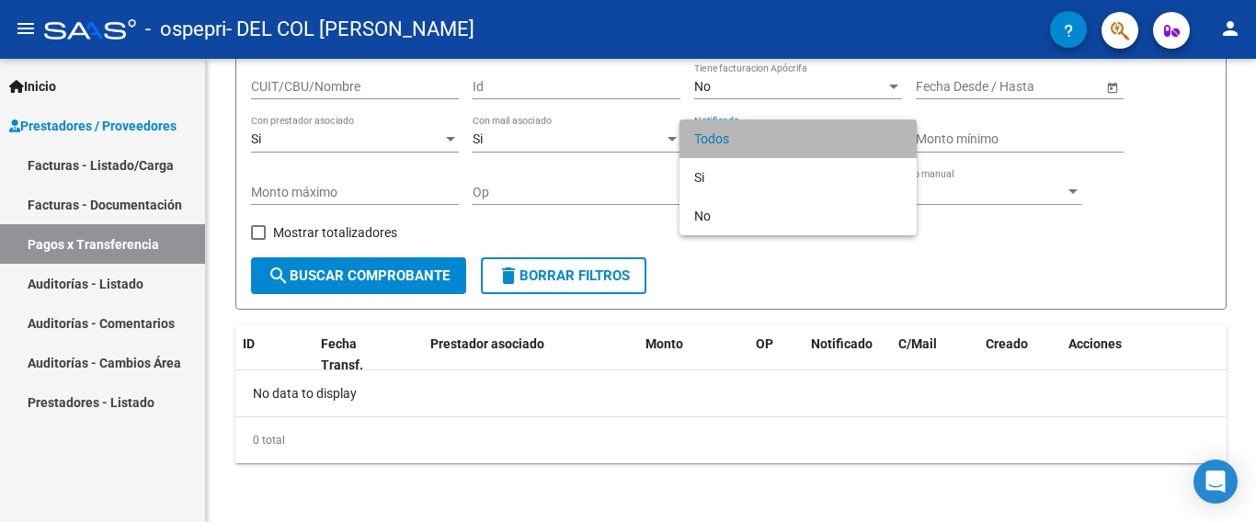
click at [742, 134] on span "Todos" at bounding box center [798, 138] width 208 height 39
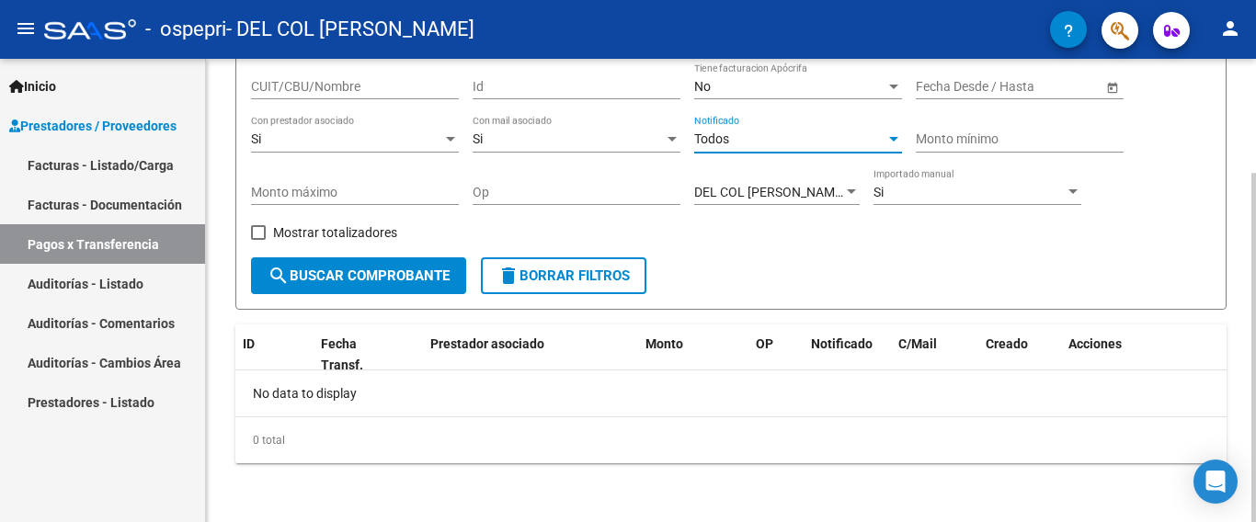
click at [756, 145] on div "Todos" at bounding box center [789, 139] width 191 height 16
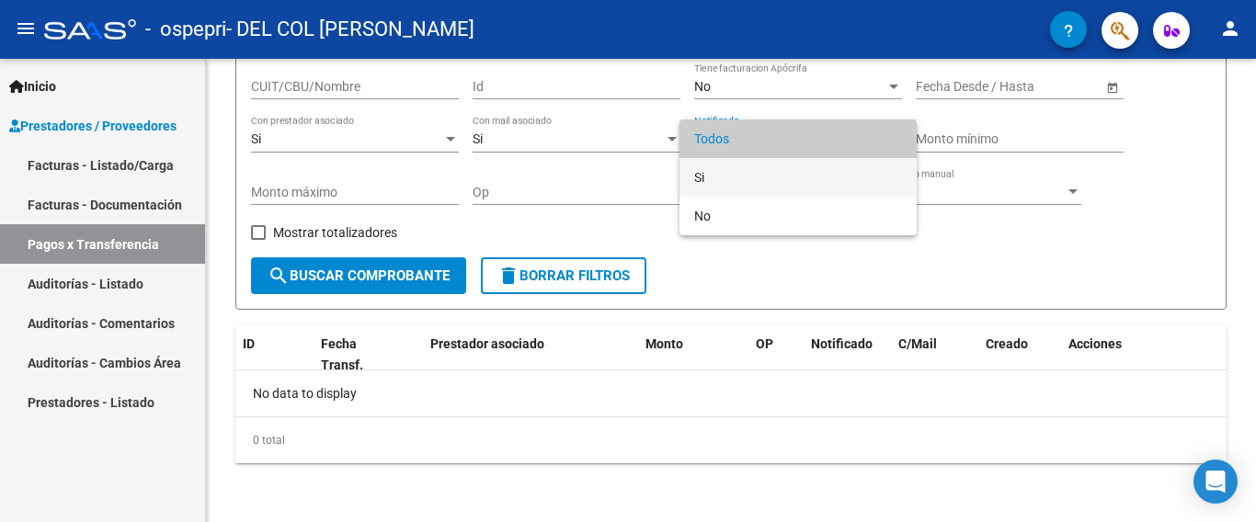
click at [722, 183] on span "Si" at bounding box center [798, 177] width 208 height 39
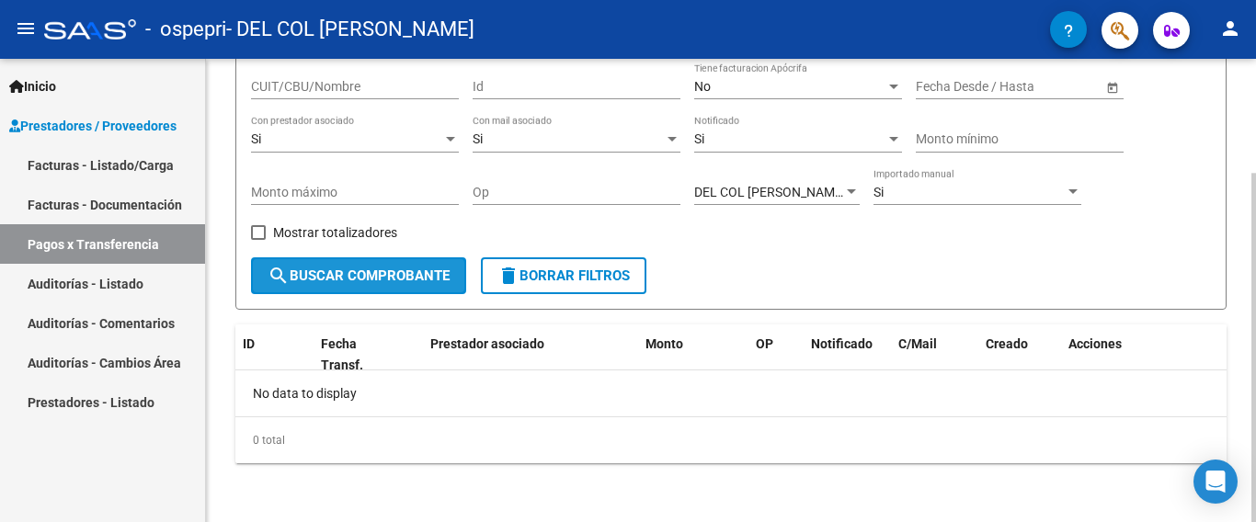
click at [406, 273] on span "search Buscar Comprobante" at bounding box center [358, 275] width 182 height 17
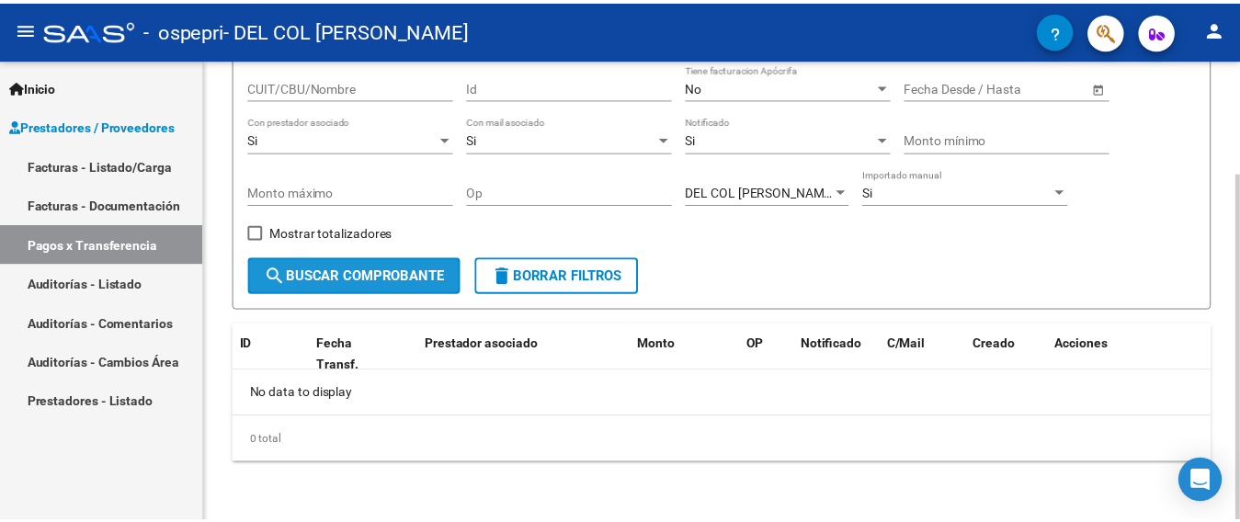
scroll to position [110, 0]
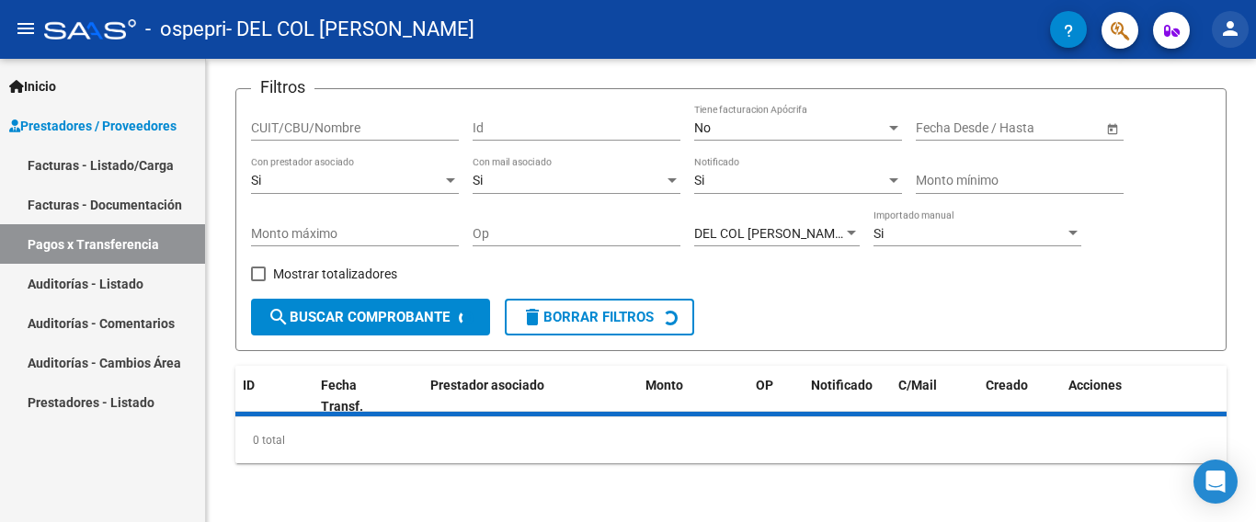
click at [1238, 33] on mat-icon "person" at bounding box center [1230, 28] width 22 height 22
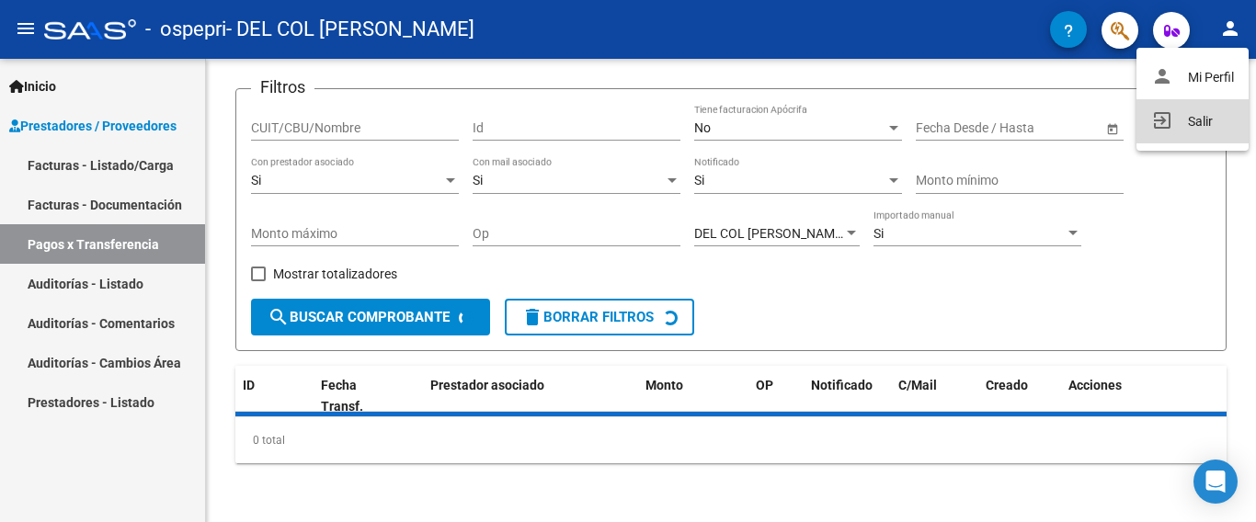
click at [1188, 121] on button "exit_to_app Salir" at bounding box center [1192, 121] width 112 height 44
